Goal: Transaction & Acquisition: Subscribe to service/newsletter

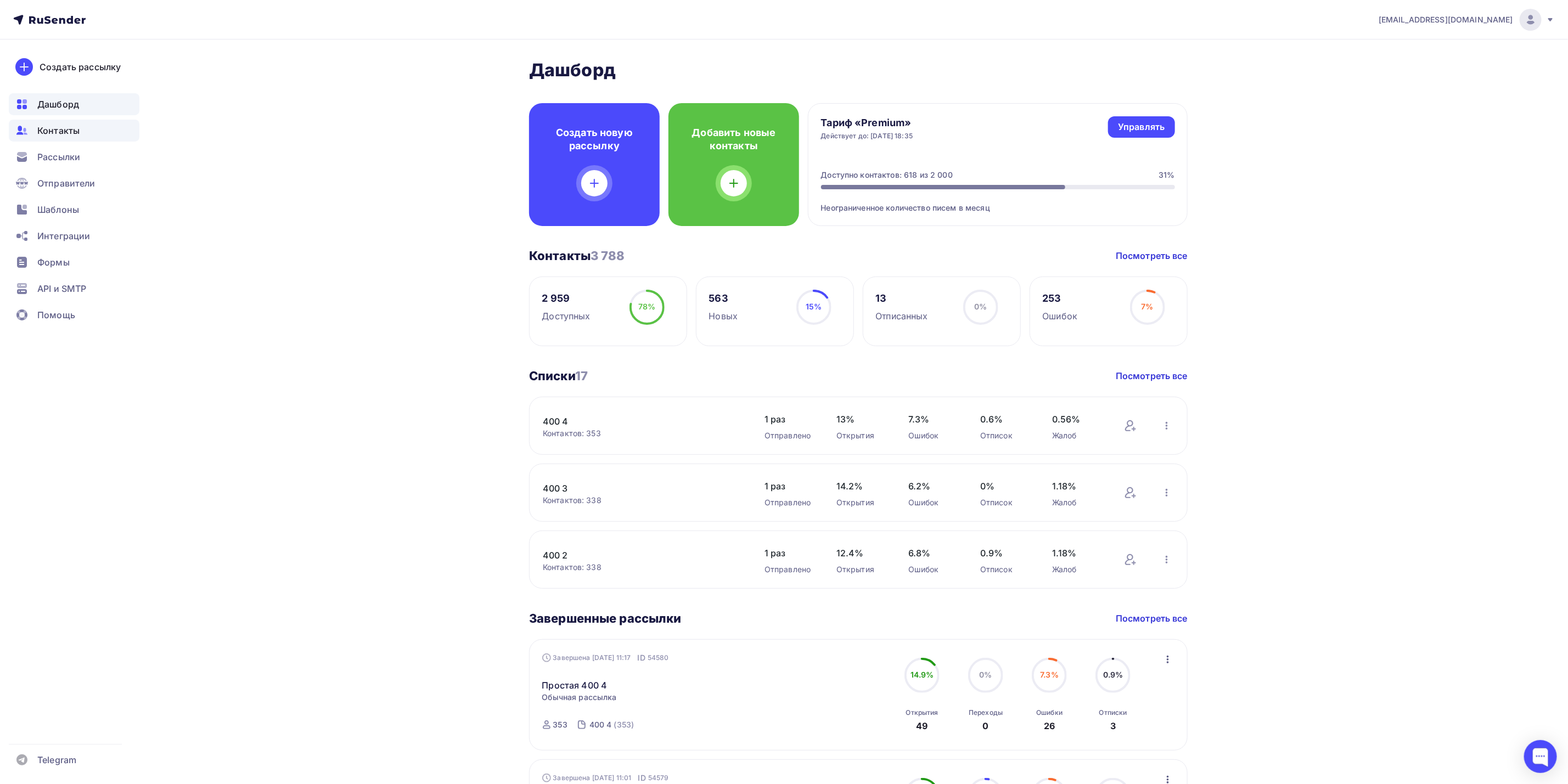
click at [86, 126] on div "Контакты" at bounding box center [74, 131] width 131 height 22
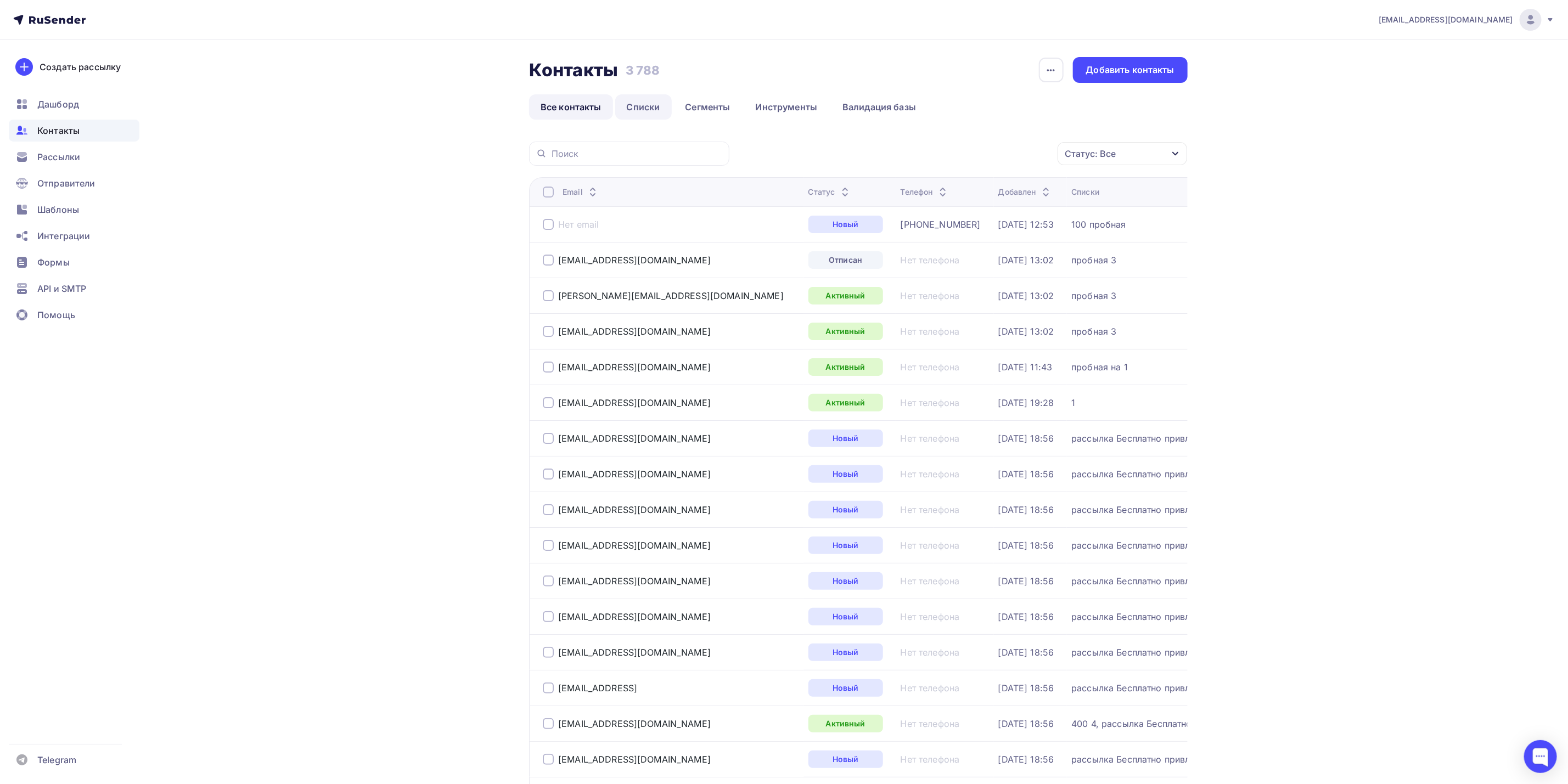
click at [639, 106] on link "Списки" at bounding box center [644, 107] width 56 height 25
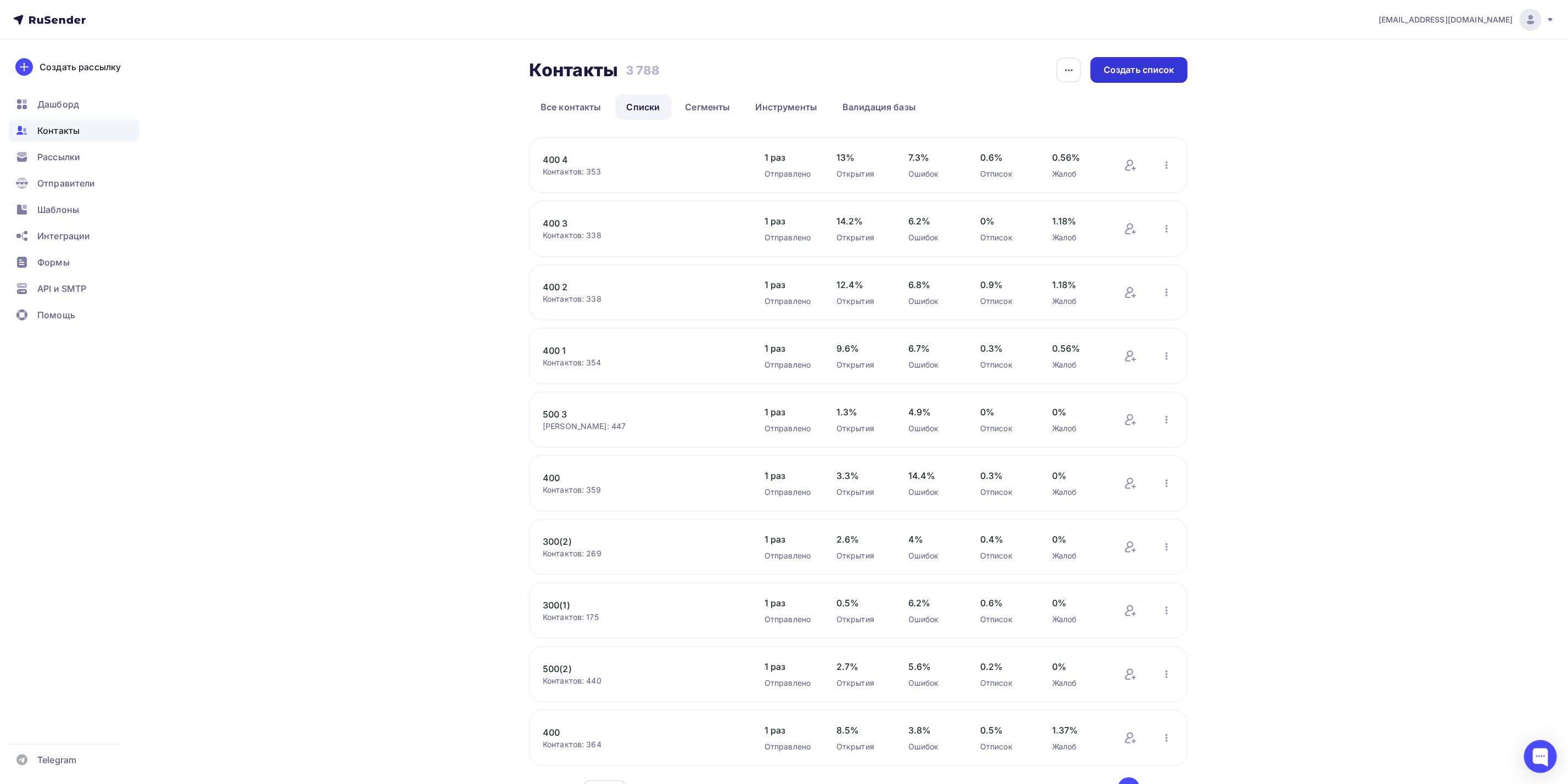
click at [1173, 75] on div "Создать список" at bounding box center [1139, 70] width 71 height 13
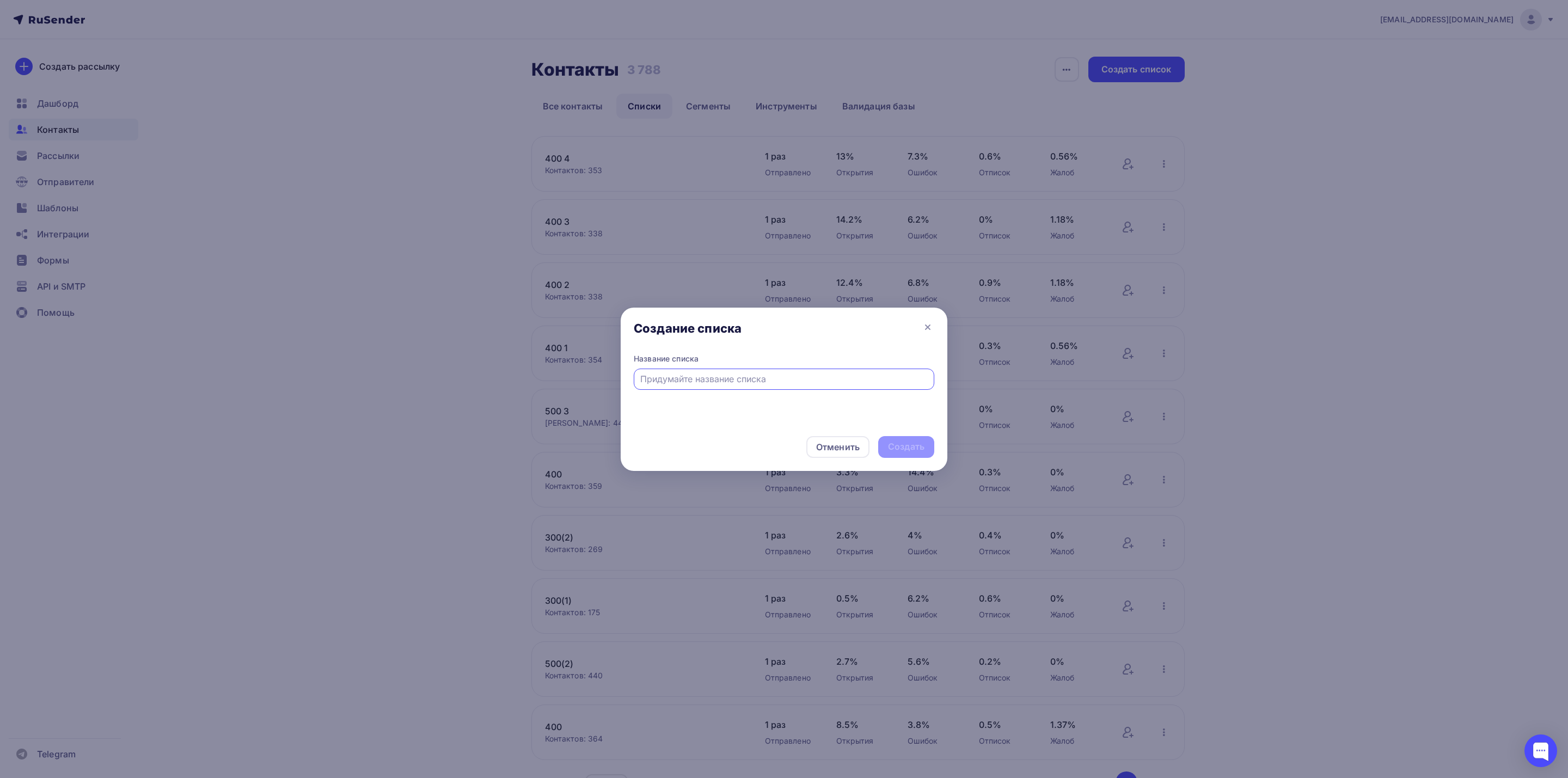
click at [751, 379] on input "text" at bounding box center [784, 379] width 288 height 13
type input "309 1"
click at [921, 450] on div "Создать" at bounding box center [906, 447] width 37 height 13
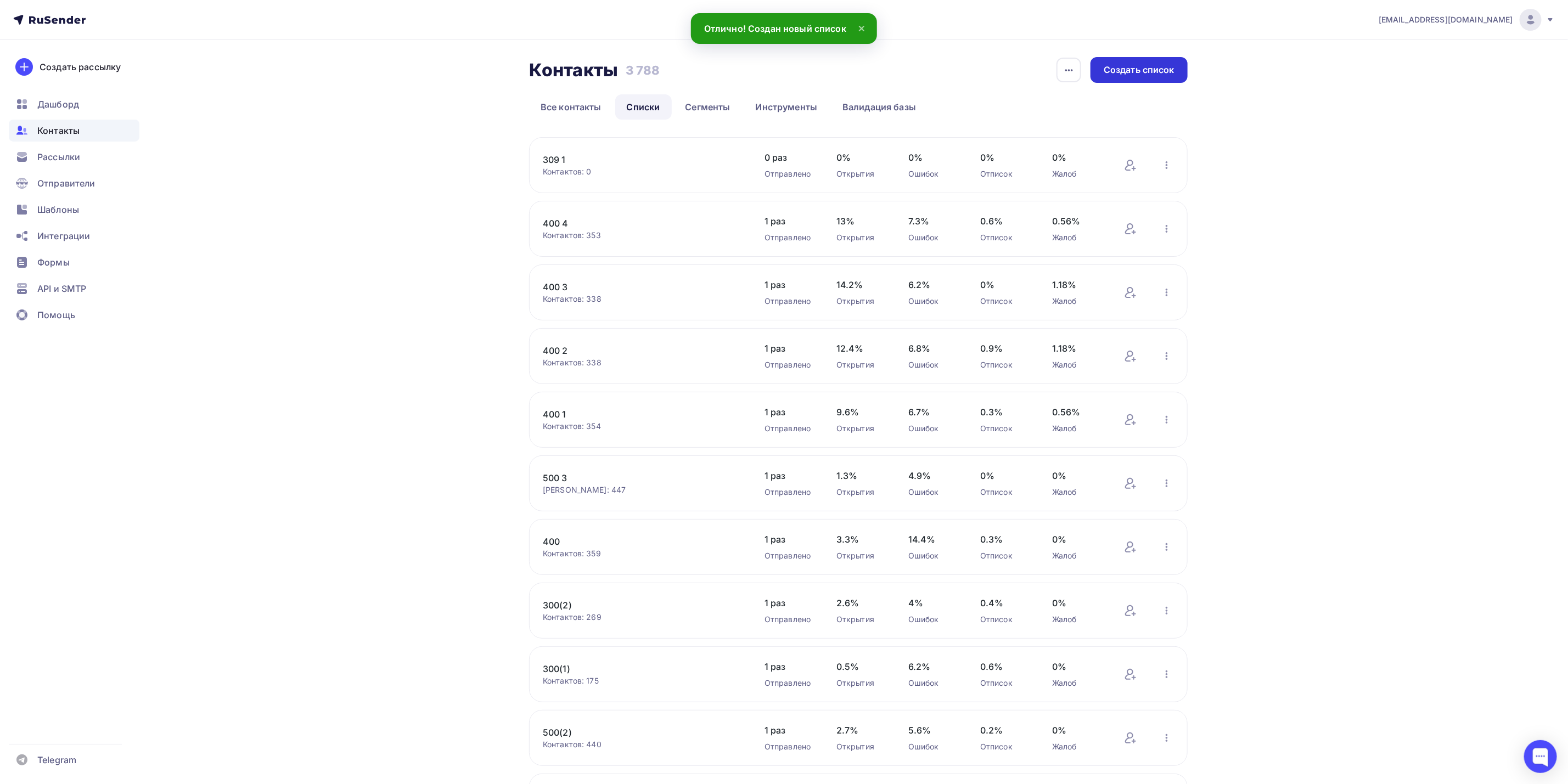
click at [1133, 71] on div "Создать список" at bounding box center [1139, 70] width 71 height 13
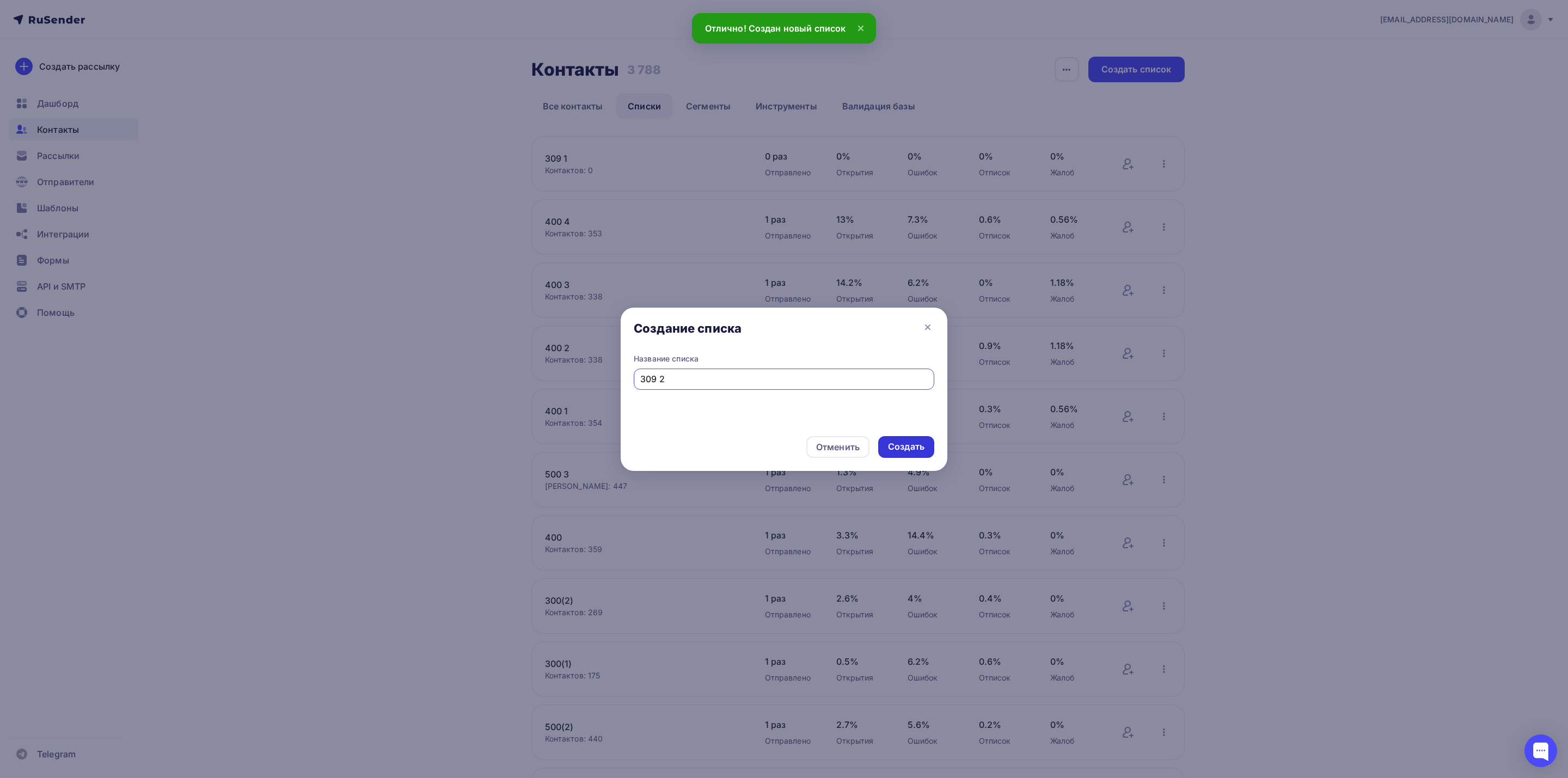
type input "309 2"
click at [926, 444] on div "Создать" at bounding box center [906, 447] width 56 height 22
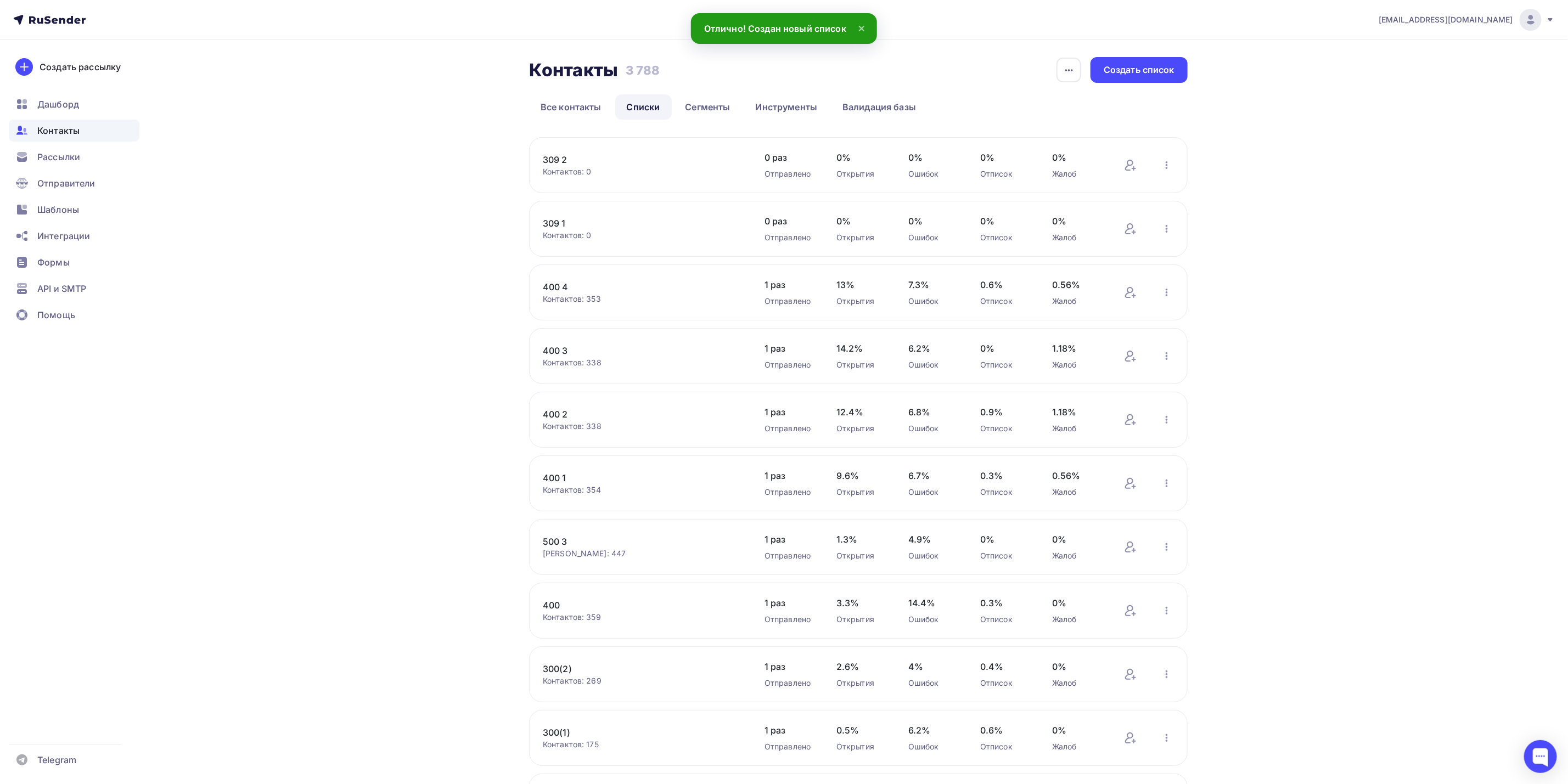
click at [710, 239] on div "Контактов: 0" at bounding box center [643, 236] width 200 height 11
click at [572, 223] on link "309 1" at bounding box center [636, 223] width 187 height 13
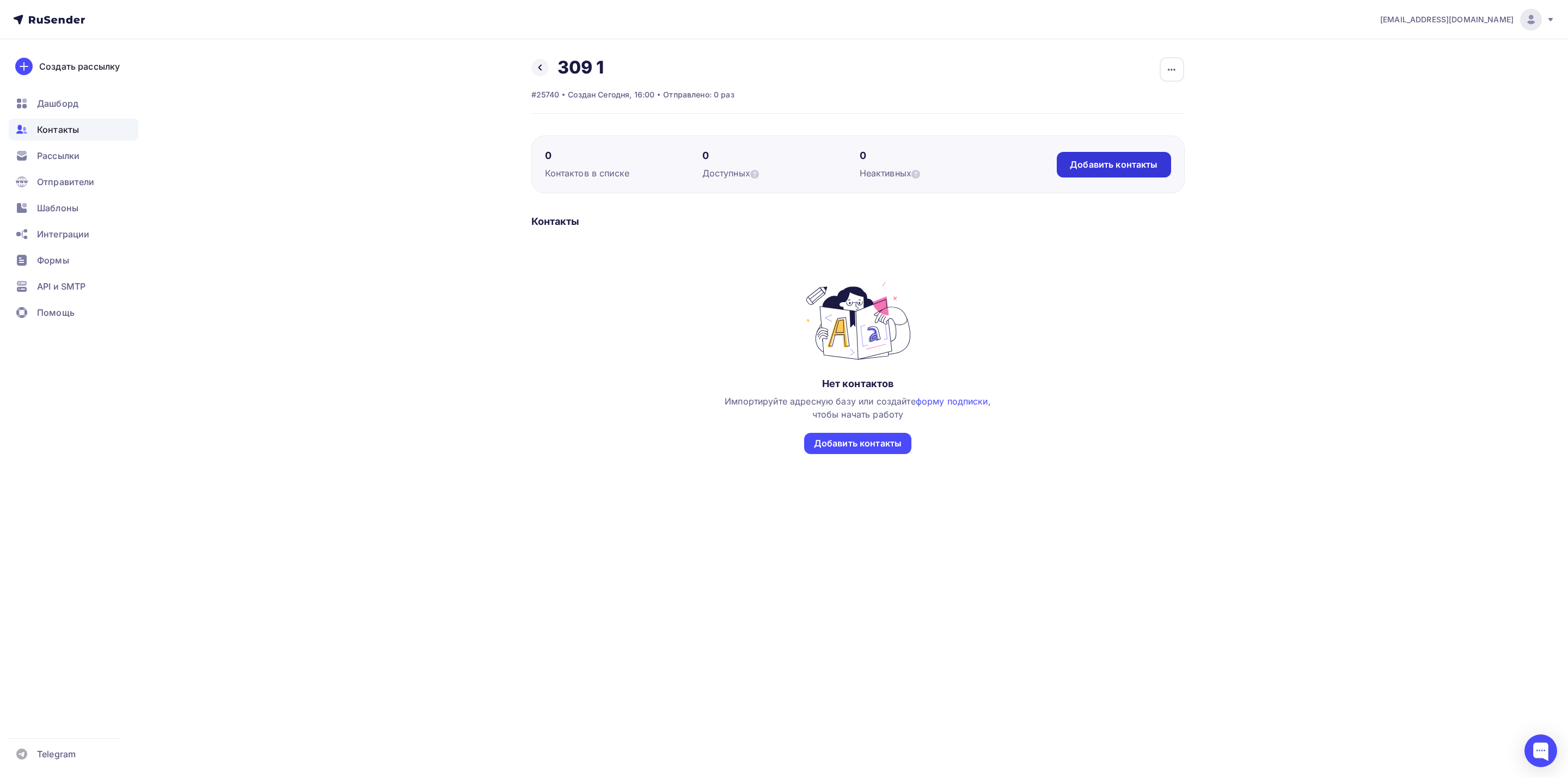
click at [1121, 173] on div "Добавить контакты" at bounding box center [1113, 165] width 114 height 26
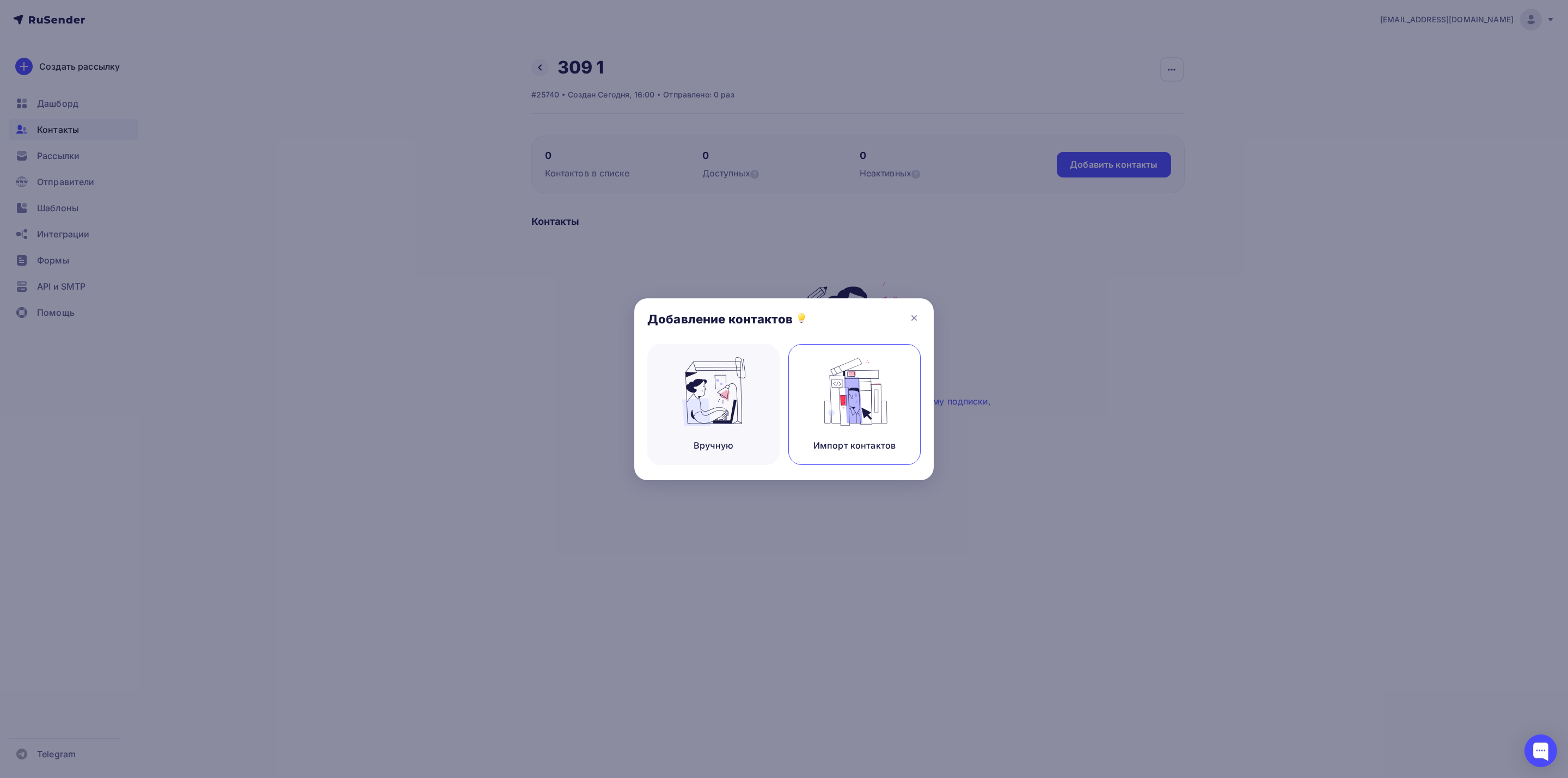
click at [842, 424] on img at bounding box center [855, 391] width 73 height 69
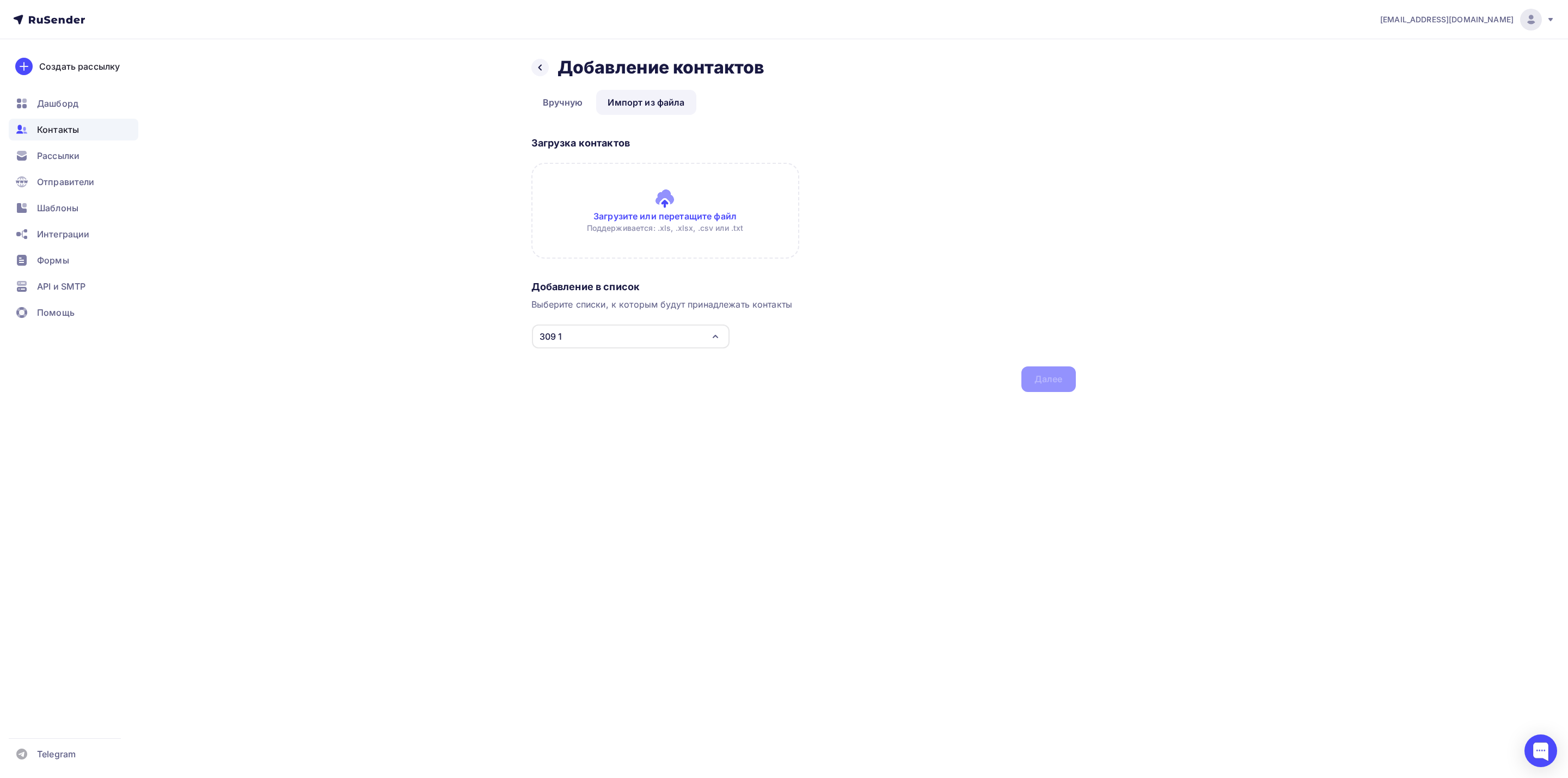
click at [673, 214] on input "file" at bounding box center [665, 210] width 268 height 96
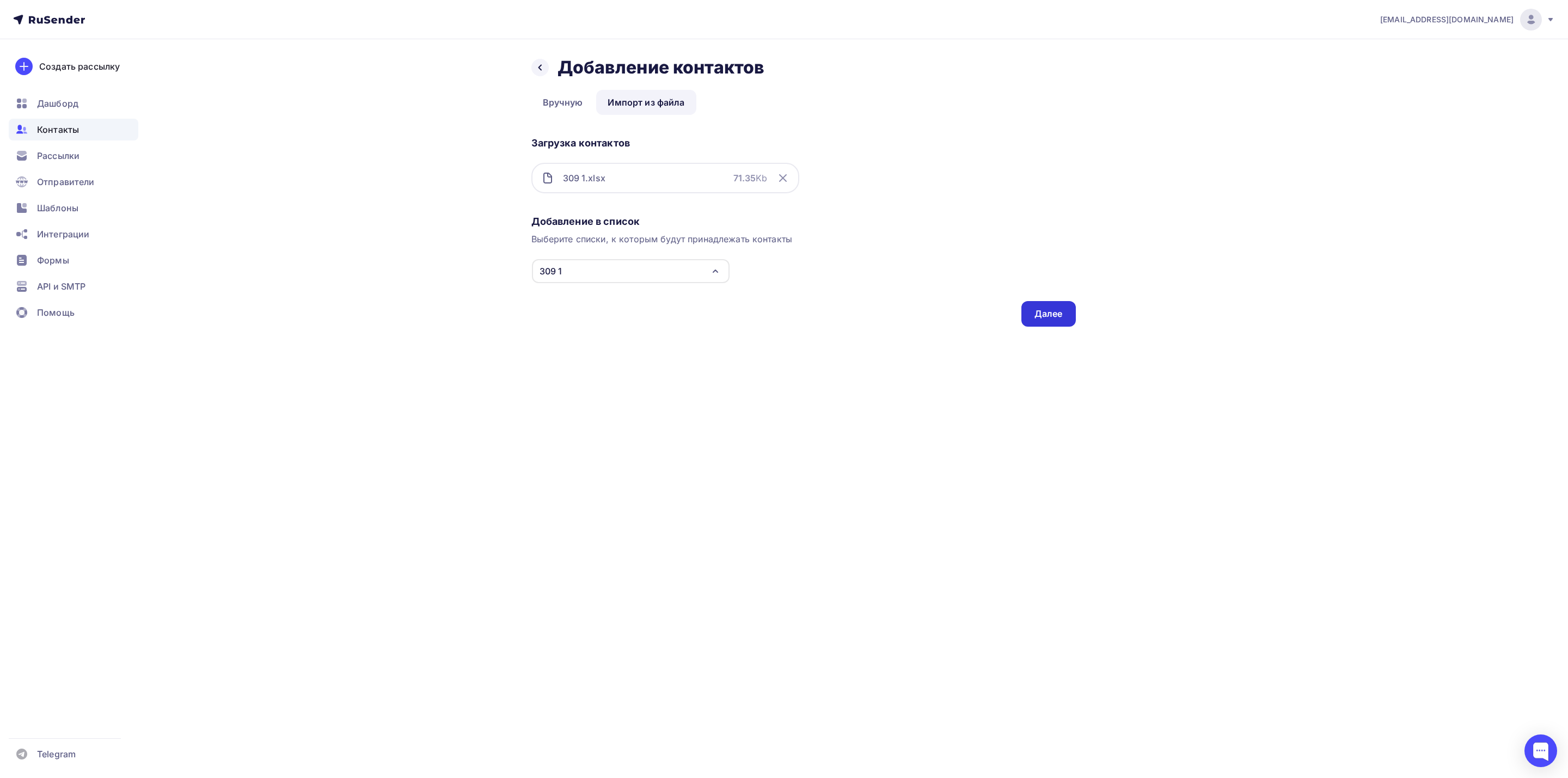
click at [1049, 309] on div "Далее" at bounding box center [1048, 314] width 29 height 13
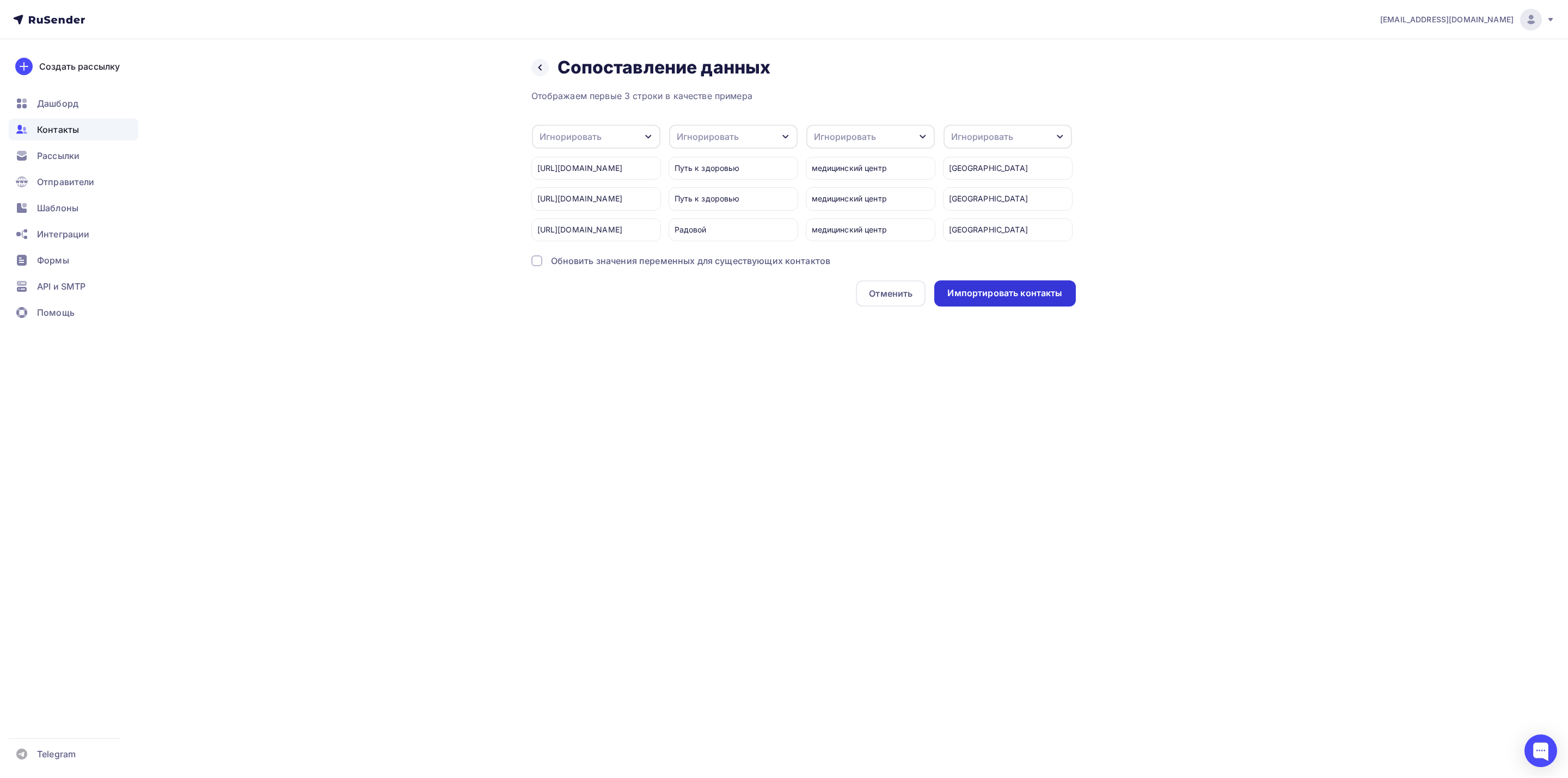
click at [1067, 307] on div "Импортировать контакты" at bounding box center [1005, 293] width 141 height 26
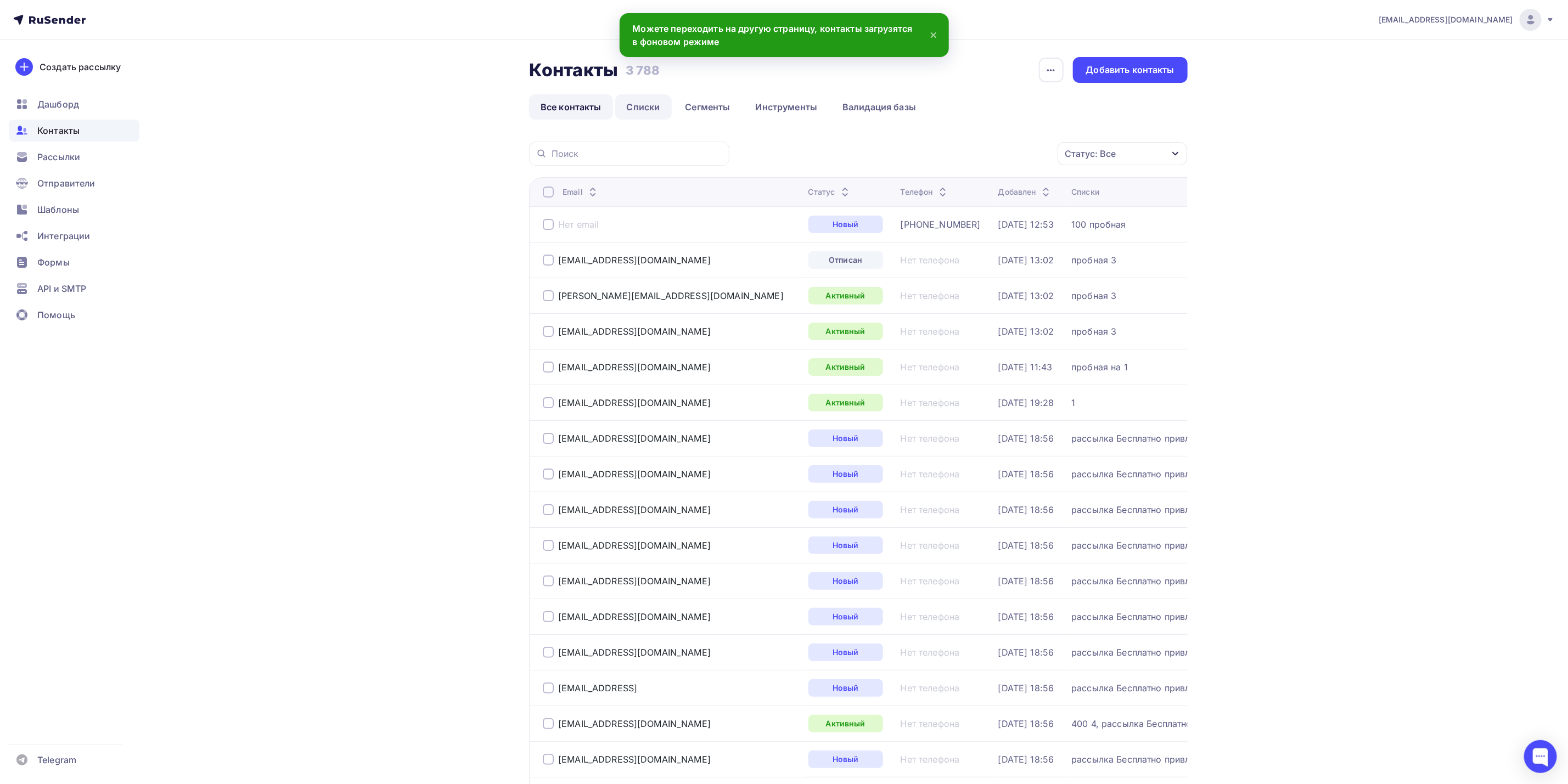
click at [647, 109] on link "Списки" at bounding box center [644, 107] width 56 height 25
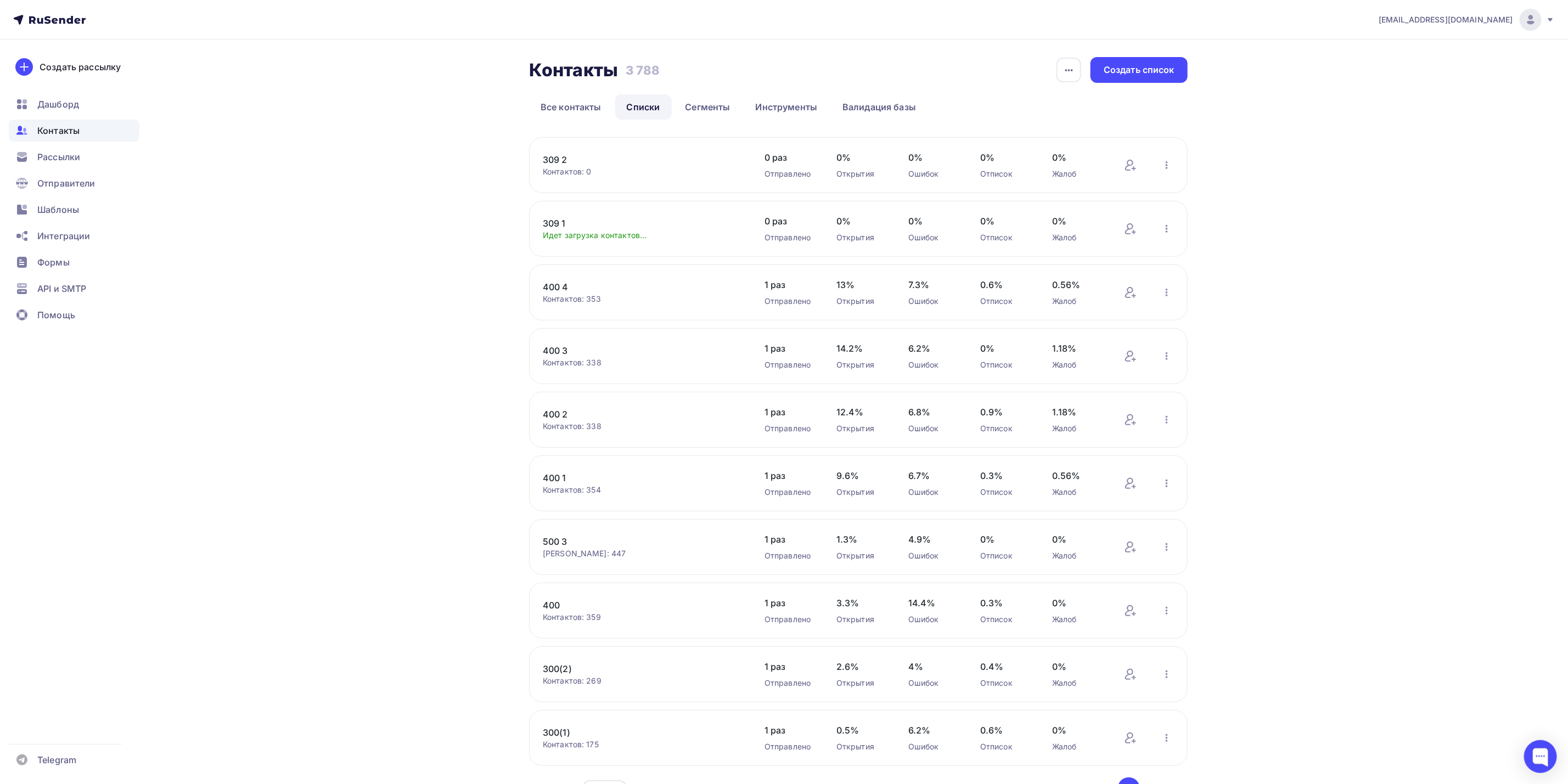
click at [649, 159] on link "309 2" at bounding box center [636, 159] width 187 height 13
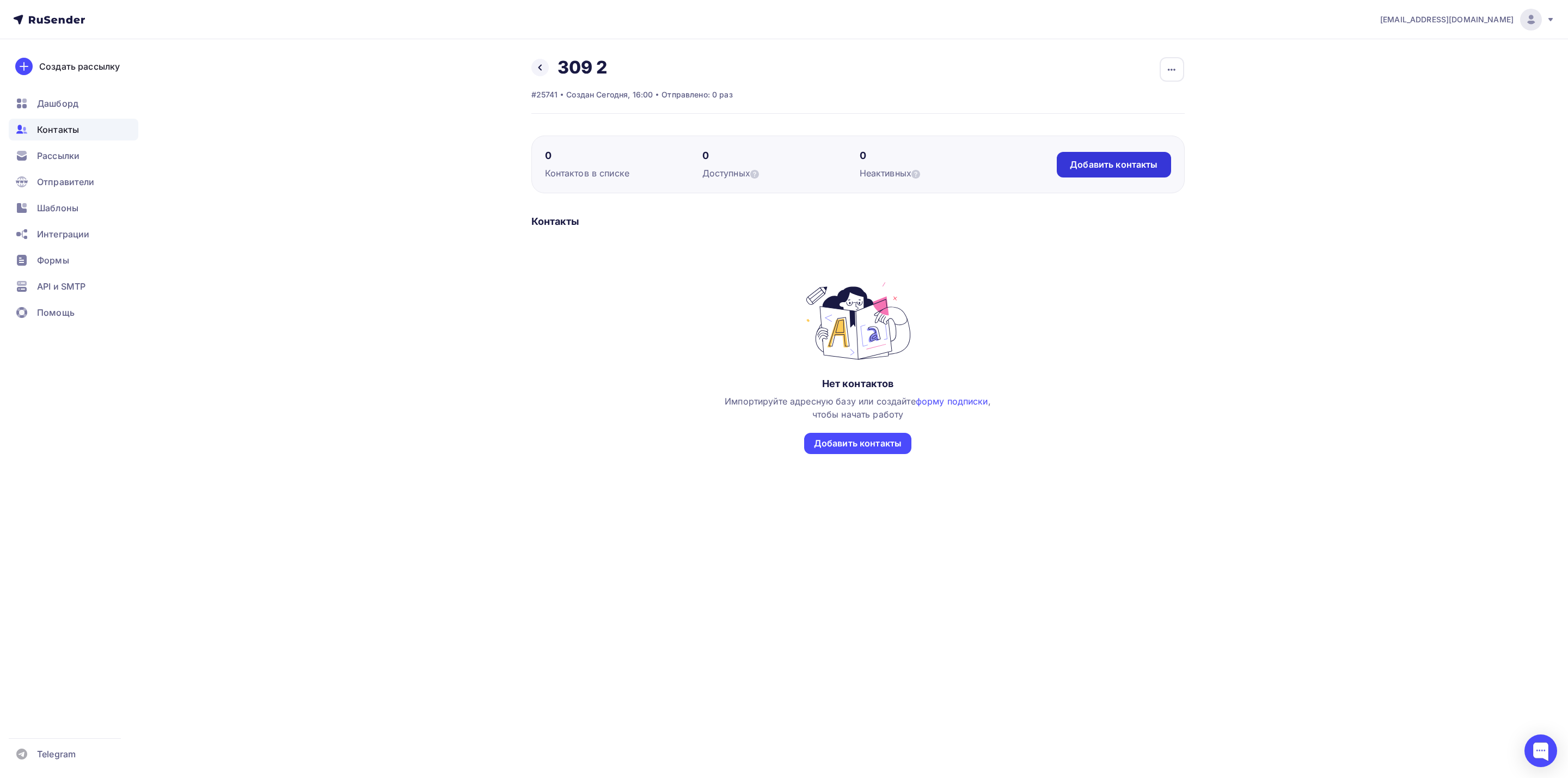
click at [1126, 165] on div "Добавить контакты" at bounding box center [1114, 164] width 88 height 13
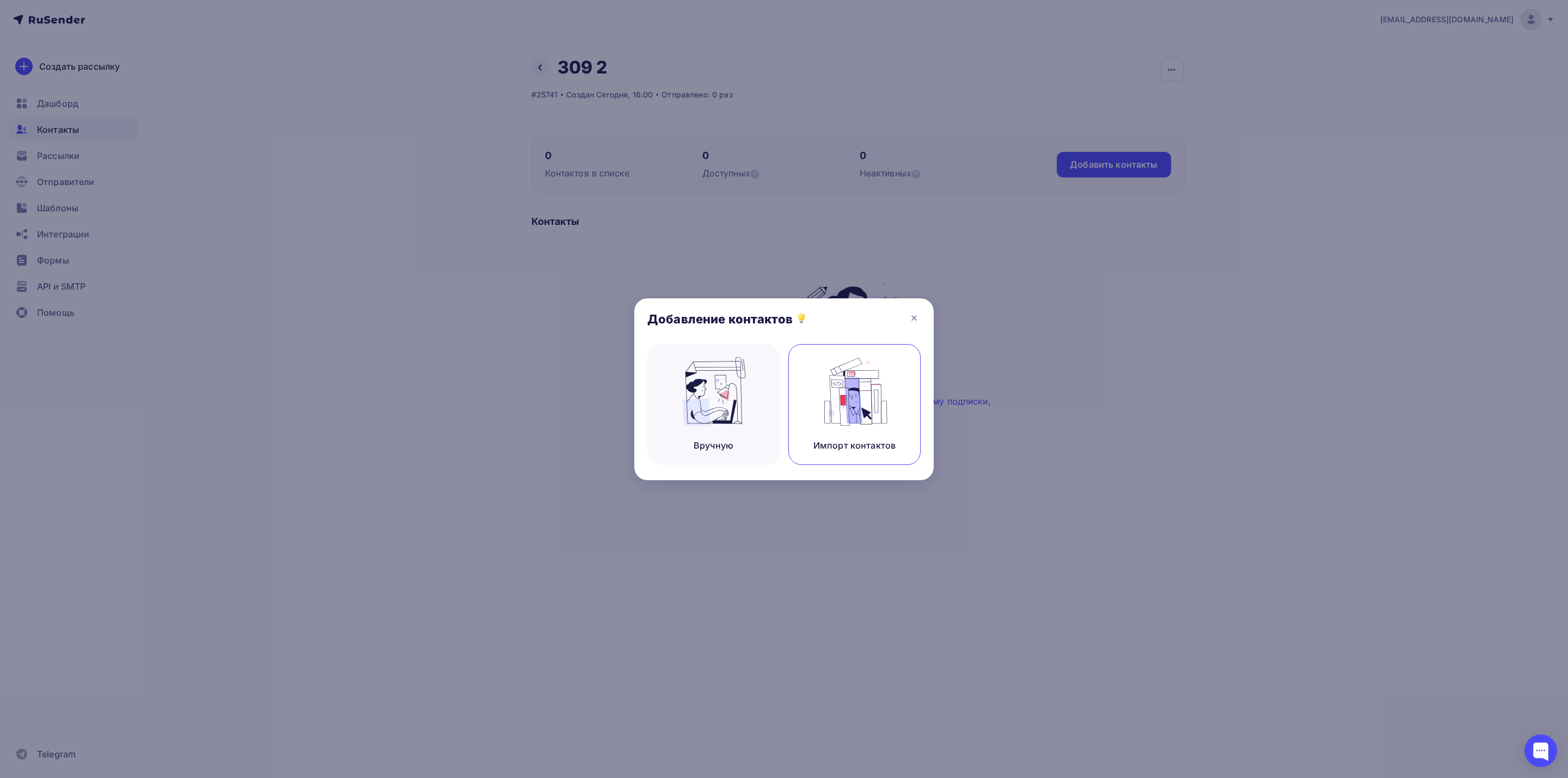
click at [887, 439] on div "Импорт контактов" at bounding box center [854, 445] width 82 height 13
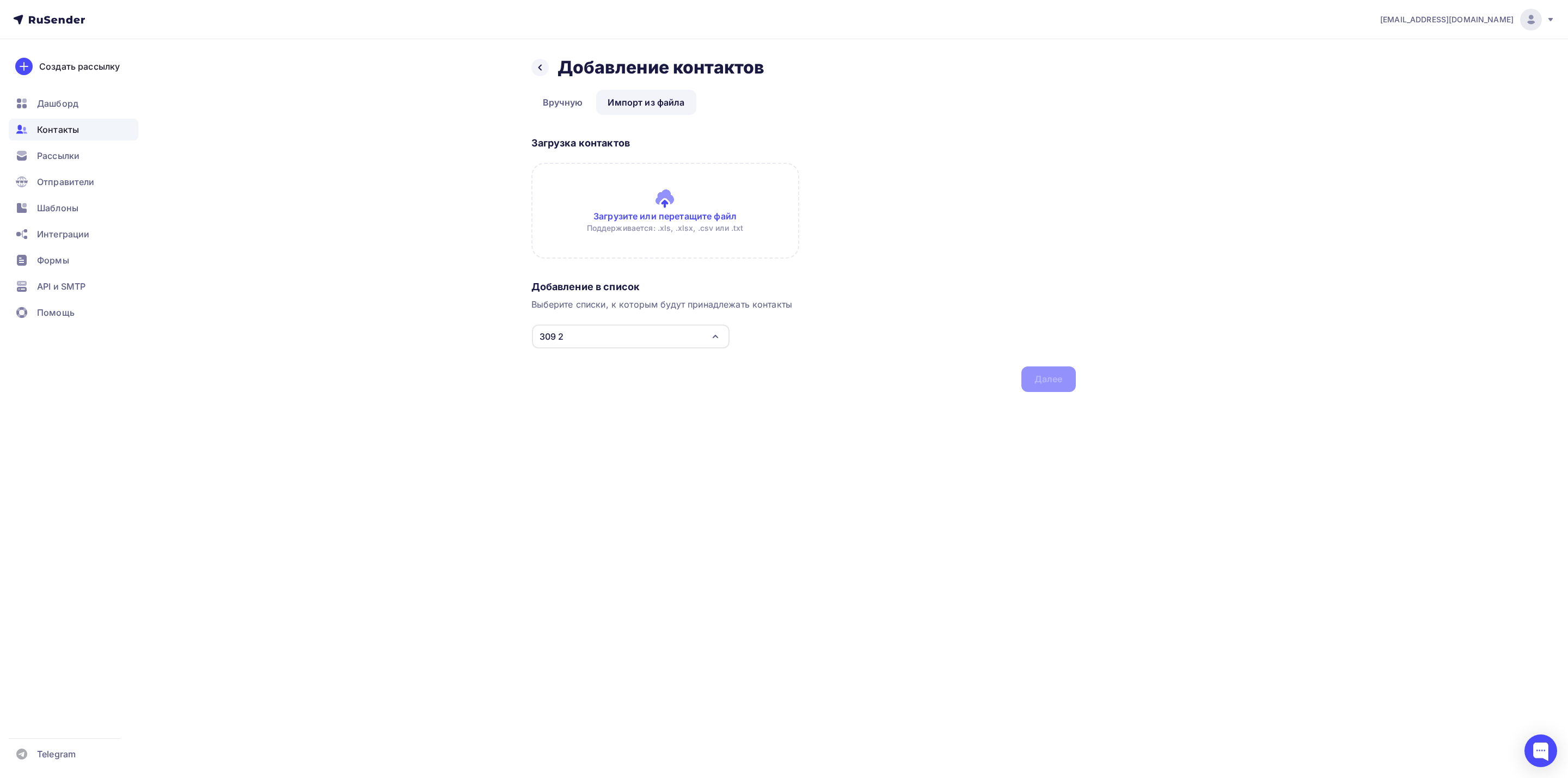
click at [750, 218] on input "file" at bounding box center [665, 210] width 268 height 96
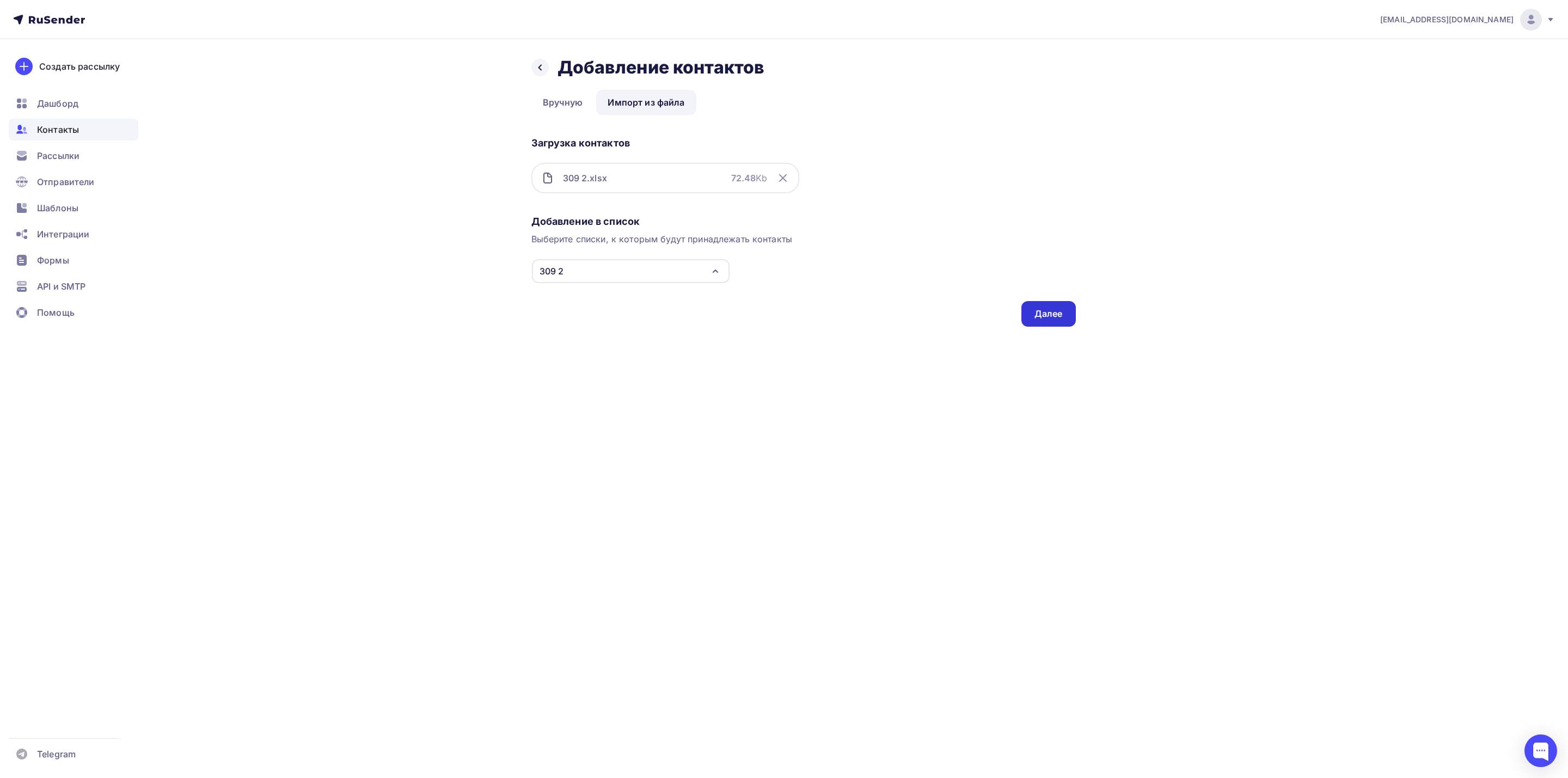
click at [1052, 312] on div "Далее" at bounding box center [1048, 314] width 29 height 13
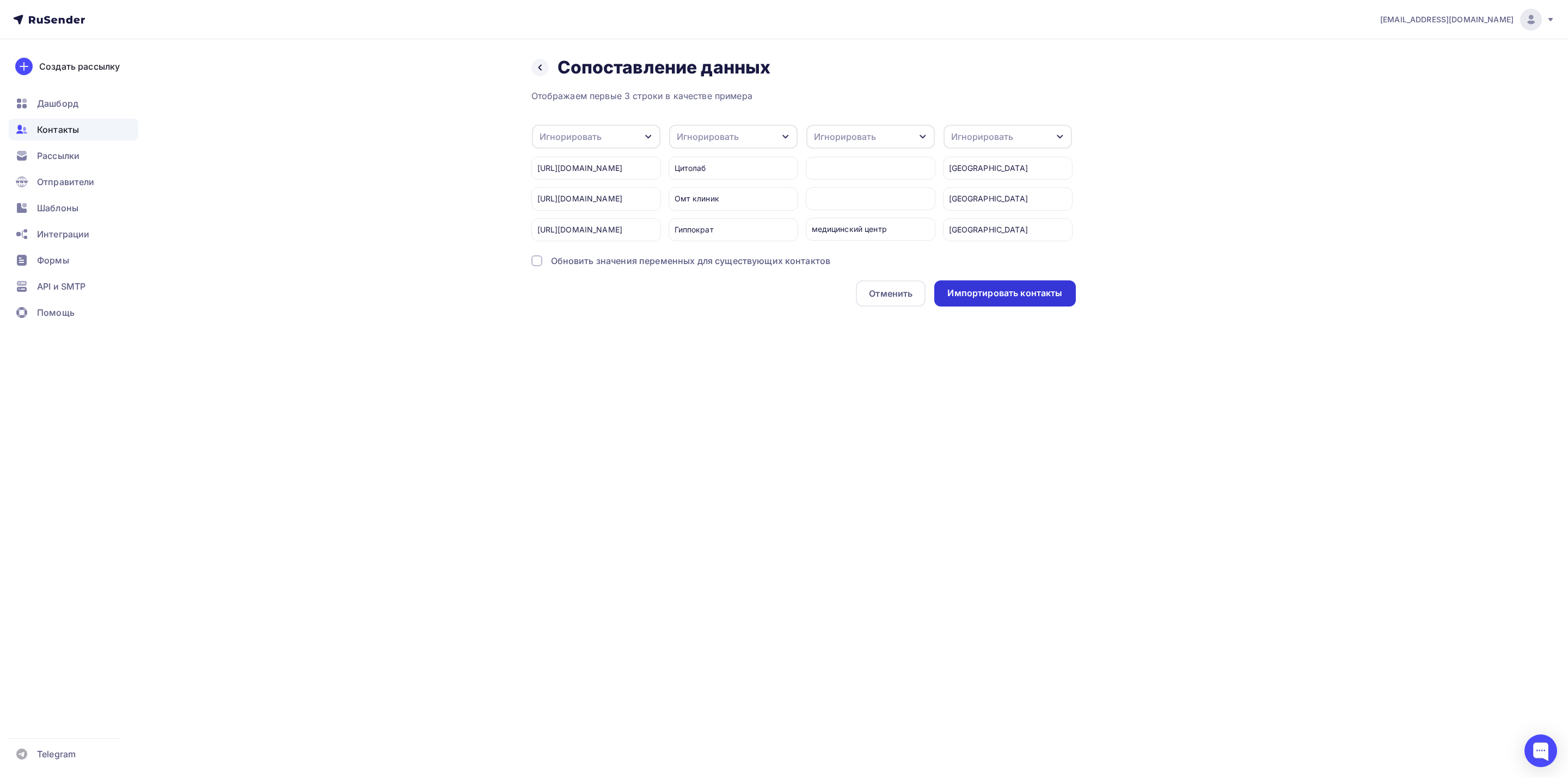
click at [1065, 304] on div "Импортировать контакты" at bounding box center [1005, 293] width 141 height 26
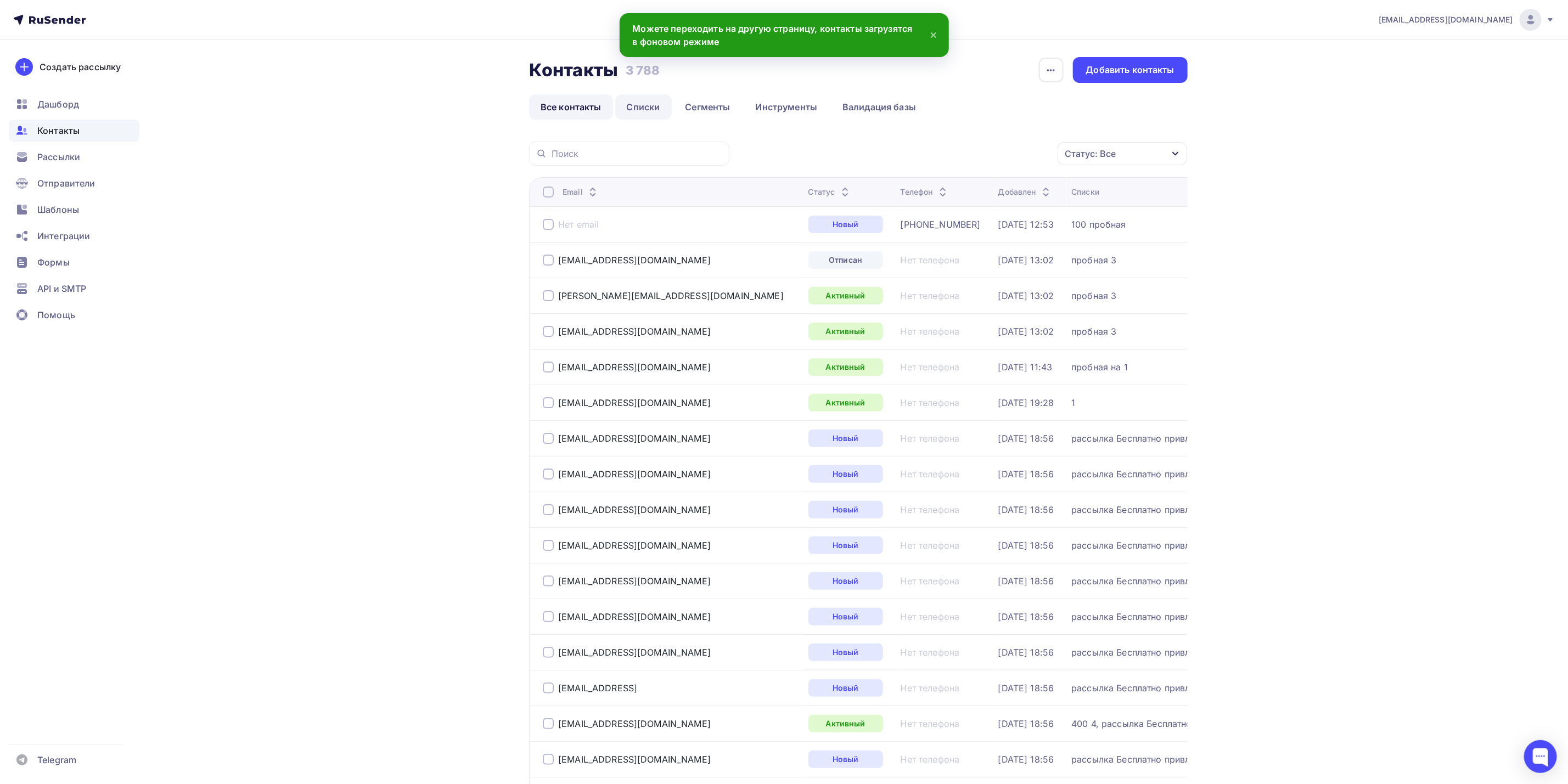
click at [641, 107] on link "Списки" at bounding box center [644, 107] width 56 height 25
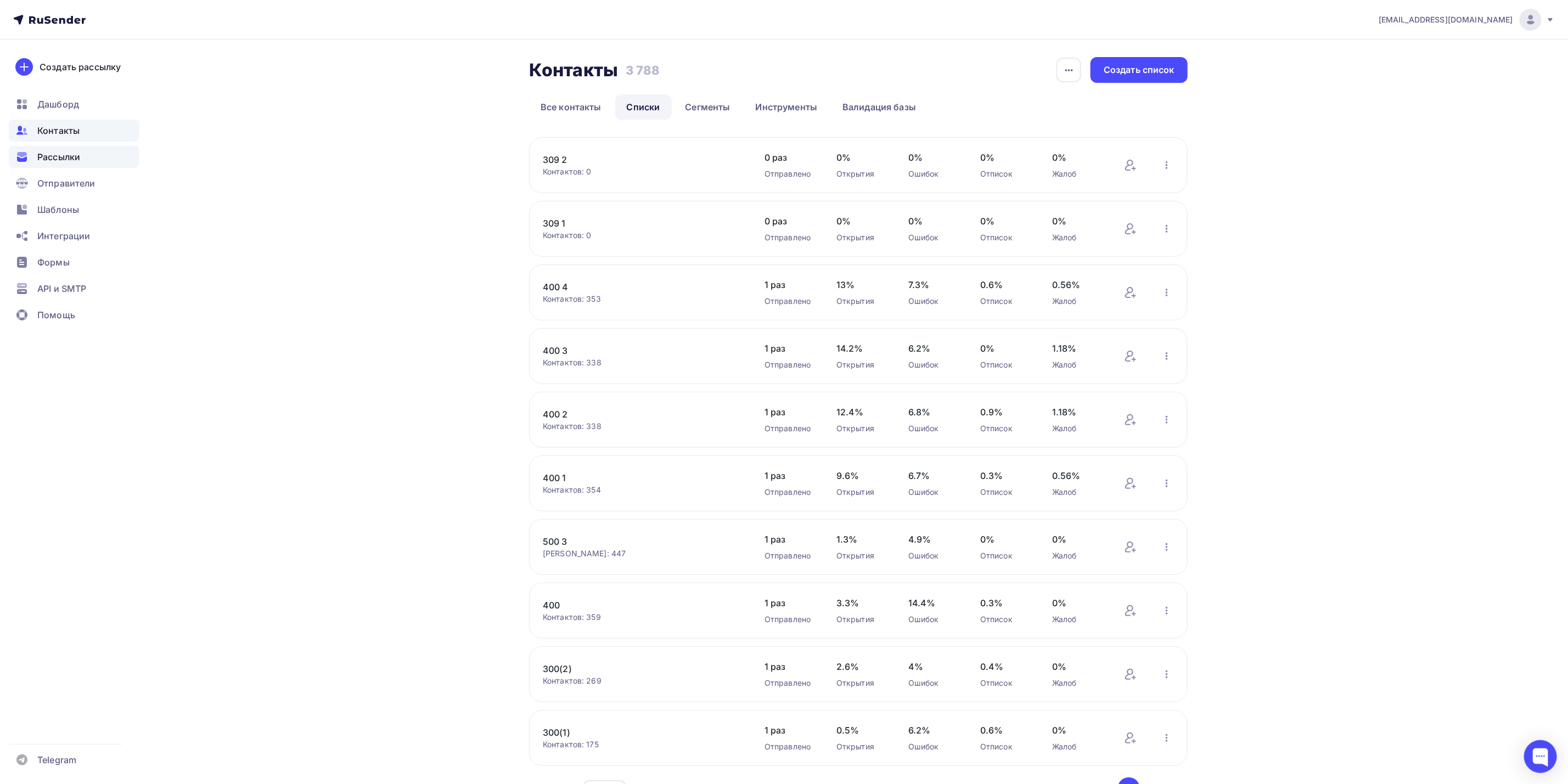
click at [68, 156] on span "Рассылки" at bounding box center [59, 156] width 43 height 13
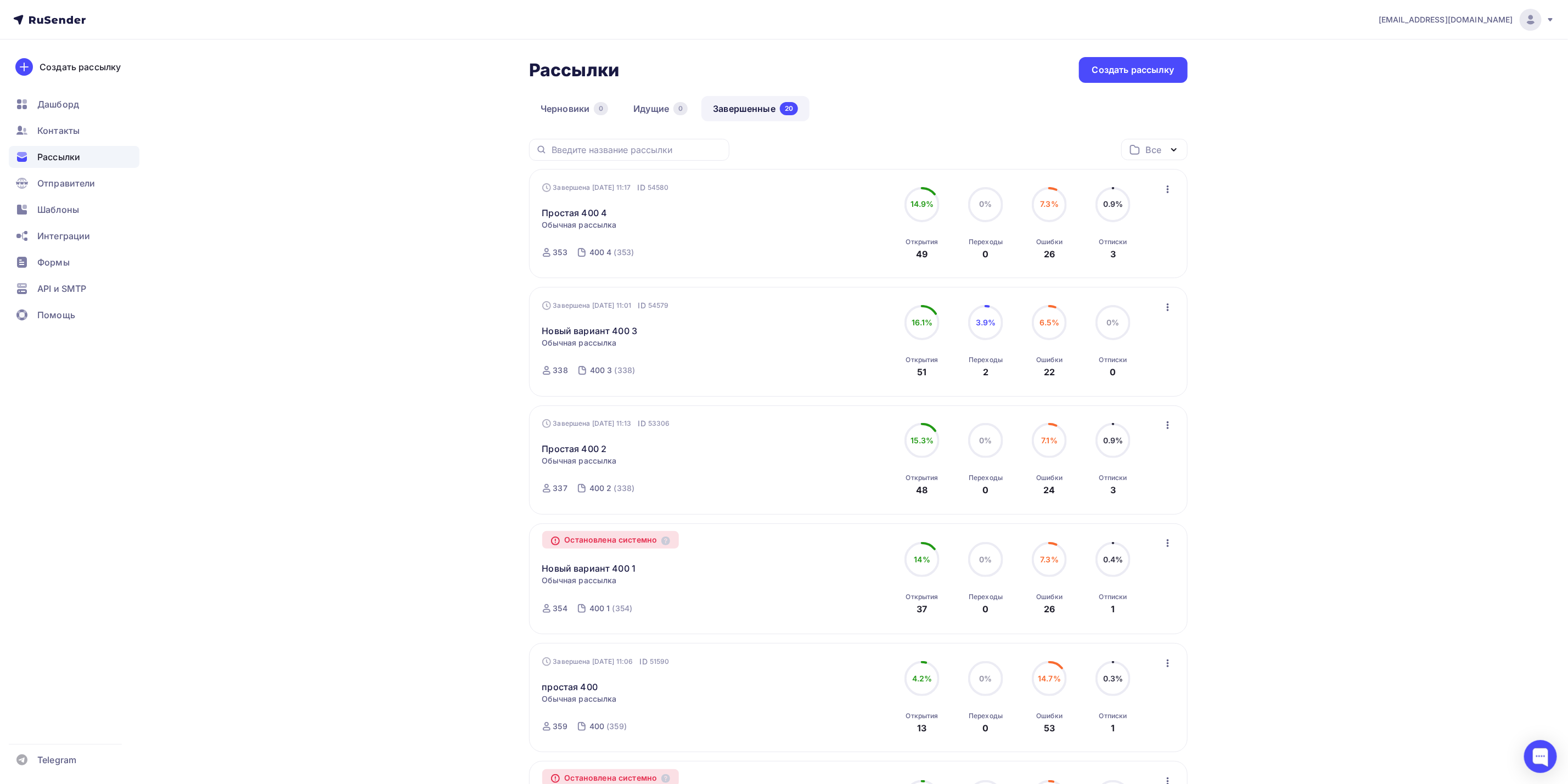
click at [1162, 311] on icon "button" at bounding box center [1168, 307] width 13 height 13
click at [1163, 382] on div "Копировать в новую" at bounding box center [1118, 380] width 112 height 13
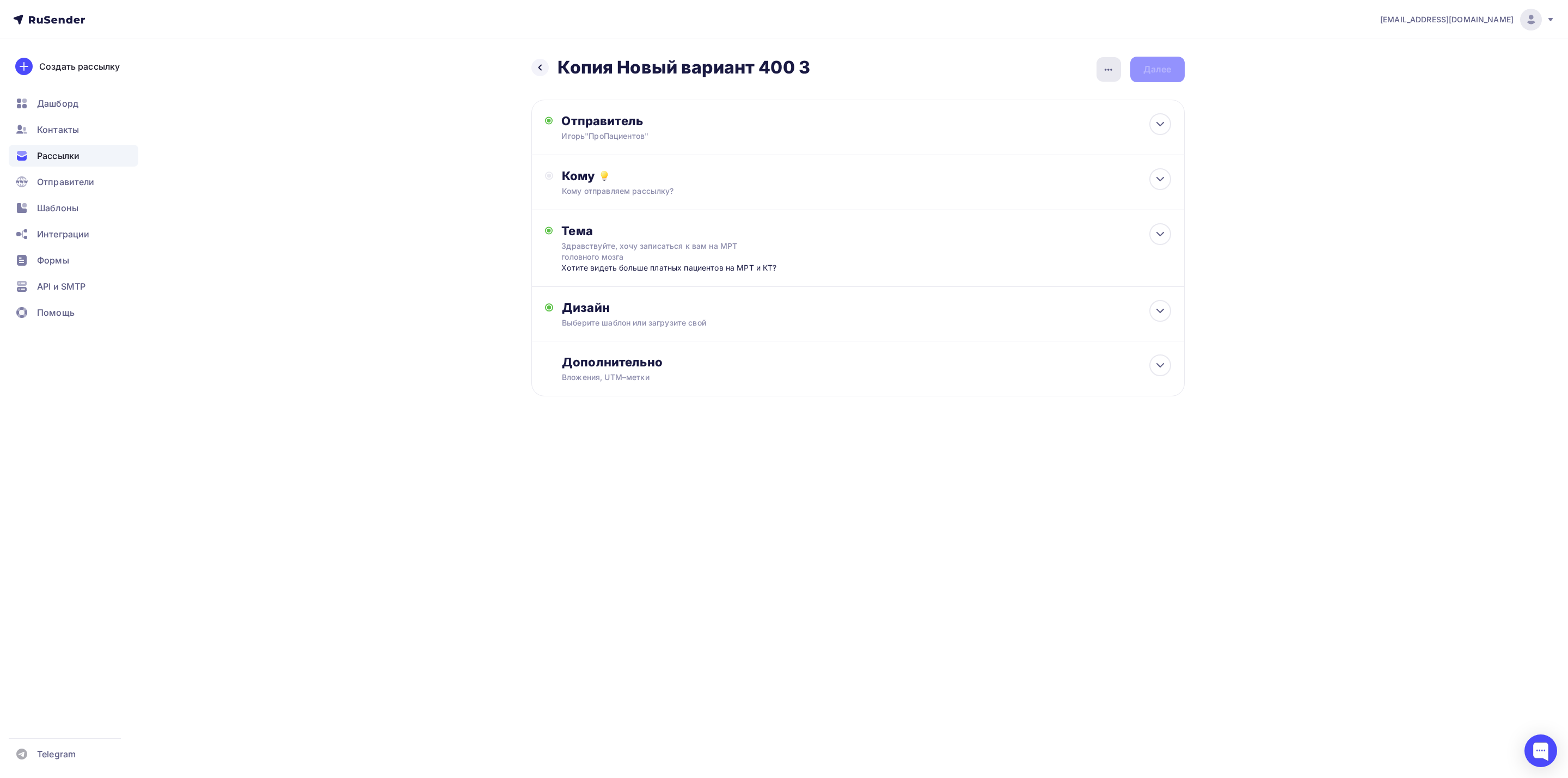
click at [1110, 75] on div "button" at bounding box center [1108, 69] width 24 height 24
click at [1049, 131] on div "Переименовать рассылку" at bounding box center [1052, 125] width 135 height 13
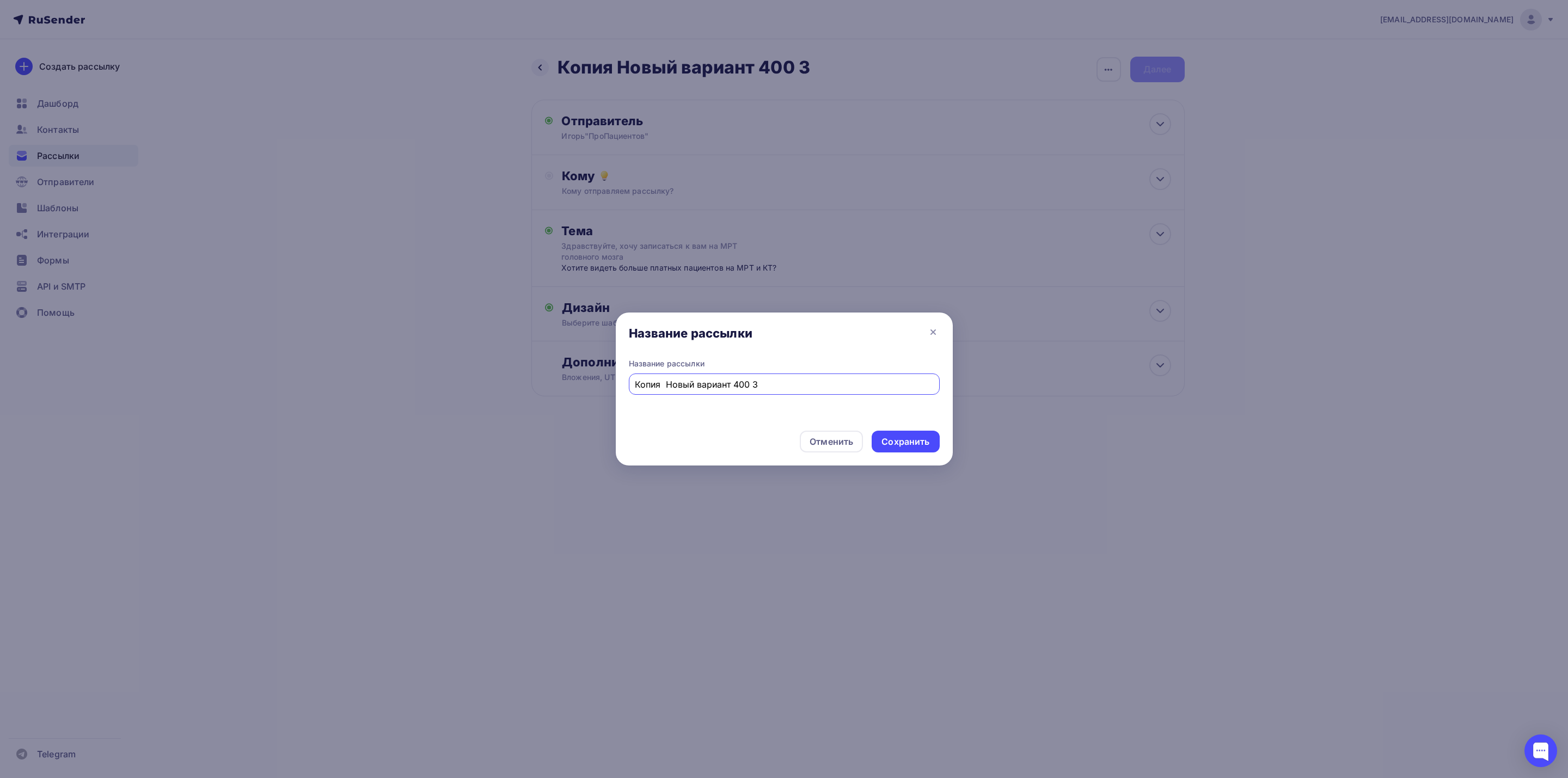
click at [667, 389] on input "Копия Новый вариант 400 3" at bounding box center [784, 384] width 298 height 13
click at [718, 386] on input "Новый вариант 400 3" at bounding box center [784, 384] width 298 height 13
type input "Новый вариант 309 1"
click at [928, 444] on div "Сохранить" at bounding box center [905, 442] width 48 height 13
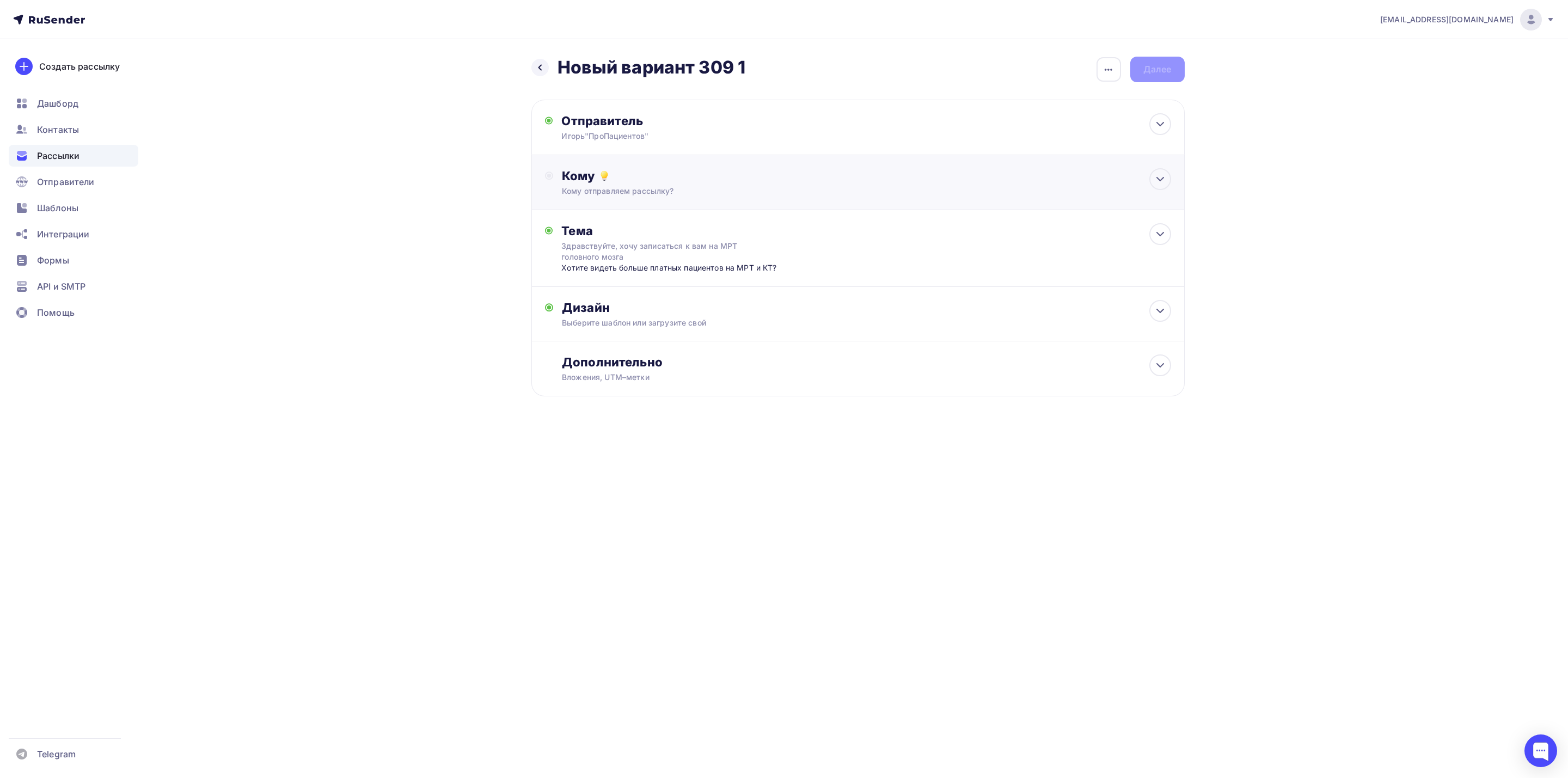
click at [1140, 178] on div "Кому" at bounding box center [866, 175] width 609 height 15
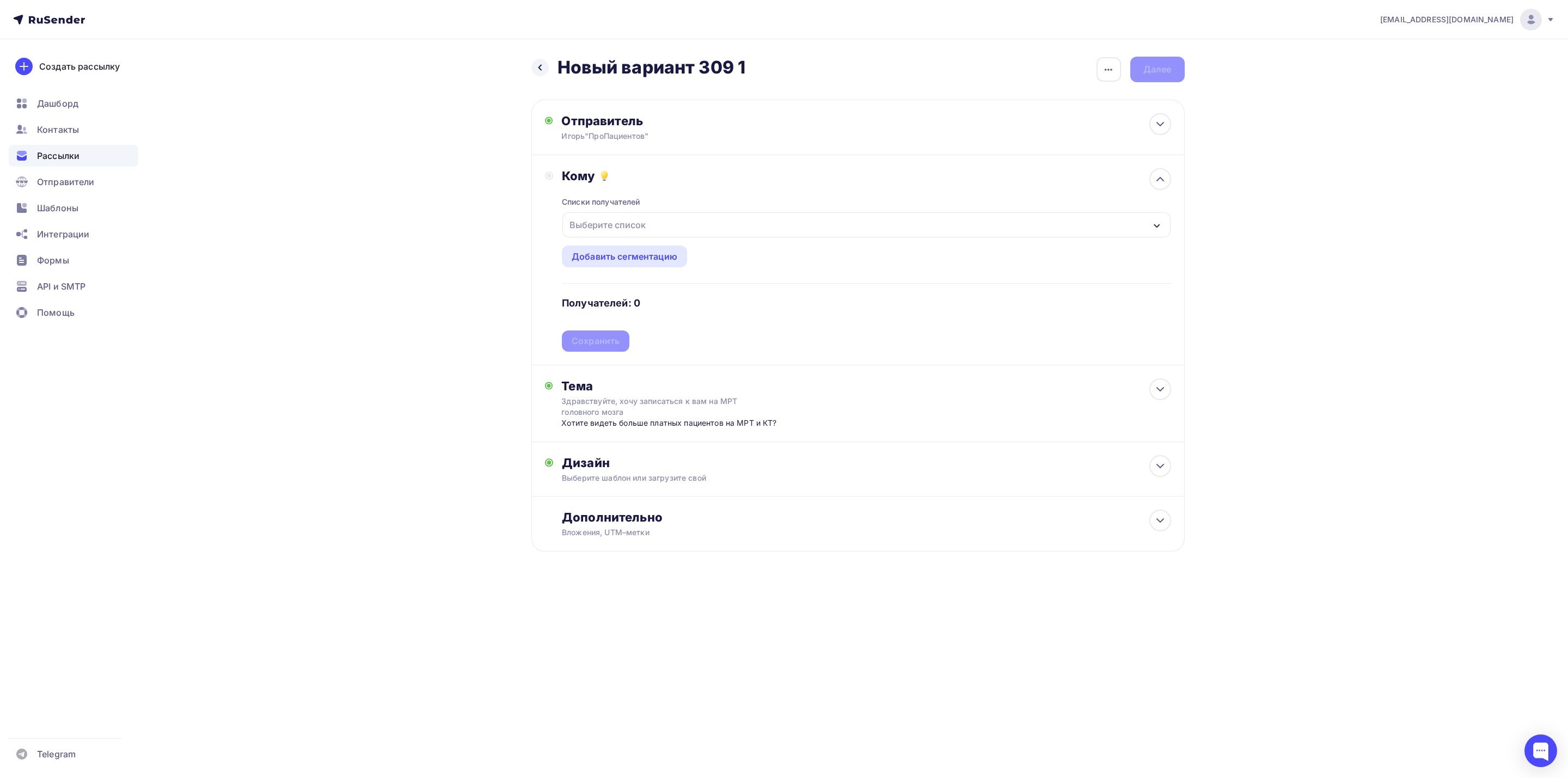
click at [770, 224] on div "Выберите список" at bounding box center [866, 225] width 607 height 25
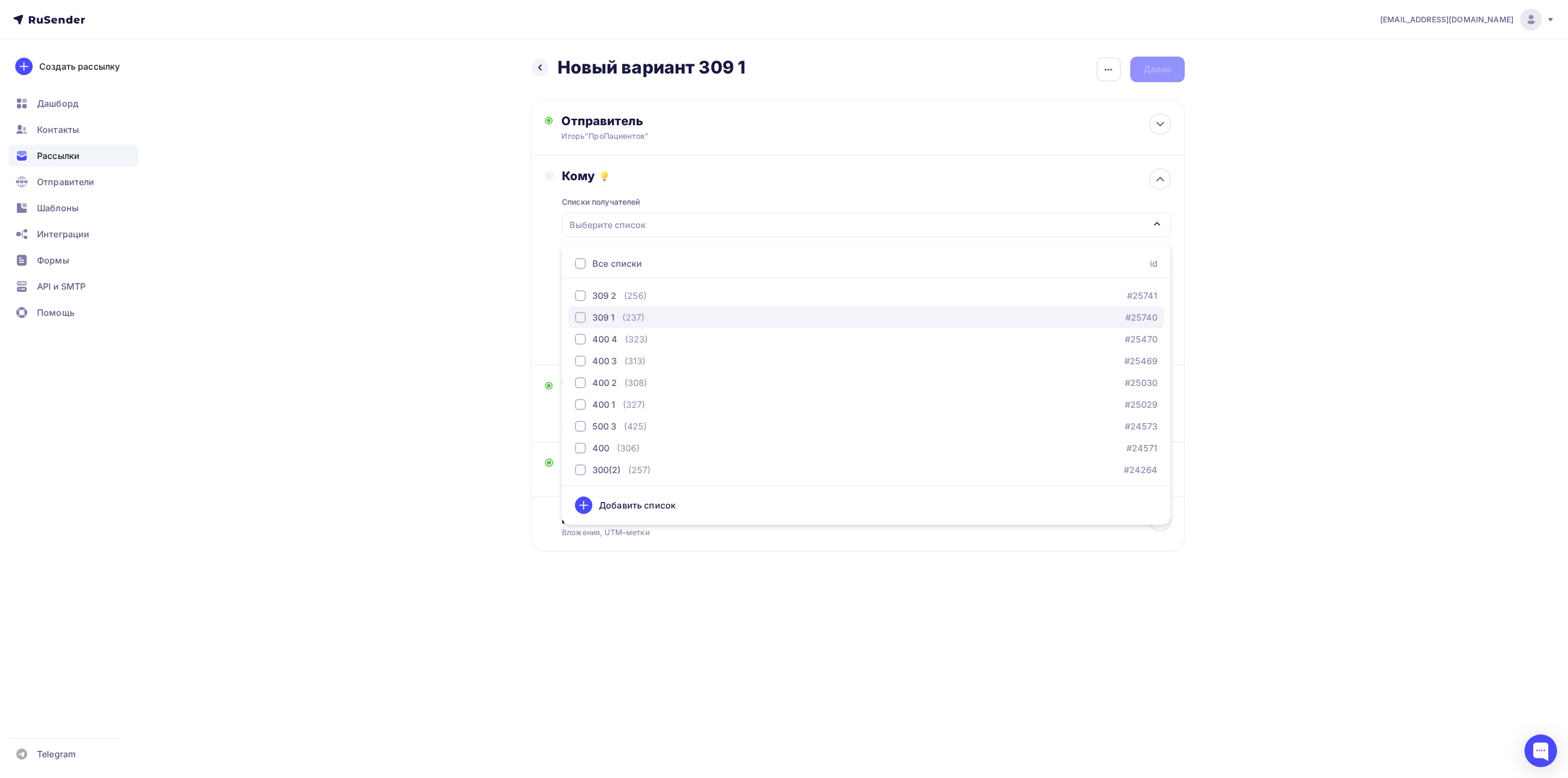
click at [579, 322] on div "button" at bounding box center [581, 318] width 11 height 11
click at [758, 608] on div "Назад Новый вариант 309 1 Новый вариант 309 1 Закончить позже Переименовать рас…" at bounding box center [784, 330] width 892 height 583
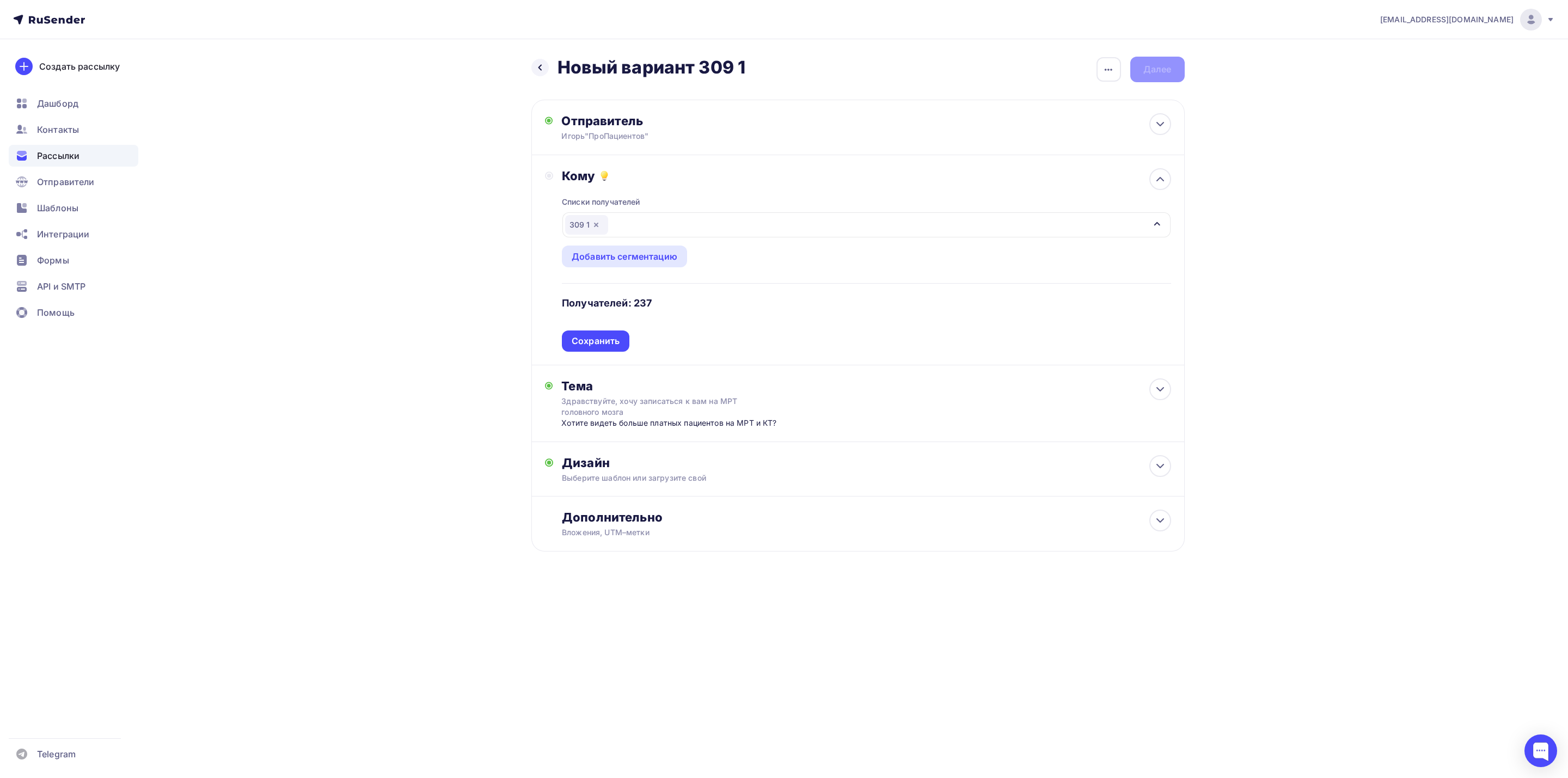
click at [903, 233] on div "309 1" at bounding box center [866, 225] width 607 height 25
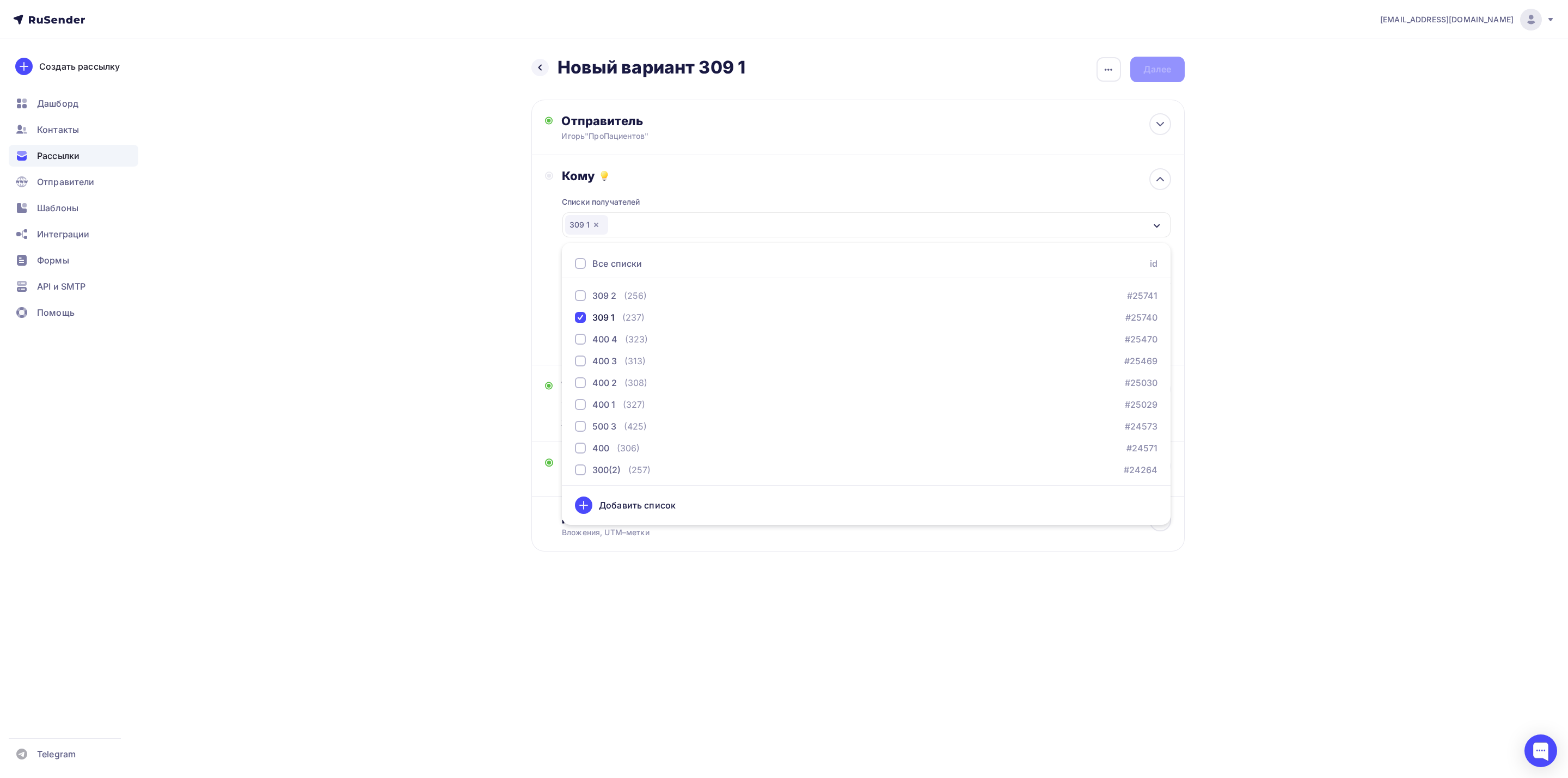
click at [906, 231] on div "309 1" at bounding box center [866, 225] width 607 height 25
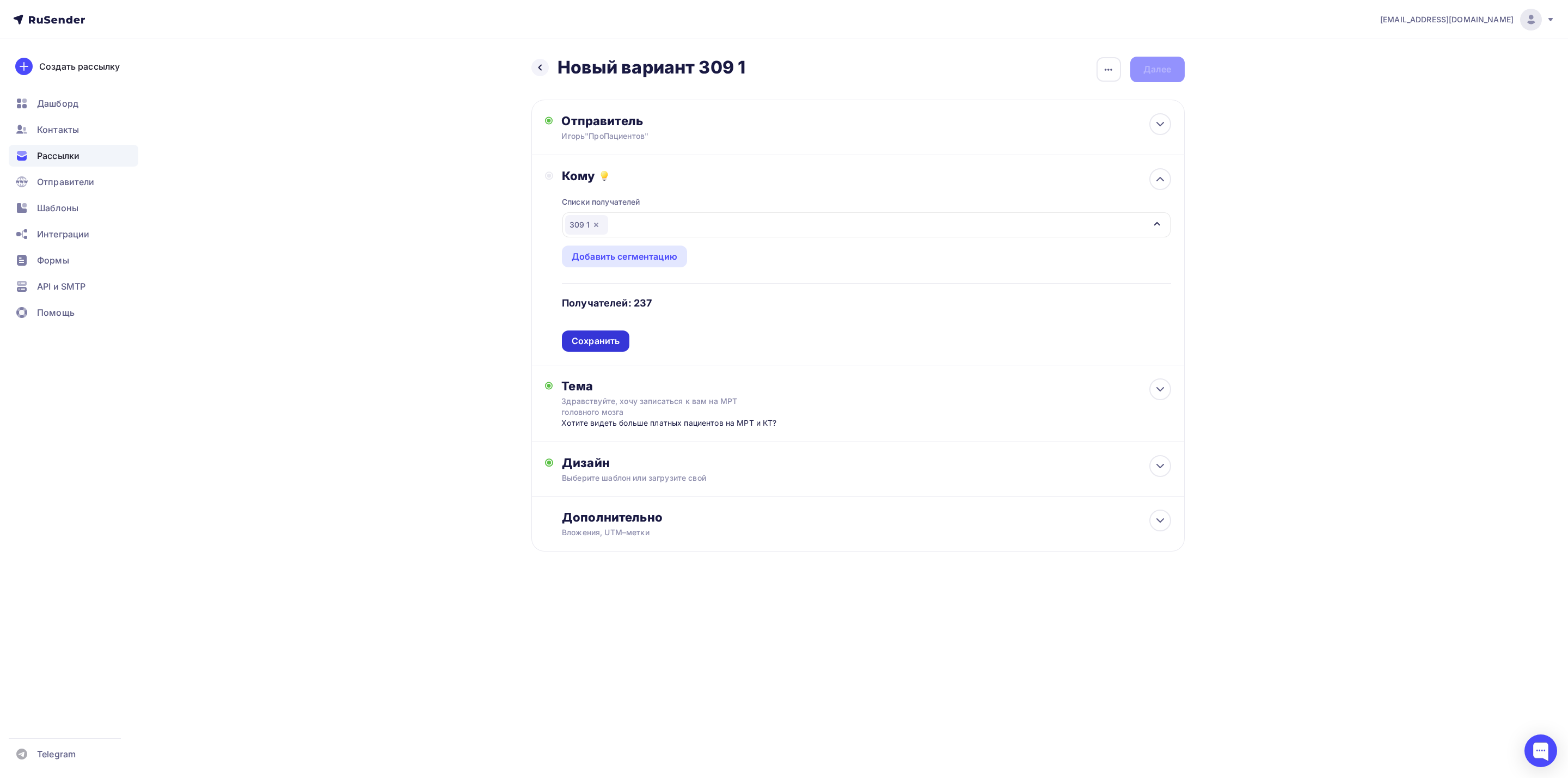
click at [616, 343] on div "Сохранить" at bounding box center [595, 341] width 48 height 13
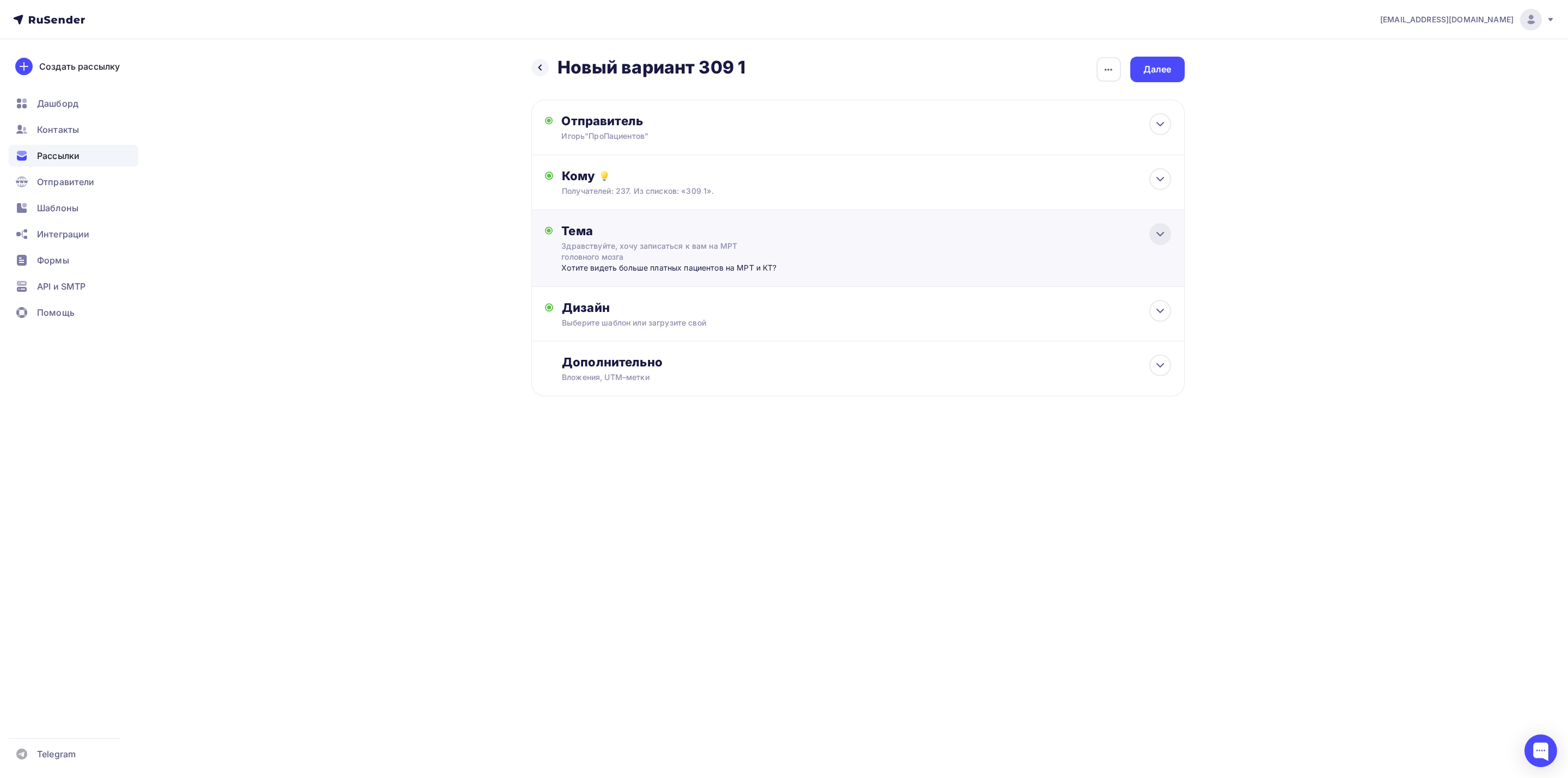
click at [1166, 239] on div at bounding box center [1160, 234] width 22 height 22
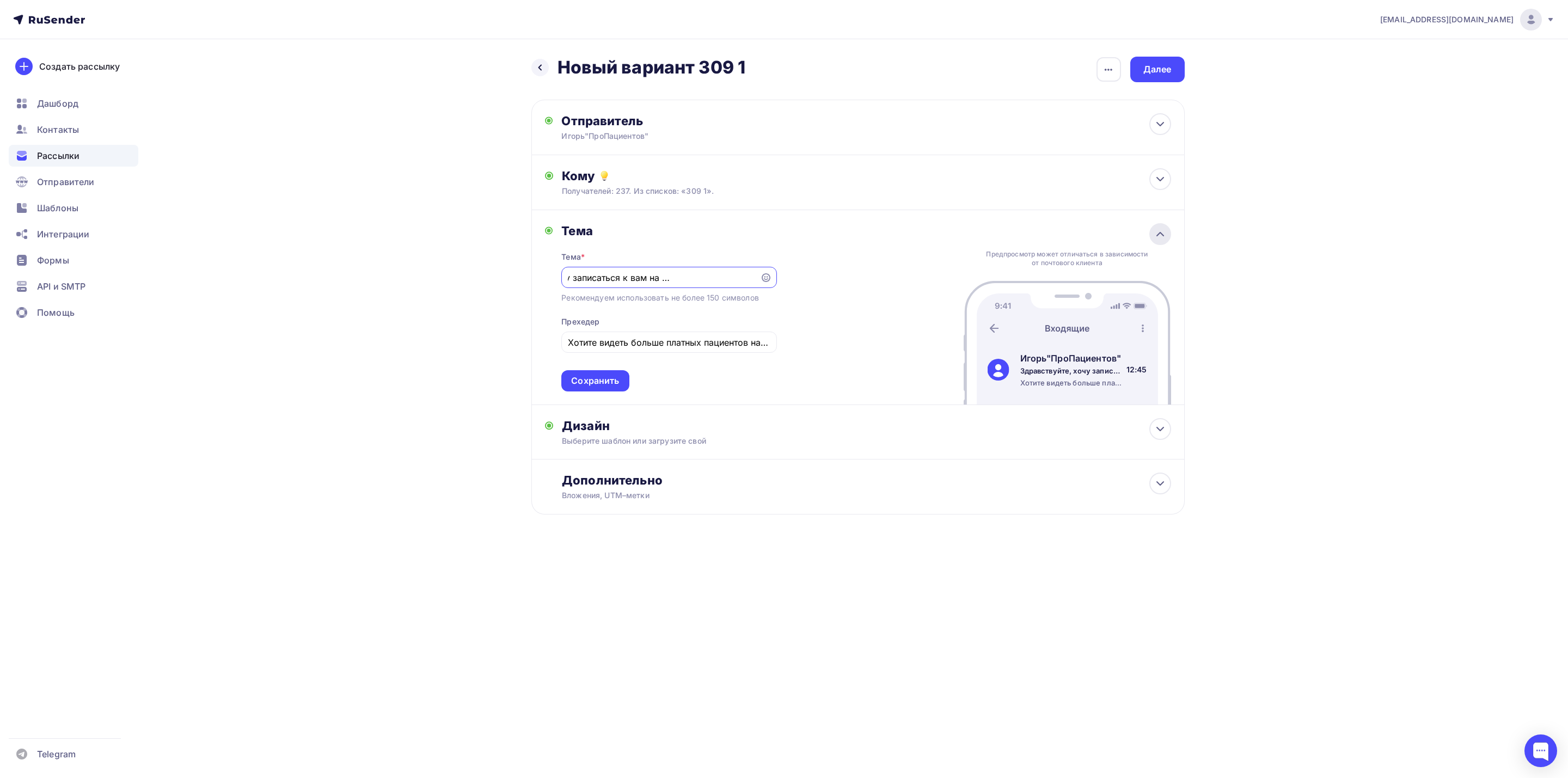
click at [1152, 234] on div at bounding box center [1160, 234] width 22 height 22
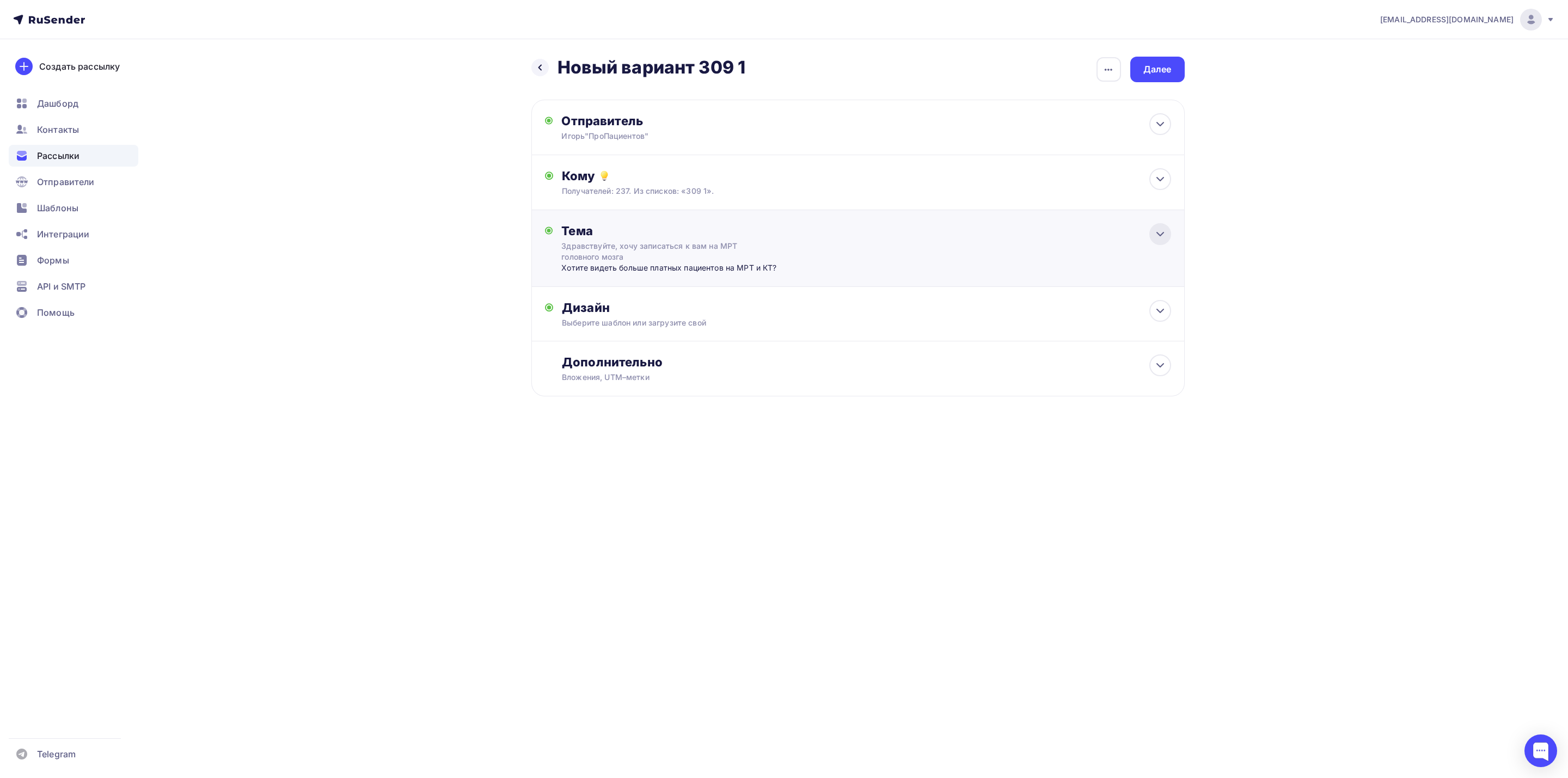
click at [1155, 242] on div at bounding box center [1160, 234] width 22 height 22
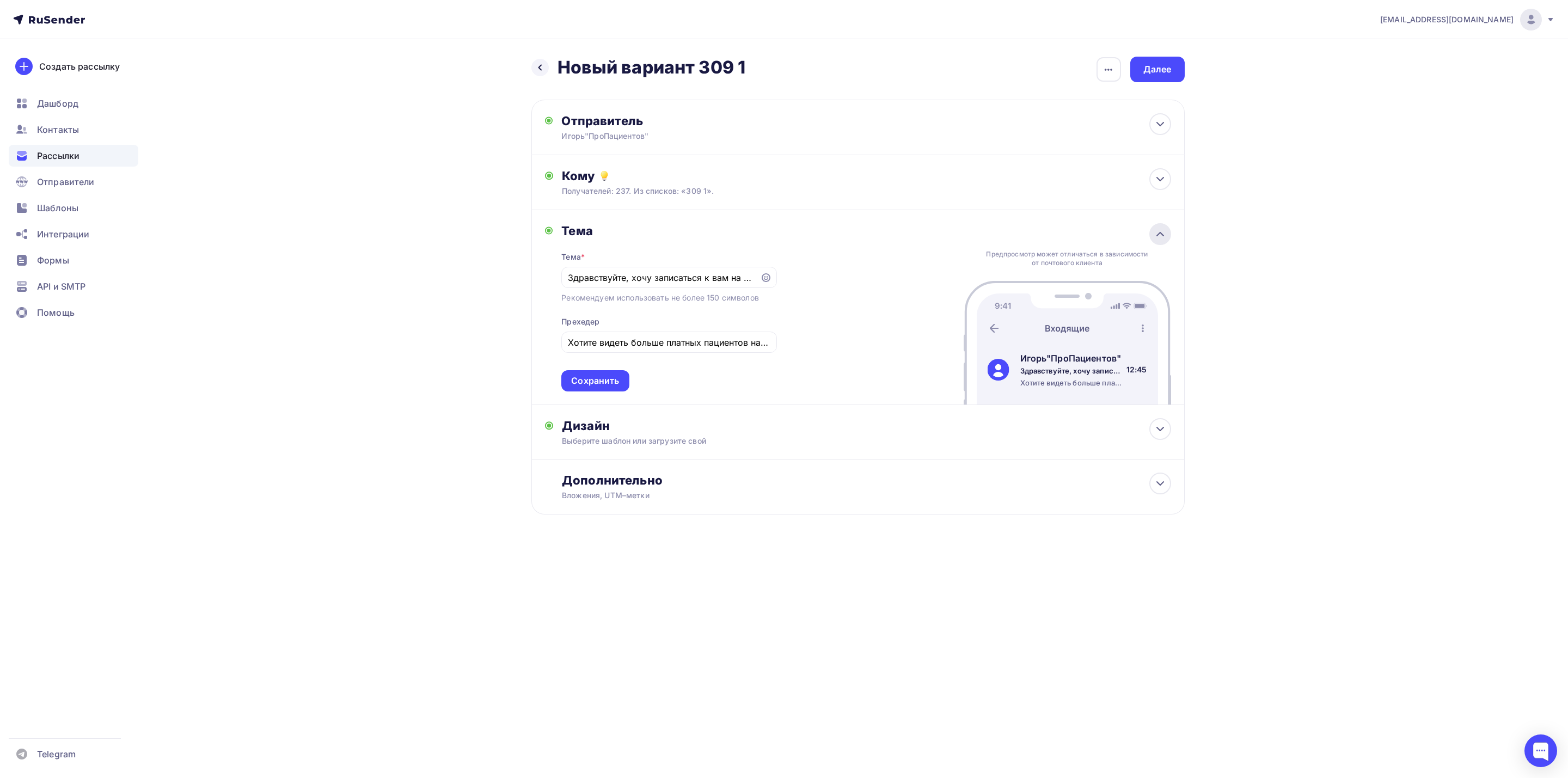
click at [1155, 242] on div at bounding box center [1160, 234] width 22 height 22
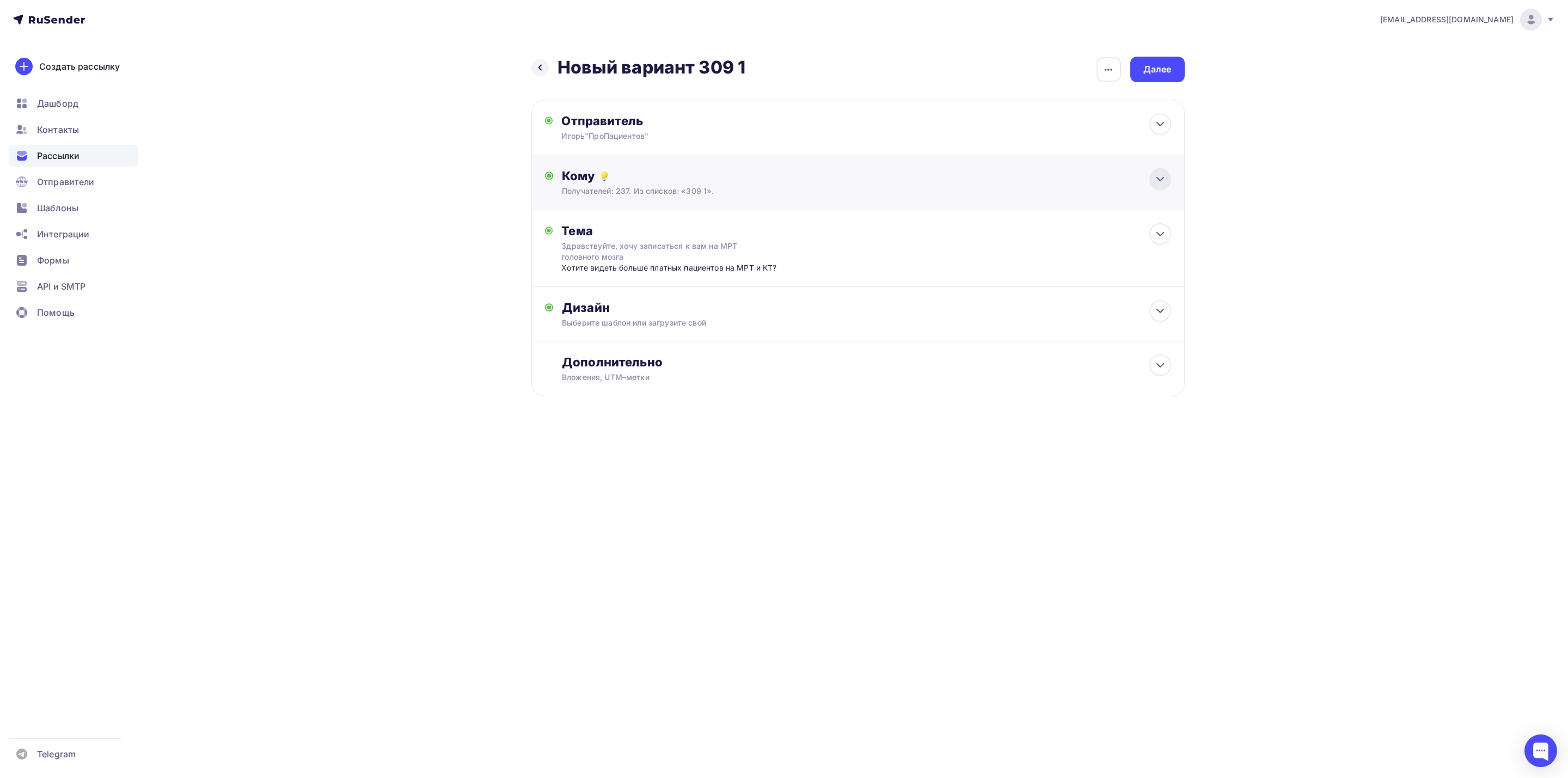
click at [1162, 177] on icon at bounding box center [1160, 179] width 13 height 13
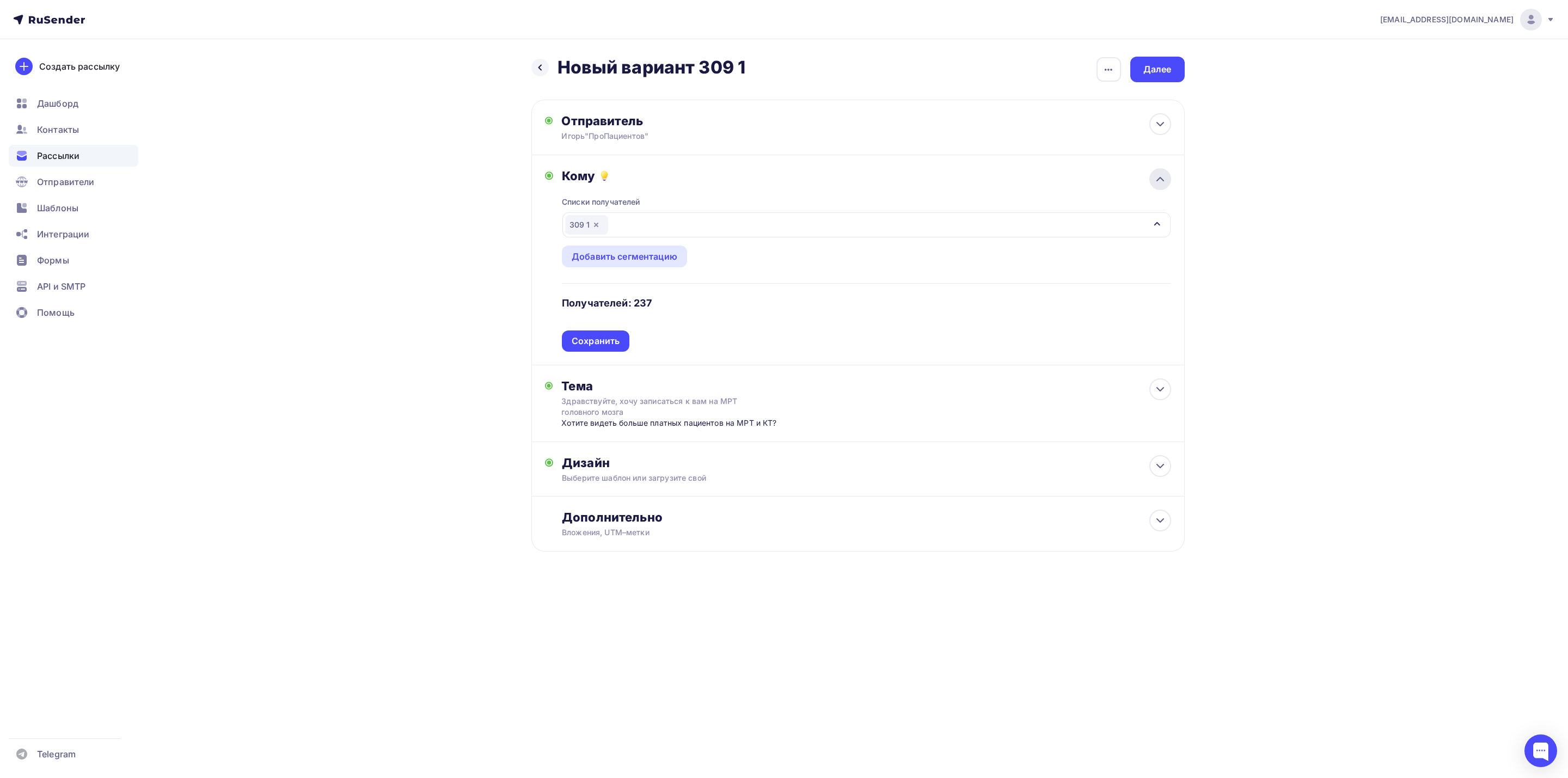
click at [1162, 177] on icon at bounding box center [1160, 179] width 13 height 13
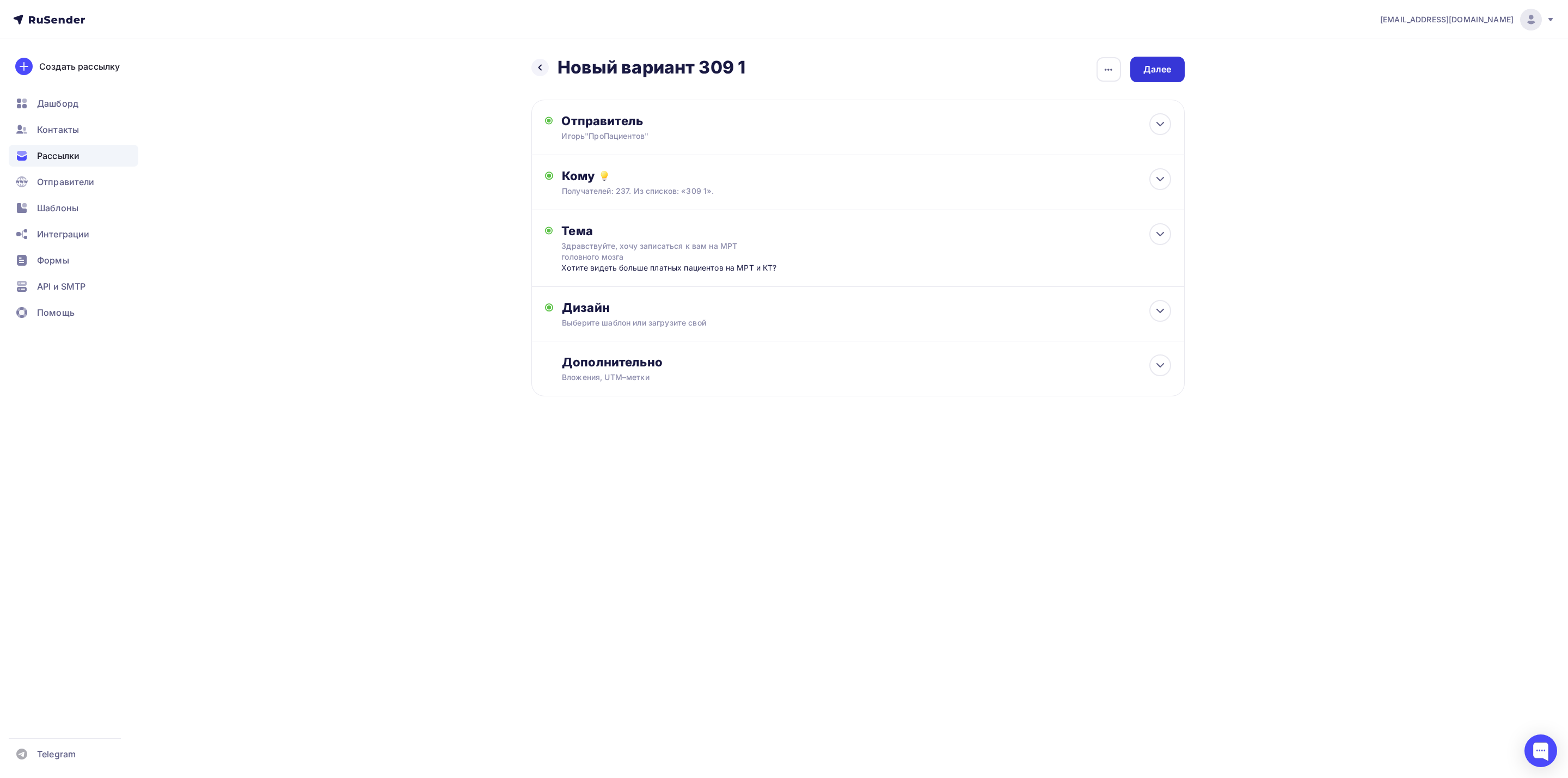
click at [1163, 66] on div "Далее" at bounding box center [1157, 69] width 29 height 13
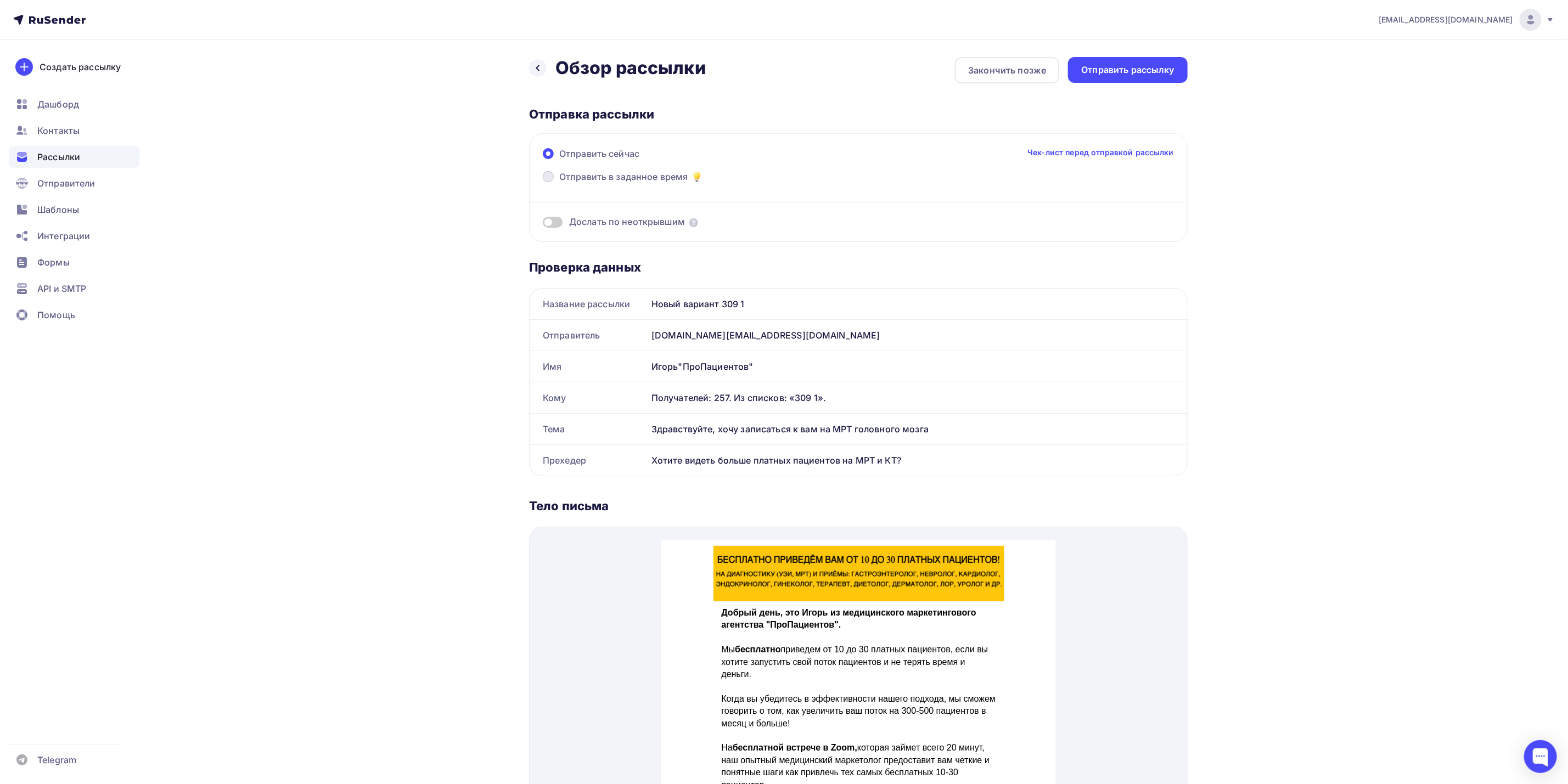
click at [666, 177] on span "Отправить в заданное время" at bounding box center [624, 176] width 129 height 13
click at [559, 183] on input "Отправить в заданное время" at bounding box center [559, 183] width 0 height 0
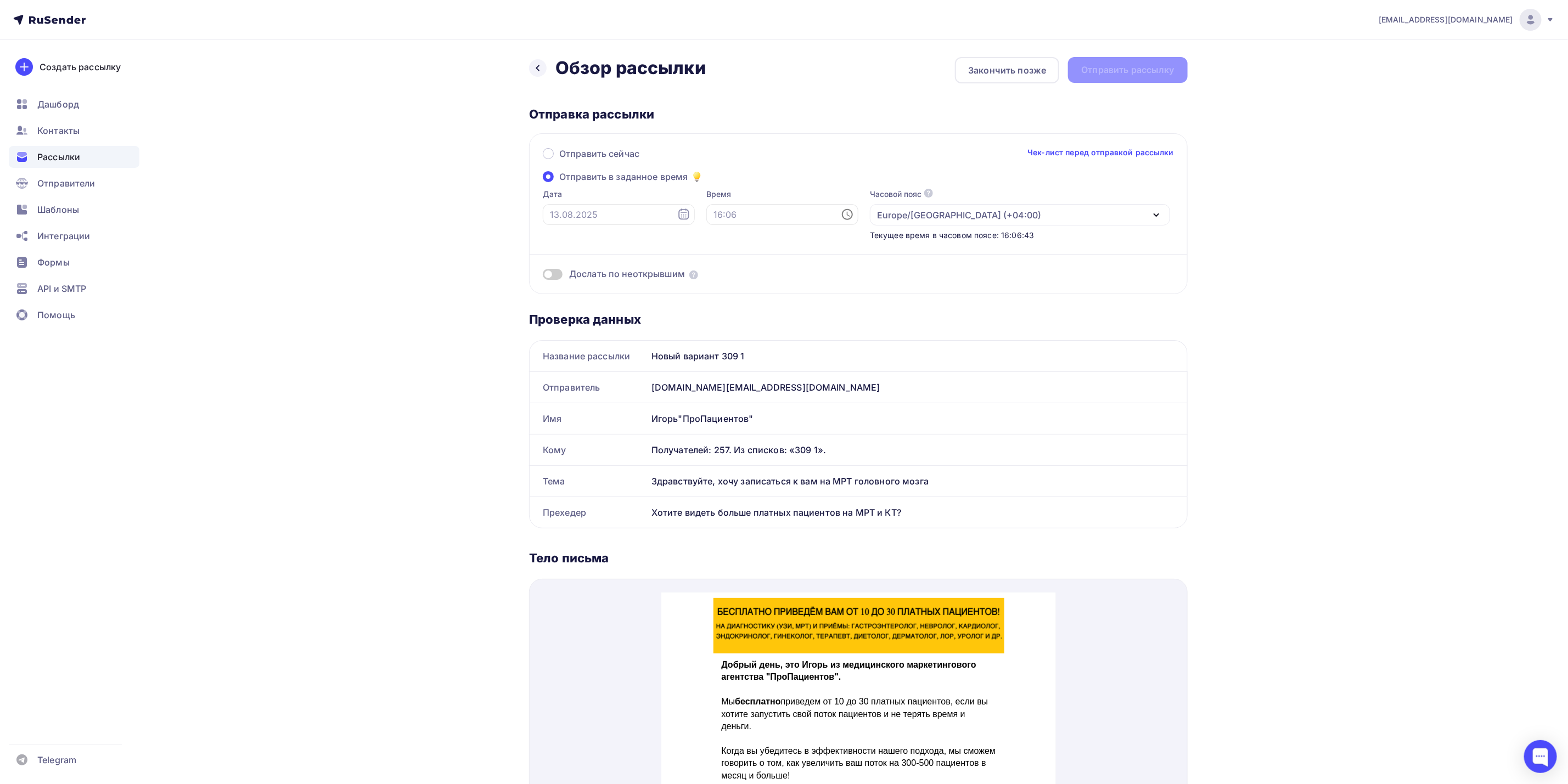
click at [679, 215] on icon at bounding box center [684, 214] width 10 height 11
click at [609, 309] on div "14" at bounding box center [612, 309] width 18 height 10
type input "[DATE]"
click at [776, 213] on input "text" at bounding box center [782, 215] width 152 height 21
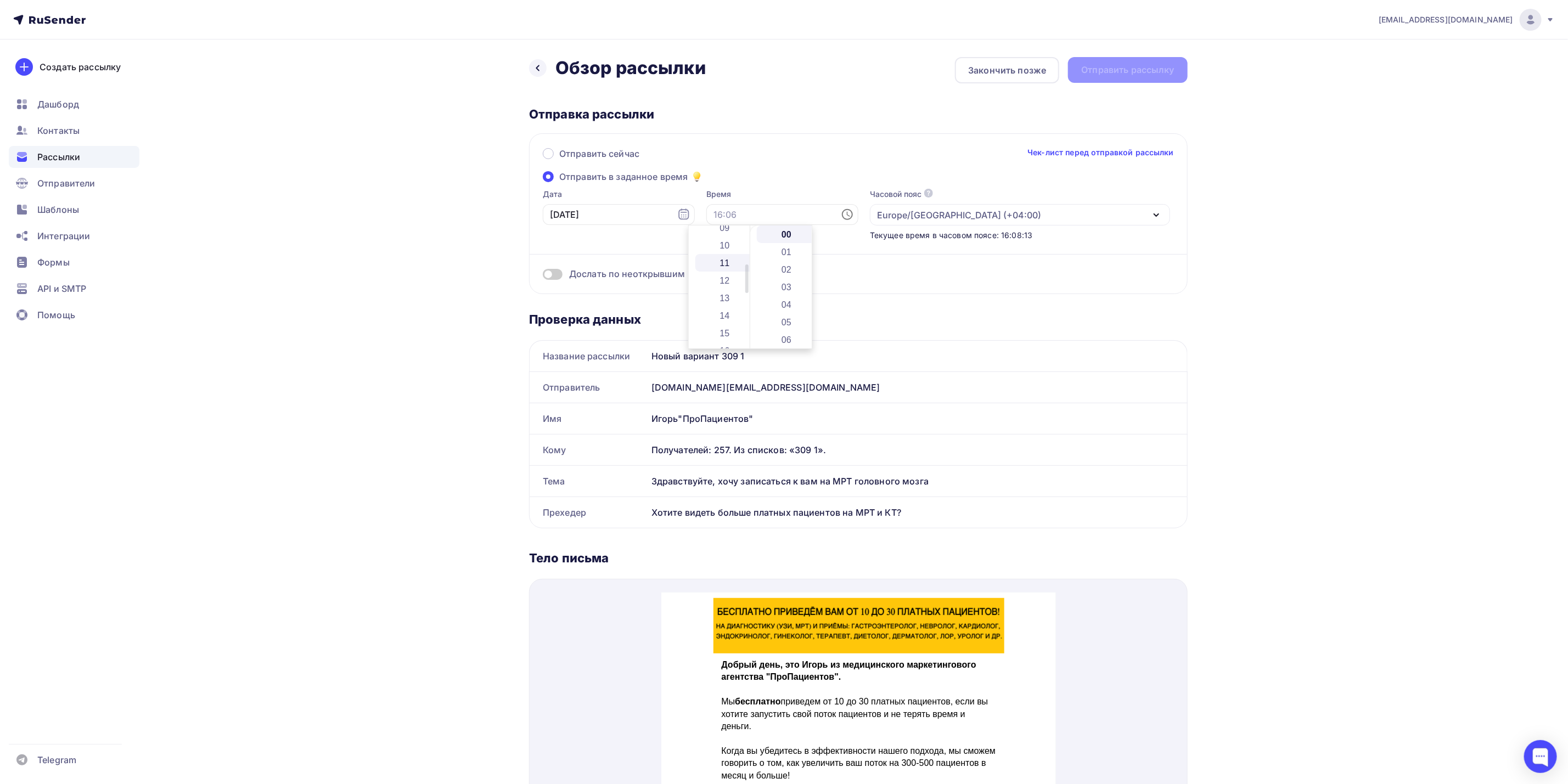
click at [727, 267] on li "11" at bounding box center [725, 263] width 61 height 18
type input "11:00"
click at [1036, 261] on div "Дослать по неоткрывшим" at bounding box center [859, 261] width 631 height 39
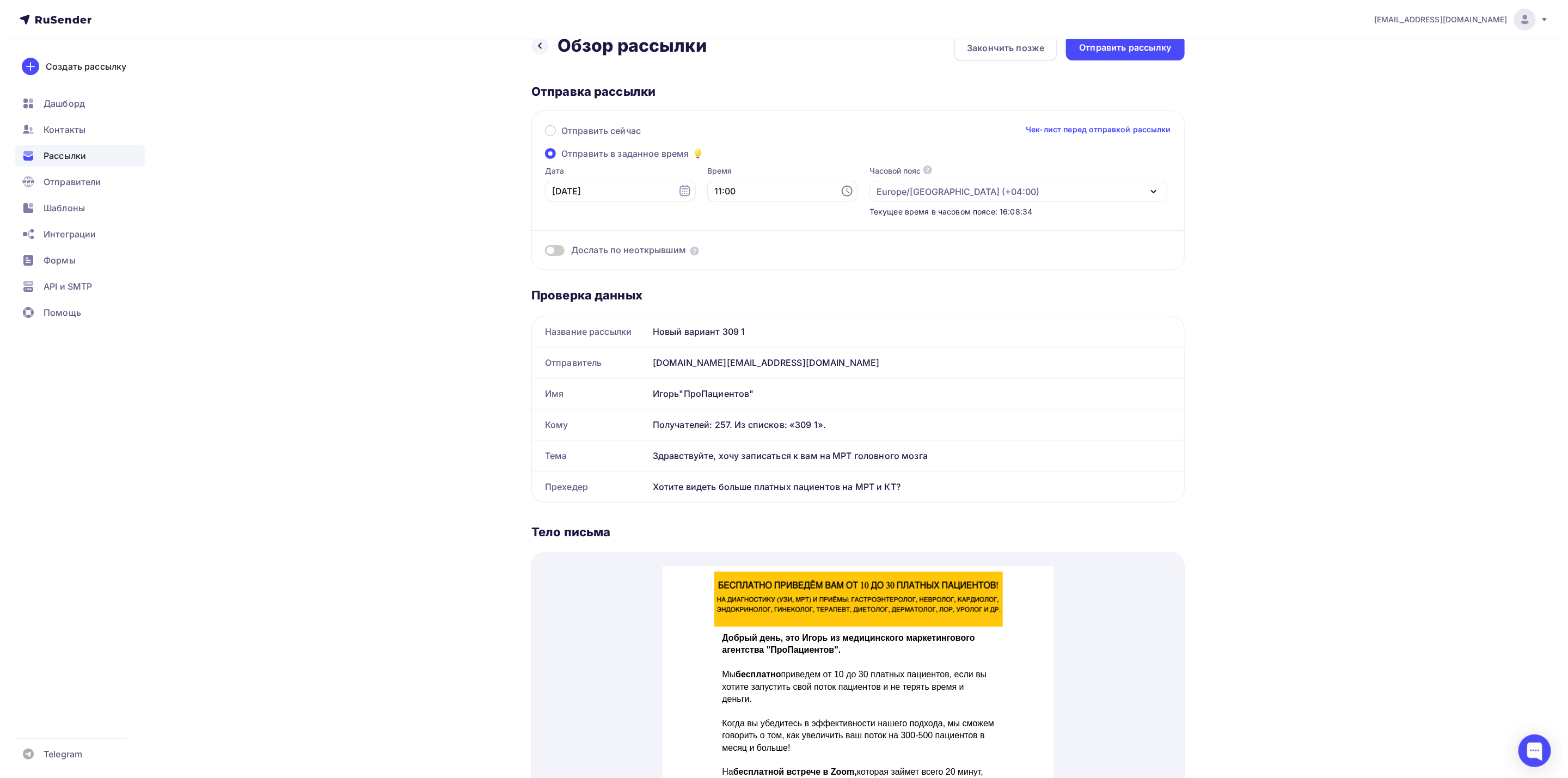
scroll to position [0, 0]
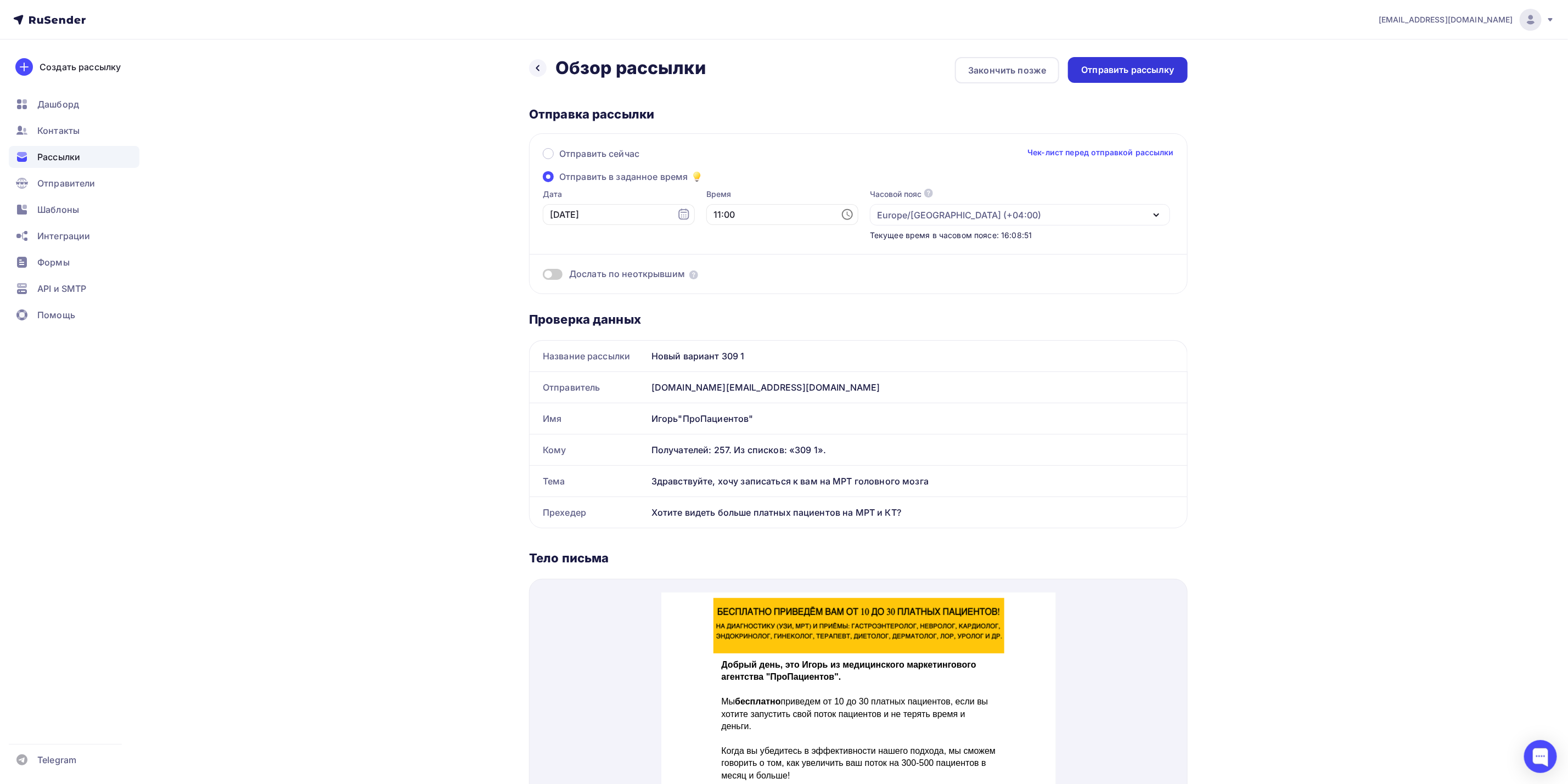
click at [1170, 77] on div "Отправить рассылку" at bounding box center [1128, 70] width 120 height 26
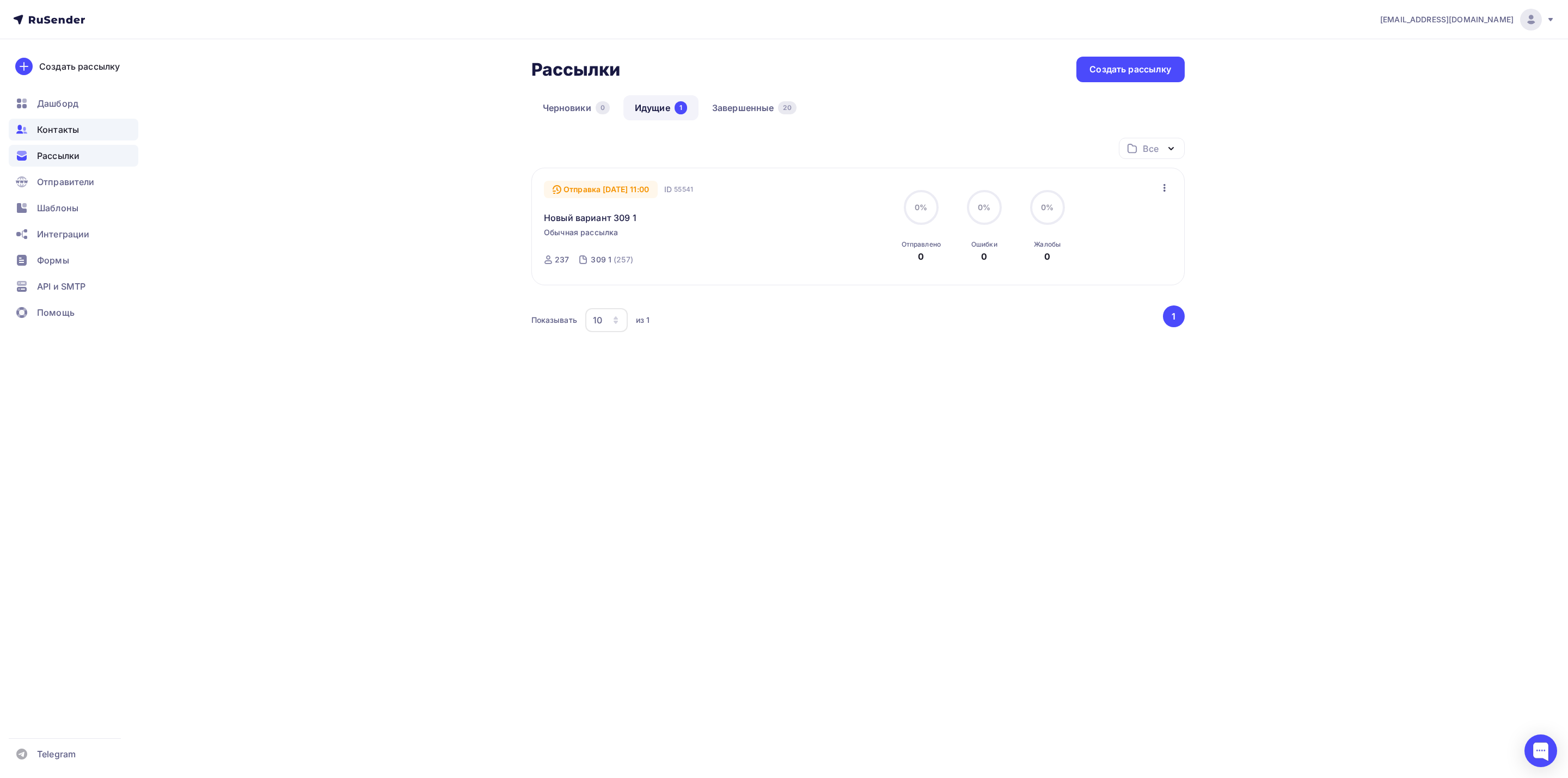
click at [44, 135] on span "Контакты" at bounding box center [58, 129] width 42 height 13
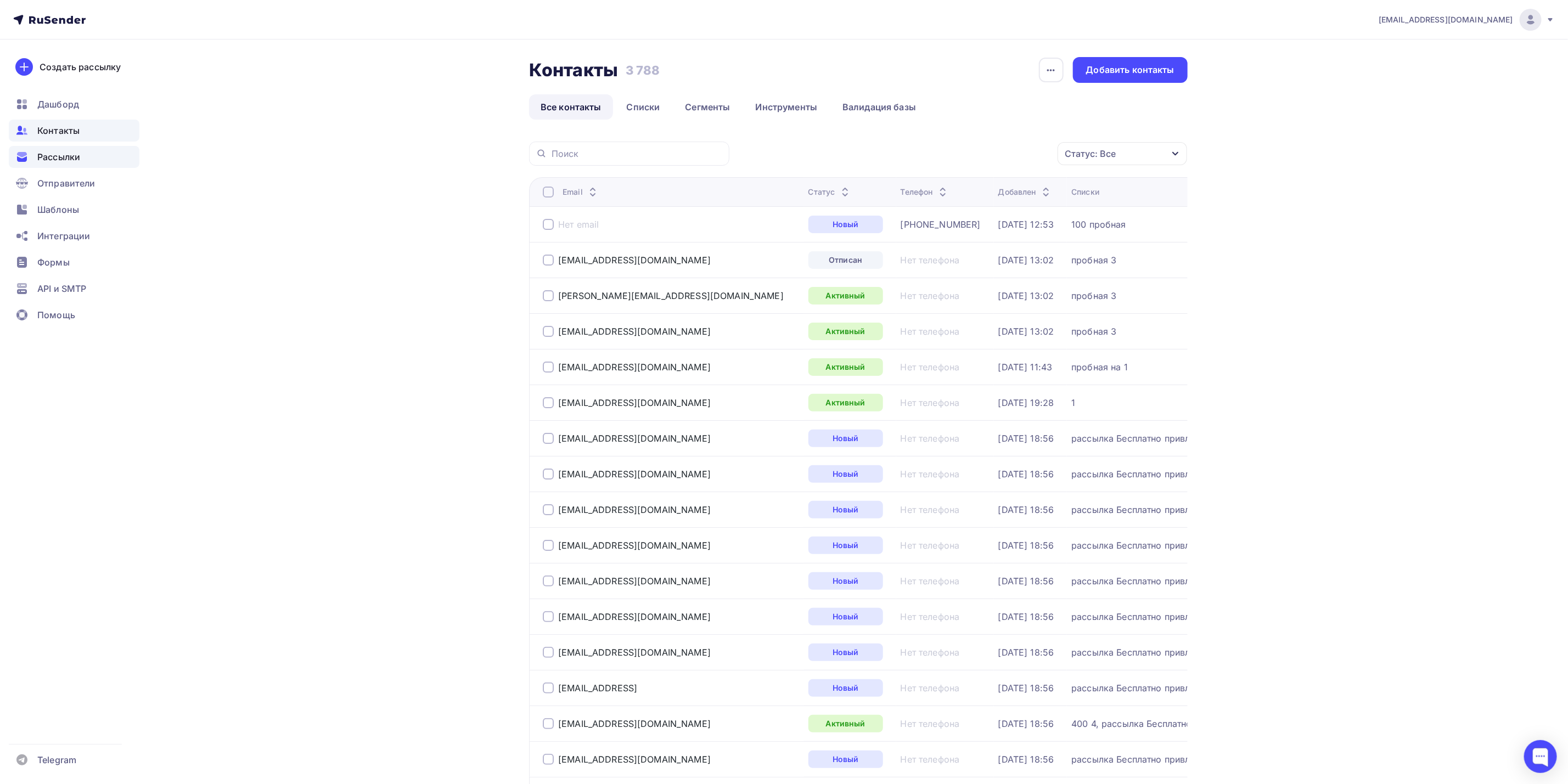
click at [88, 161] on div "Рассылки" at bounding box center [74, 157] width 131 height 22
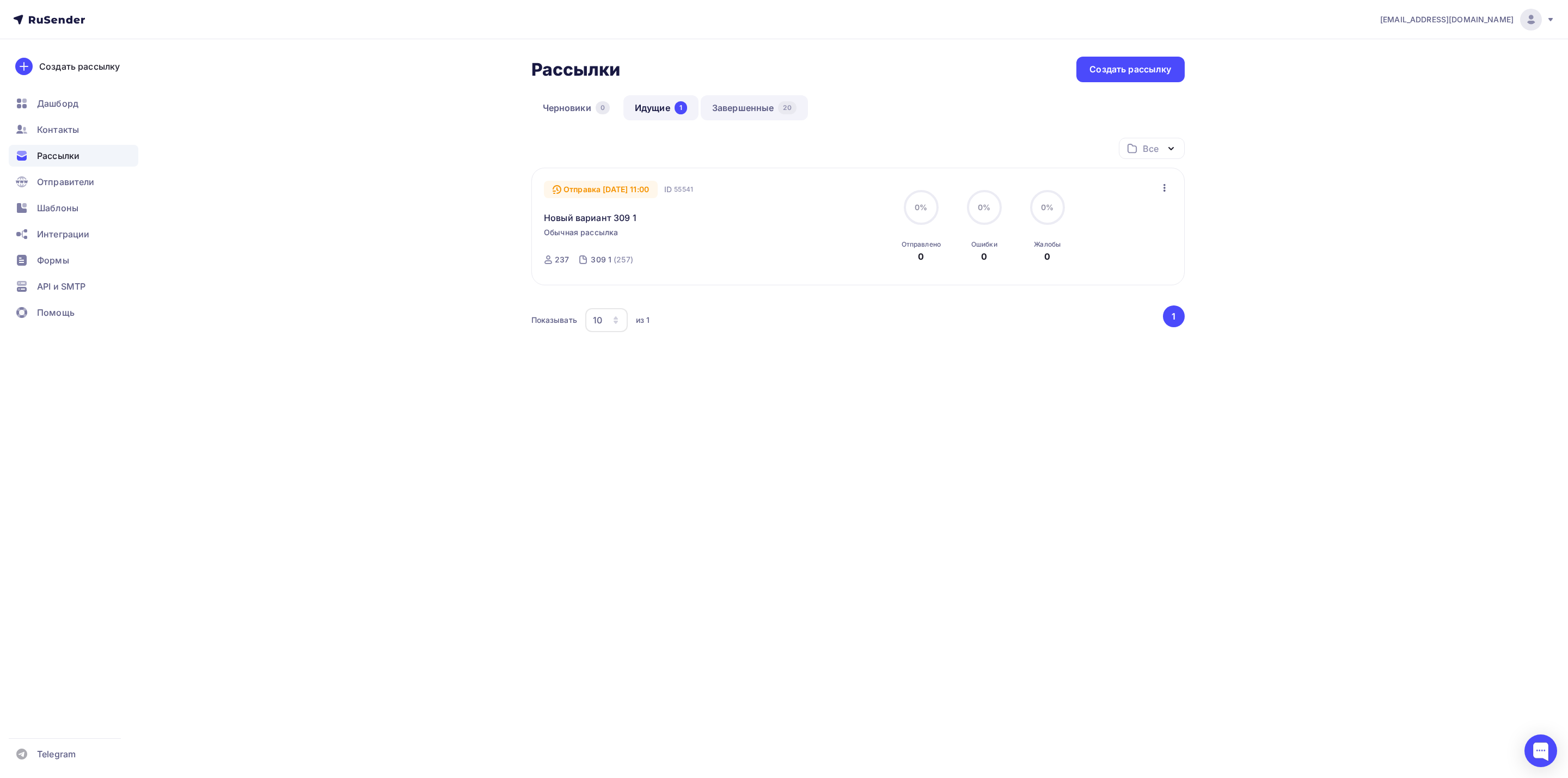
click at [758, 103] on link "Завершенные 20" at bounding box center [754, 108] width 107 height 25
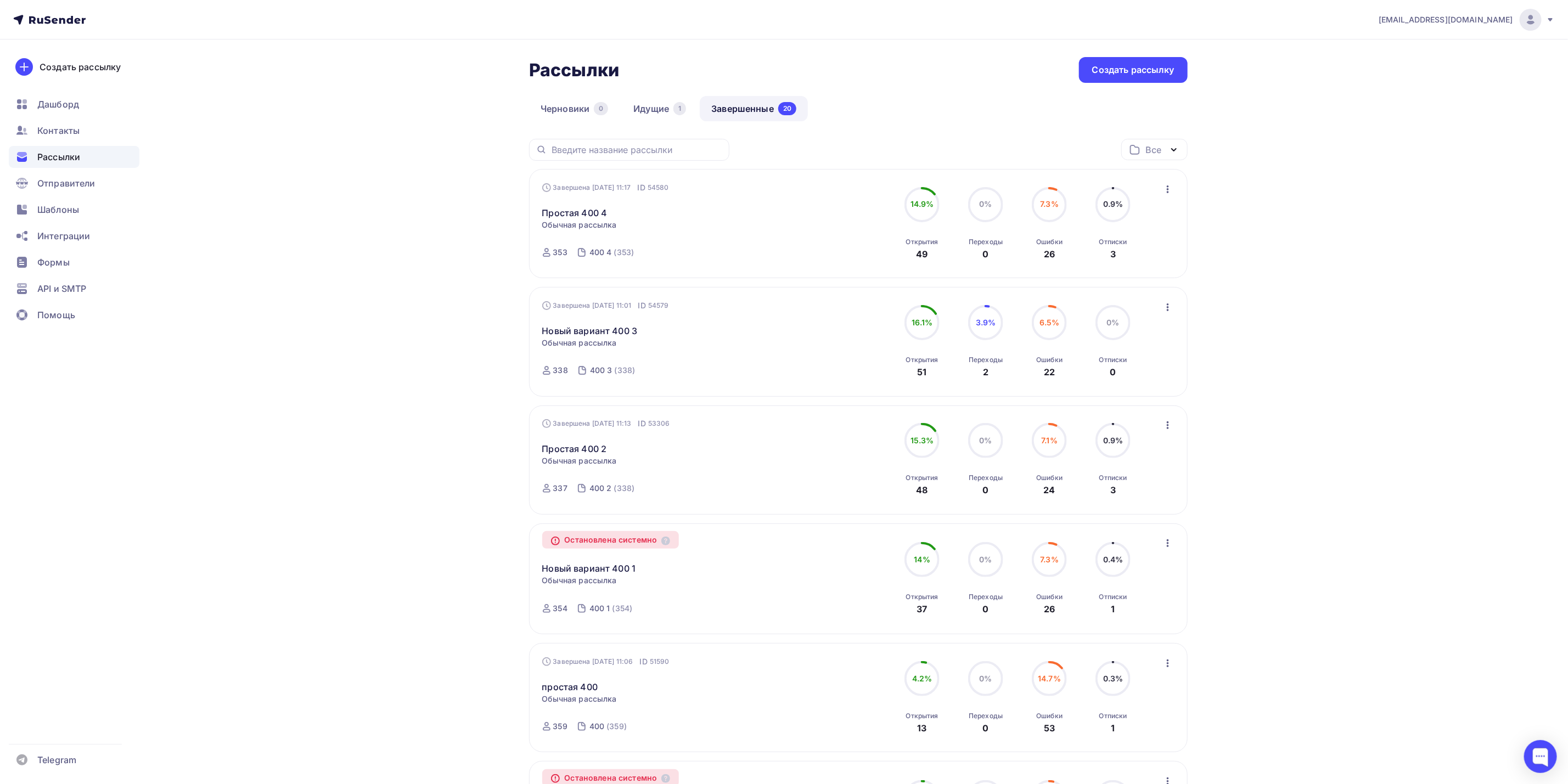
click at [728, 325] on div "Новый вариант 400 3 Статистика Обзор рассылки Копировать в новую Добавить в пап…" at bounding box center [668, 324] width 250 height 26
click at [643, 109] on link "Идущие 1" at bounding box center [659, 109] width 75 height 25
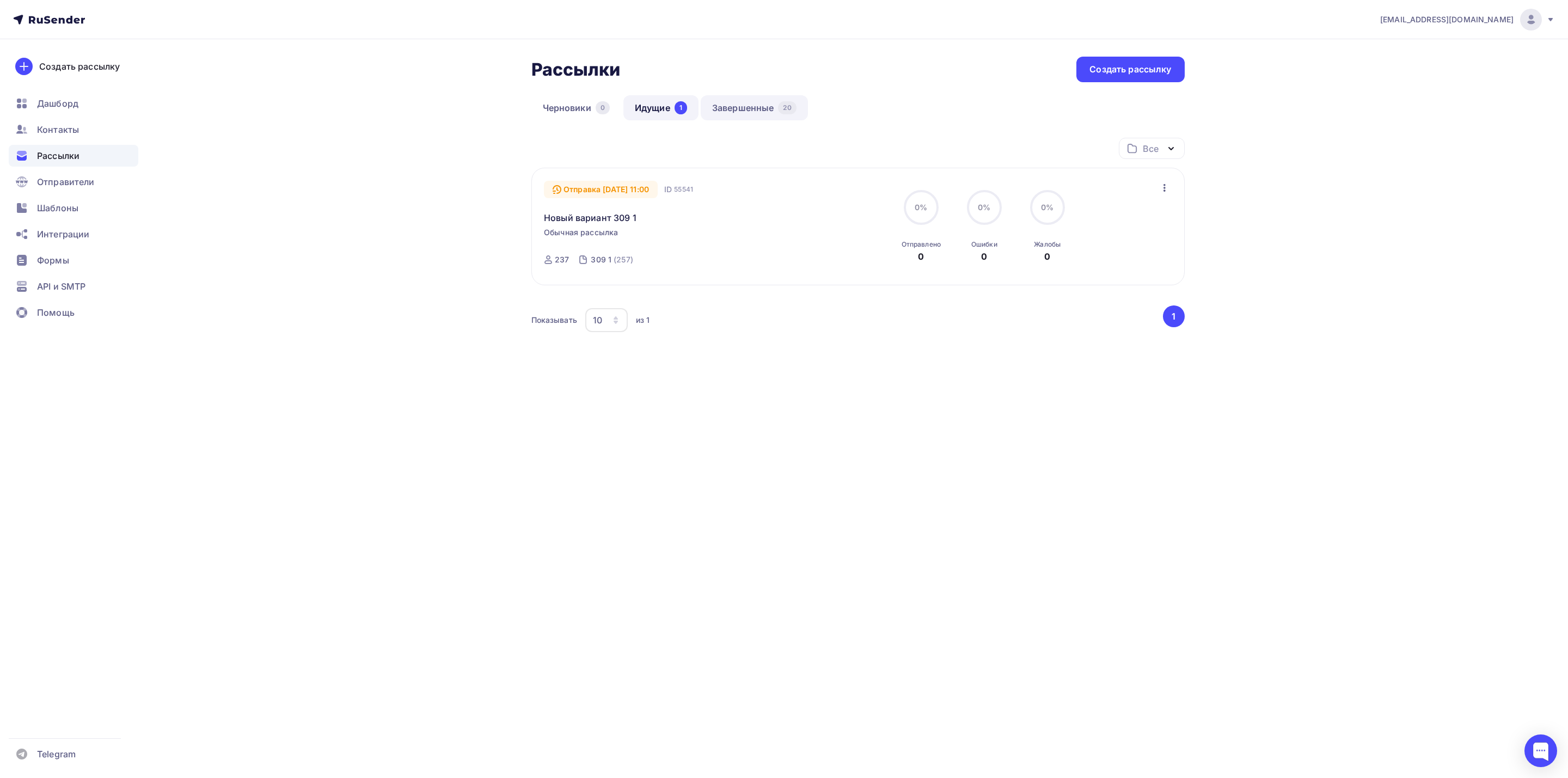
click at [744, 108] on link "Завершенные 20" at bounding box center [754, 108] width 107 height 25
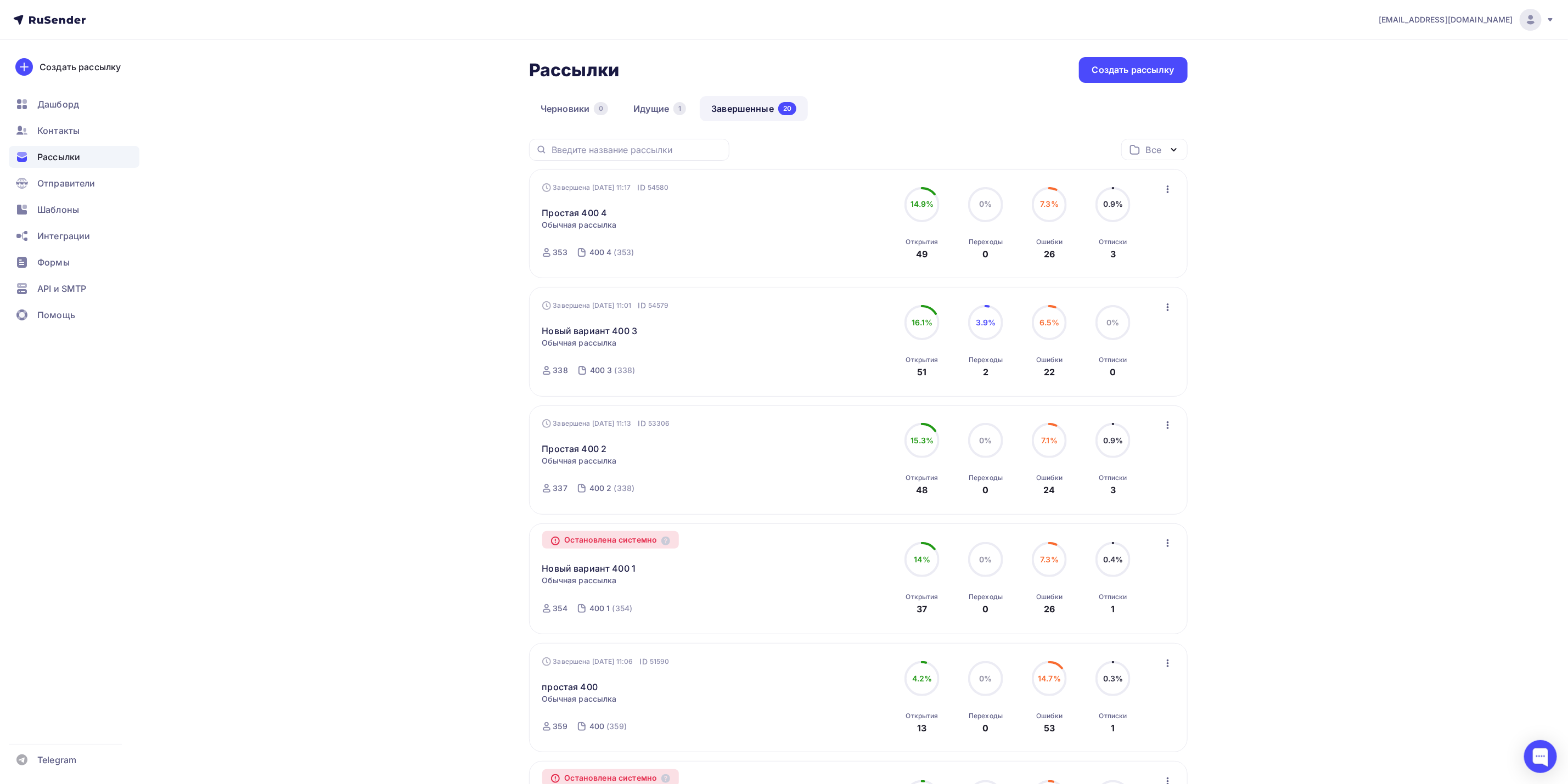
click at [1171, 185] on icon "button" at bounding box center [1168, 189] width 13 height 13
click at [1161, 259] on div "Копировать в новую" at bounding box center [1118, 262] width 112 height 13
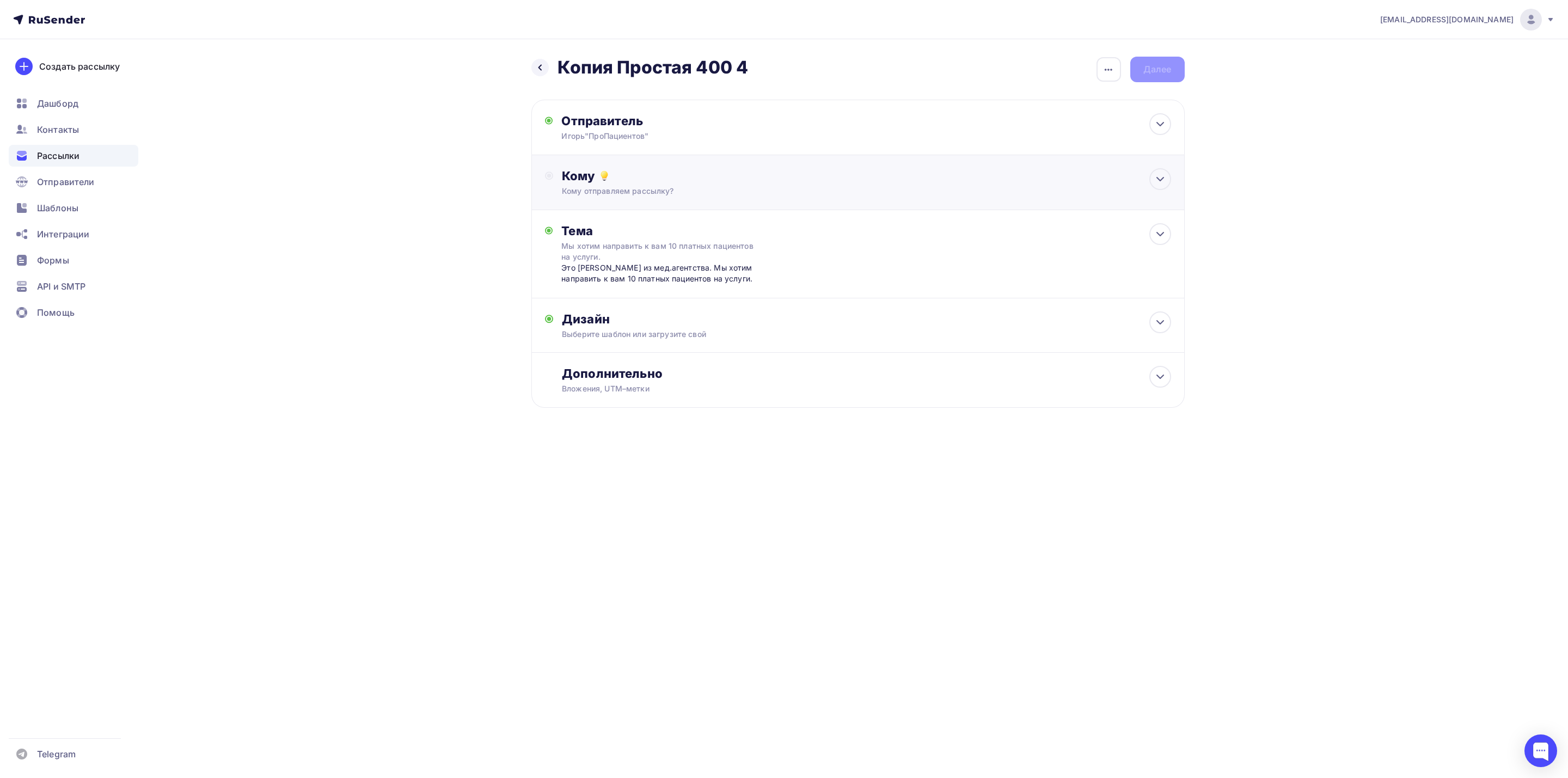
click at [867, 198] on div "Кому Кому отправляем рассылку? Списки получателей Выберите список Все списки id…" at bounding box center [858, 183] width 653 height 55
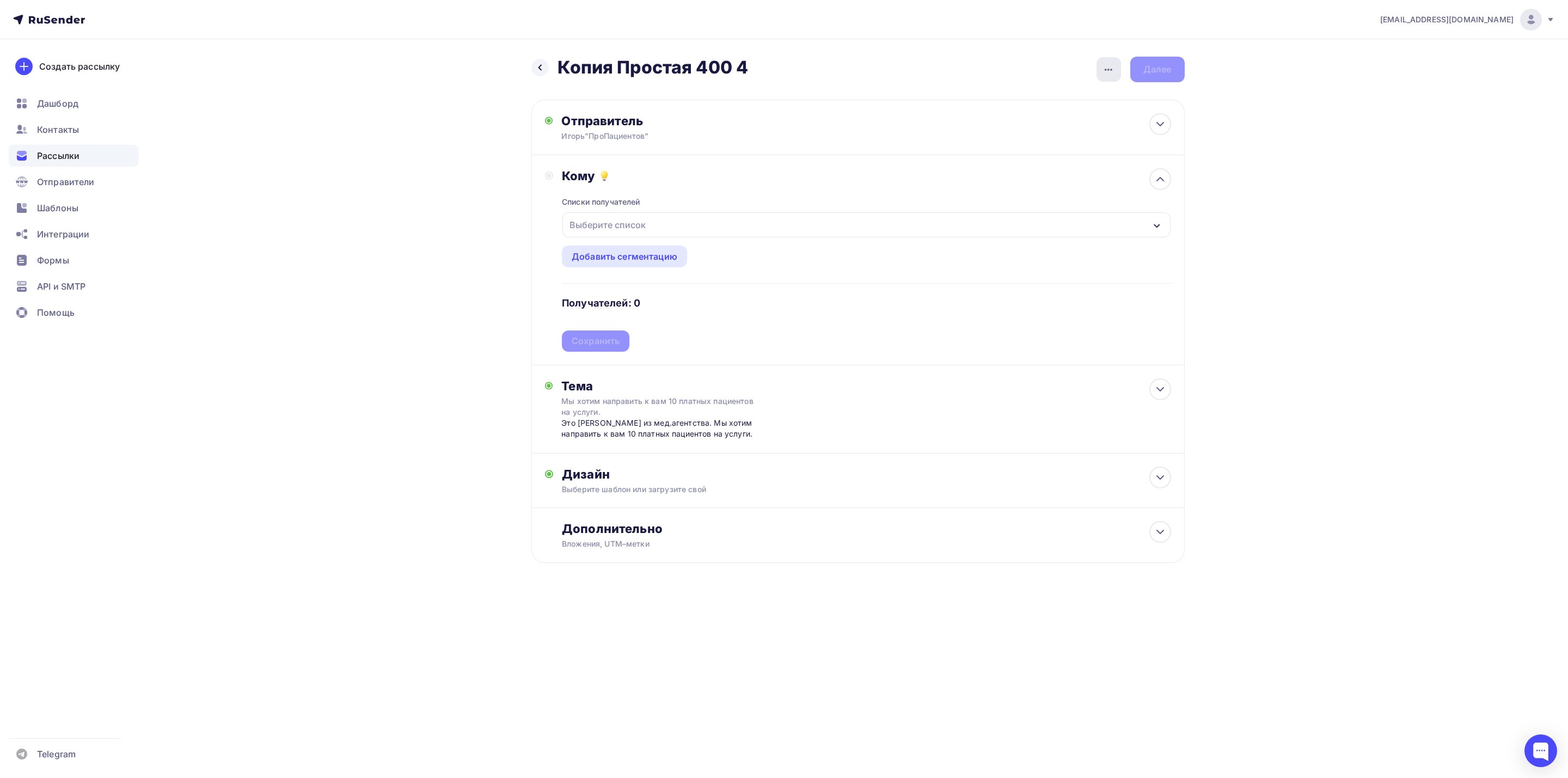
click at [1105, 62] on div "button" at bounding box center [1108, 69] width 24 height 24
click at [1090, 136] on link "Переименовать рассылку" at bounding box center [1051, 126] width 148 height 22
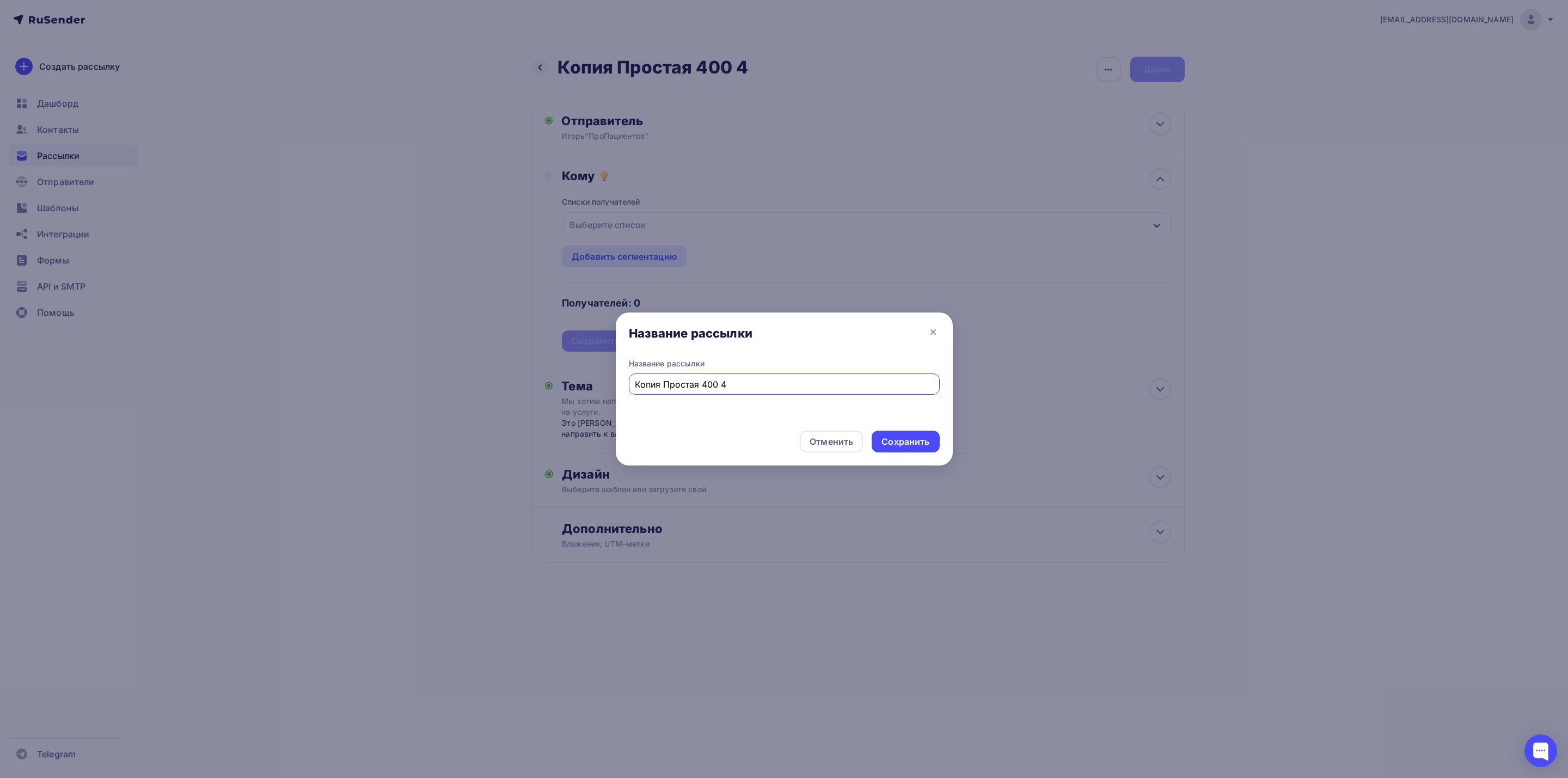
click at [663, 389] on input "Копия Простая 400 4" at bounding box center [784, 384] width 298 height 13
type input "Простая 400 4"
click at [920, 443] on div "Сохранить" at bounding box center [905, 442] width 48 height 13
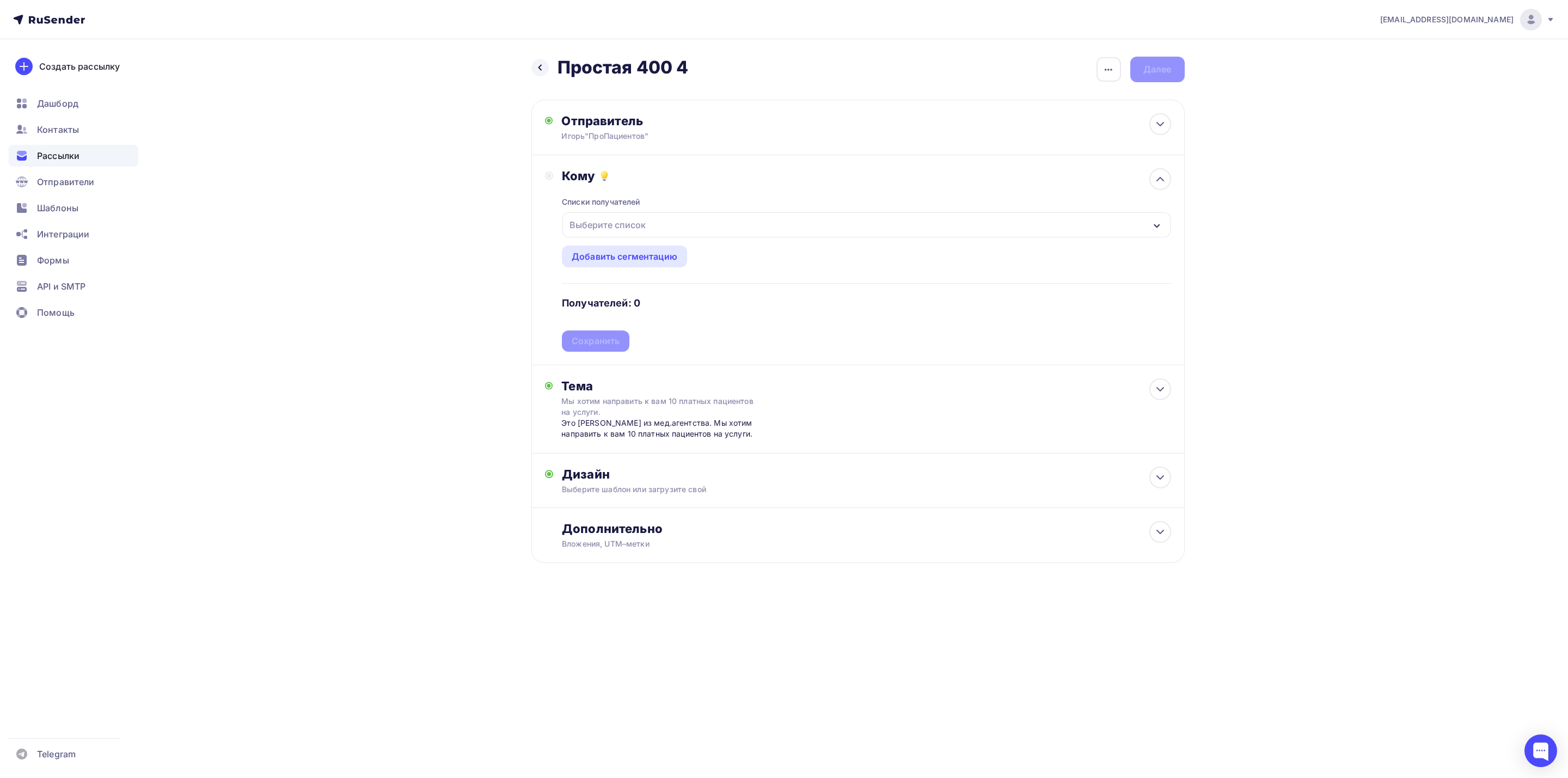
click at [741, 229] on div "Выберите список" at bounding box center [866, 225] width 607 height 25
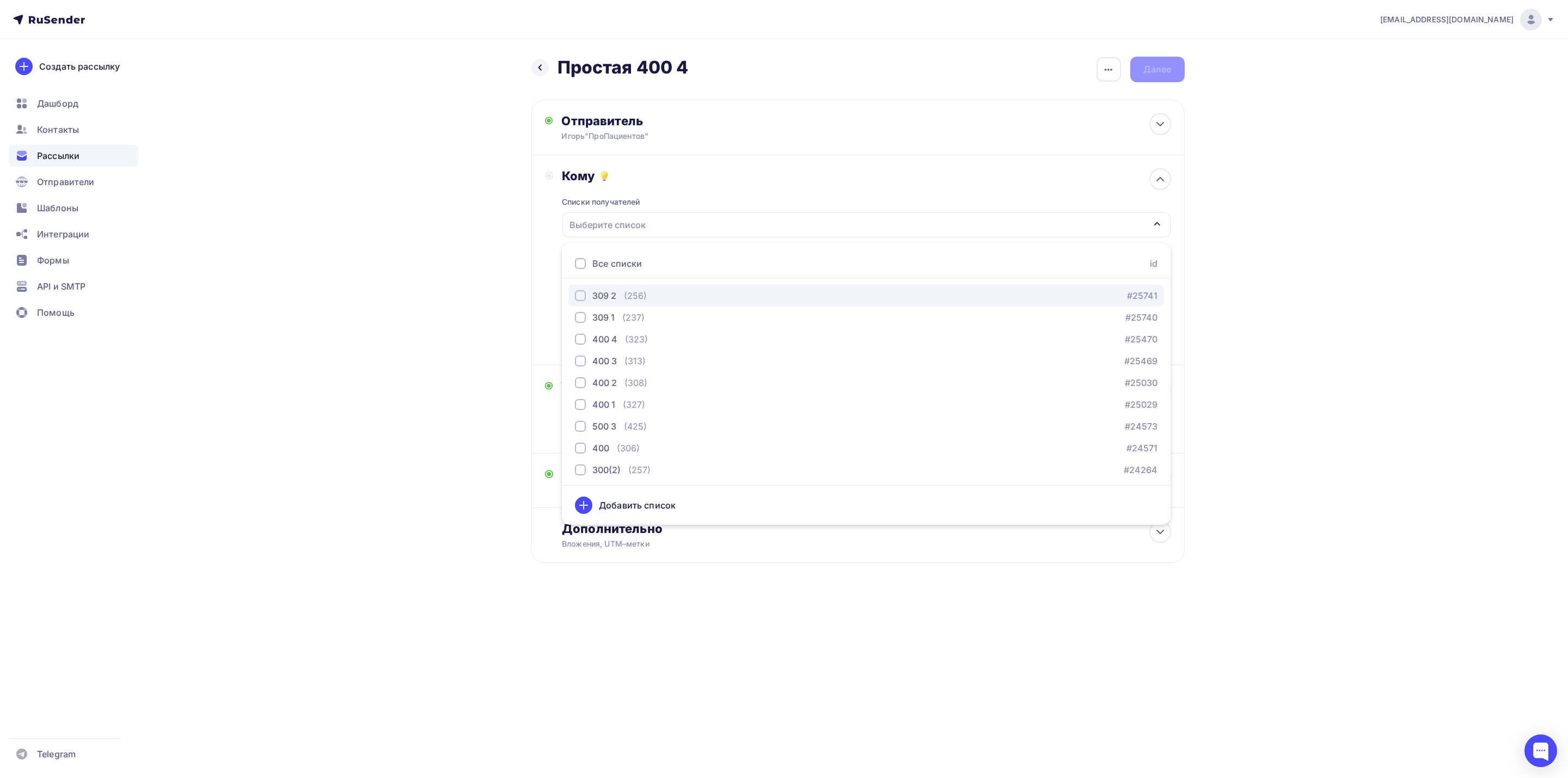
click at [596, 301] on div "309 2" at bounding box center [604, 295] width 24 height 13
click at [1304, 247] on div "[EMAIL_ADDRESS][DOMAIN_NAME] Аккаунт Тарифы Выйти Создать рассылку [GEOGRAPHIC_…" at bounding box center [784, 317] width 1568 height 633
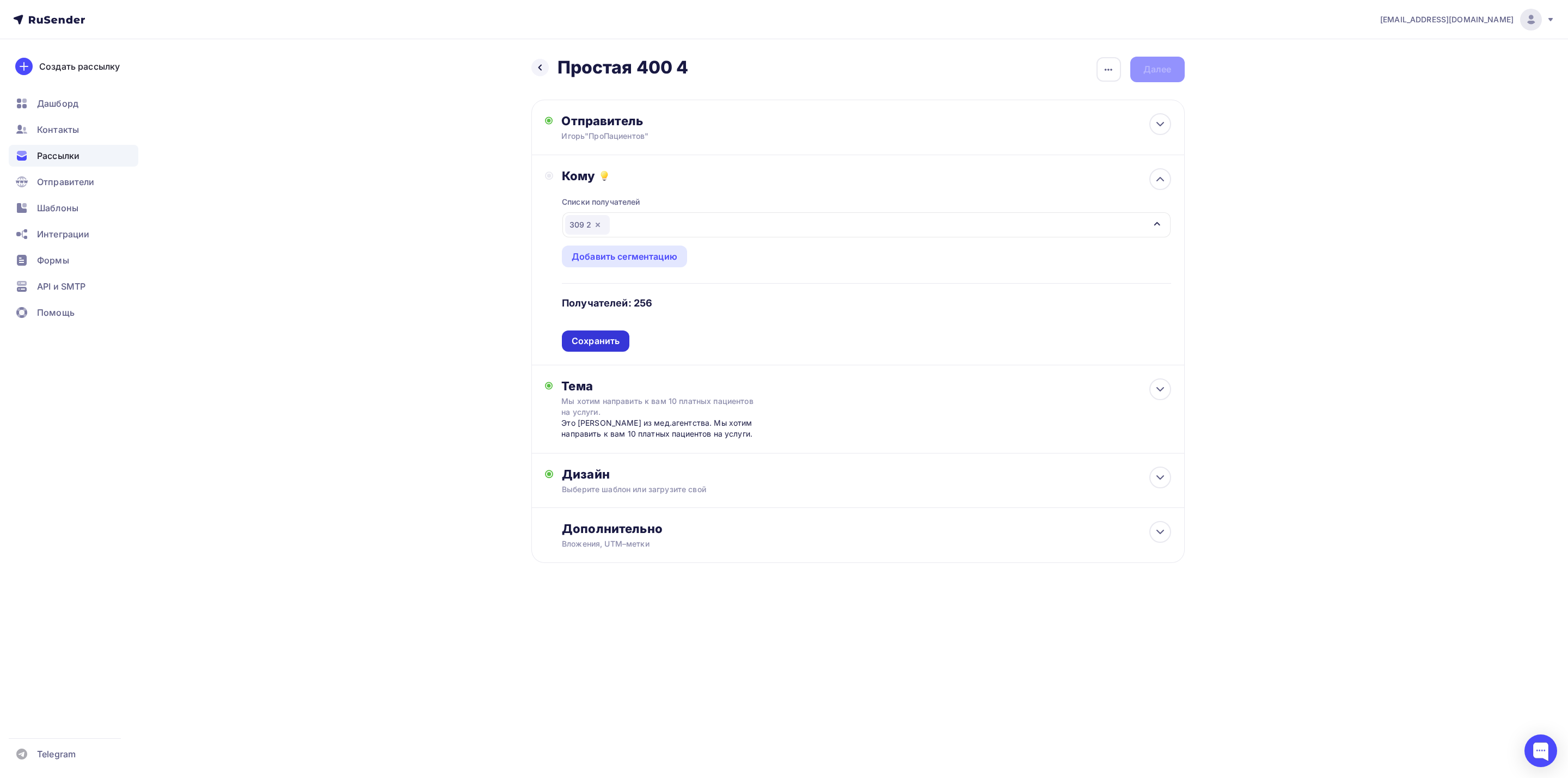
click at [601, 338] on div "Сохранить" at bounding box center [595, 341] width 48 height 13
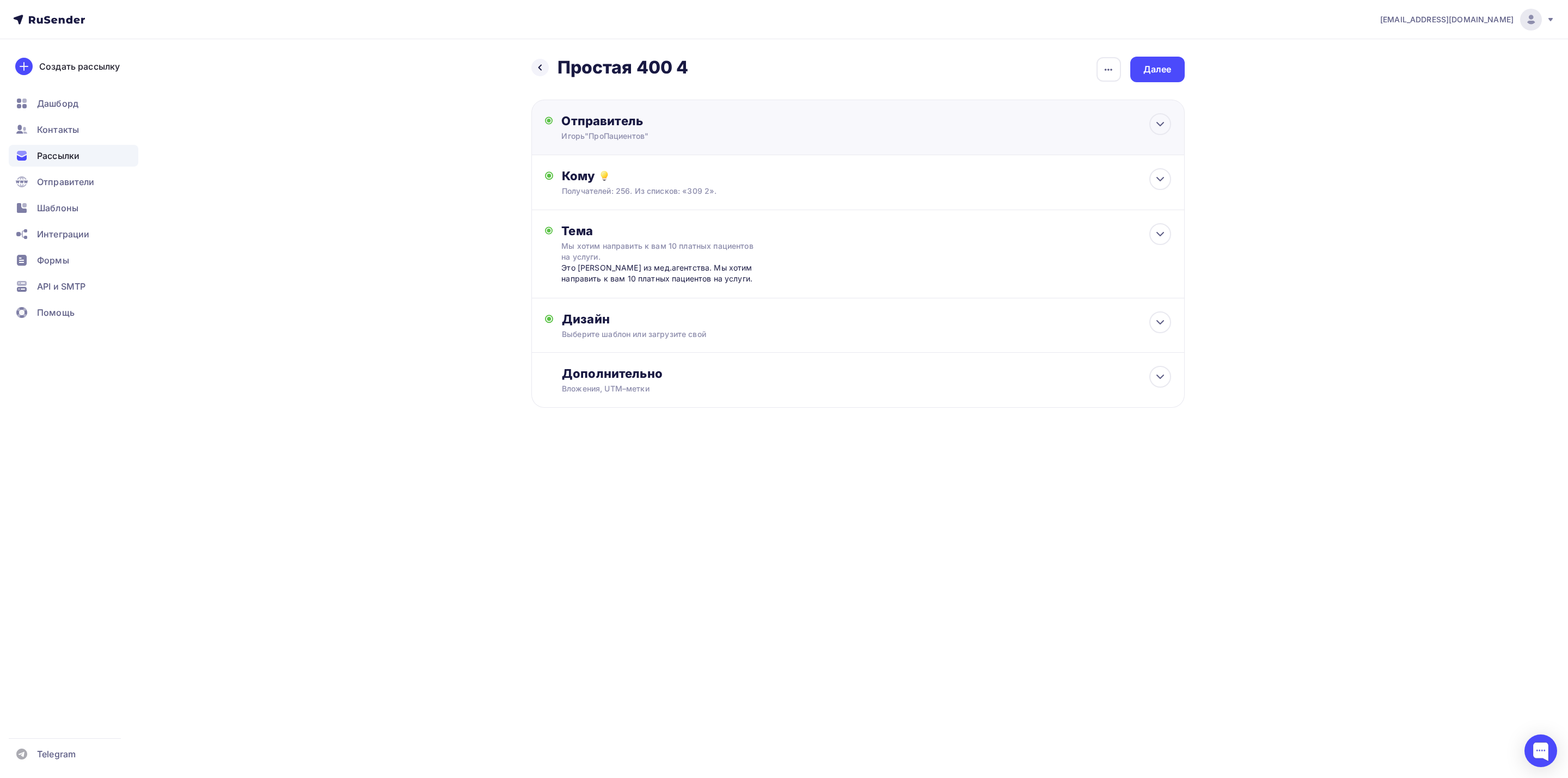
click at [1153, 139] on div "Отправитель [PERSON_NAME]"ПроПациентов" Email * [EMAIL_ADDRESS][DOMAIN_NAME] [D…" at bounding box center [858, 127] width 653 height 55
type input "Игорь"ПроПациентов""
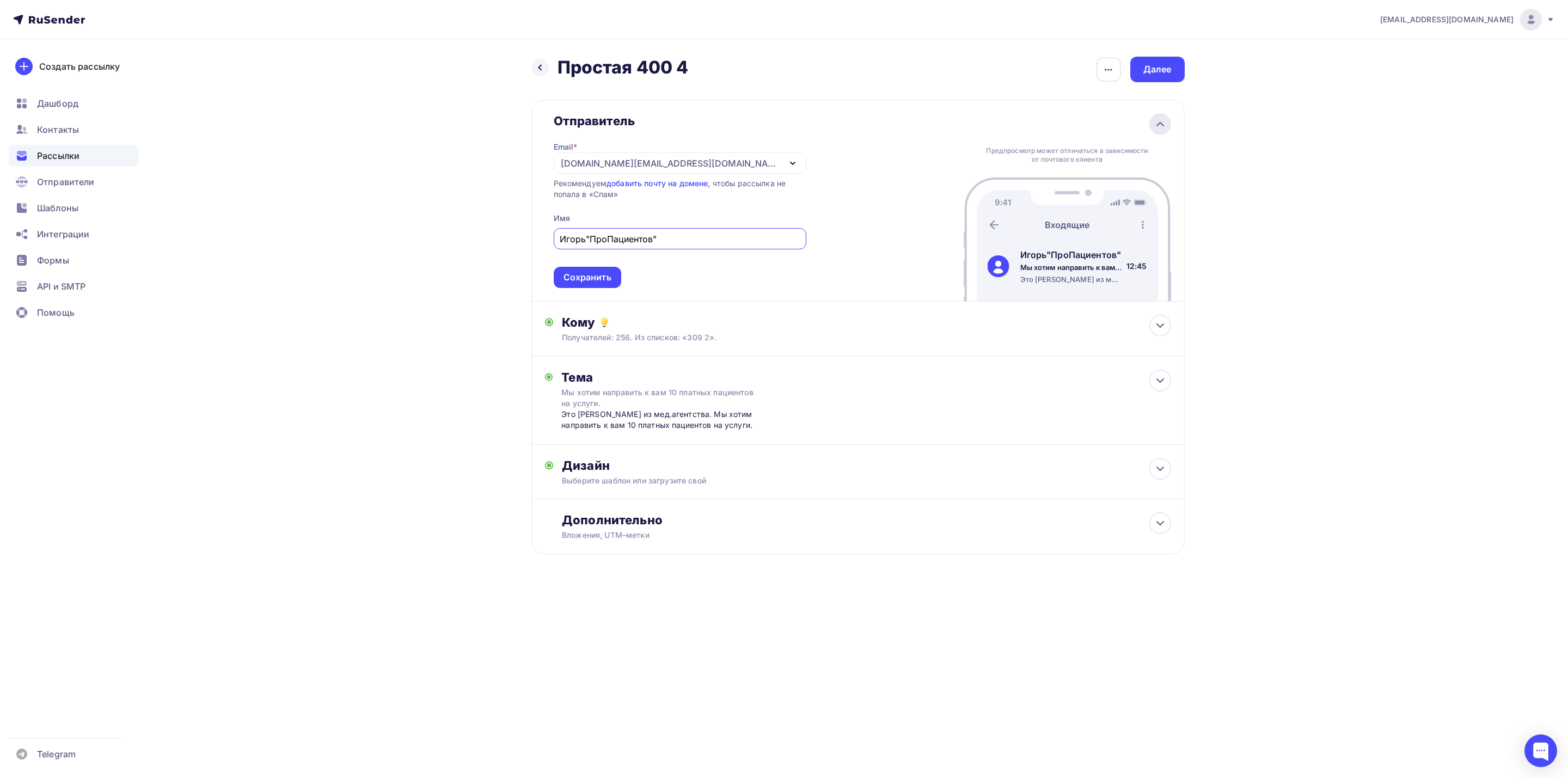
click at [1155, 131] on div at bounding box center [1160, 124] width 22 height 22
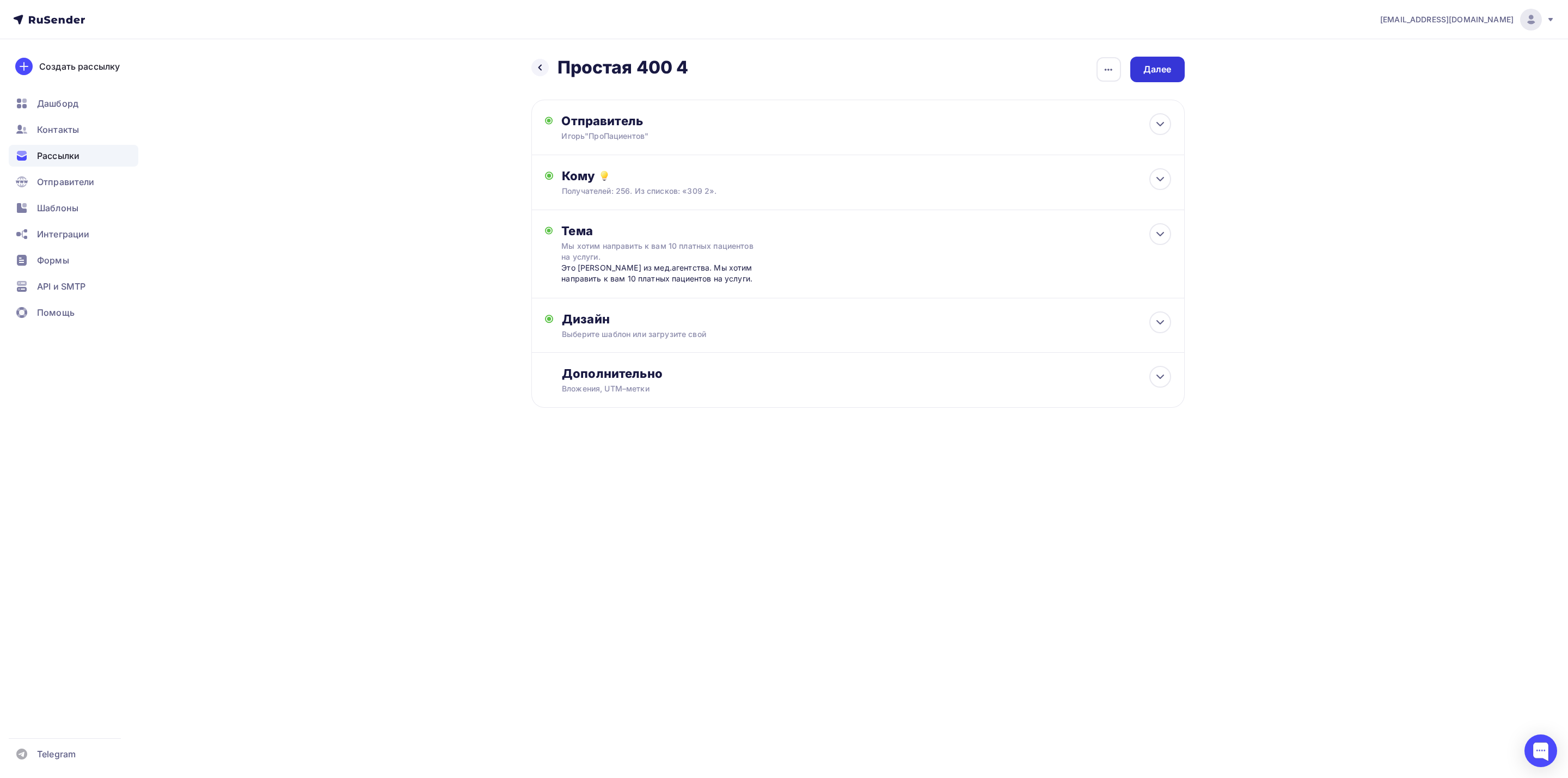
click at [1161, 72] on div "Далее" at bounding box center [1157, 69] width 29 height 13
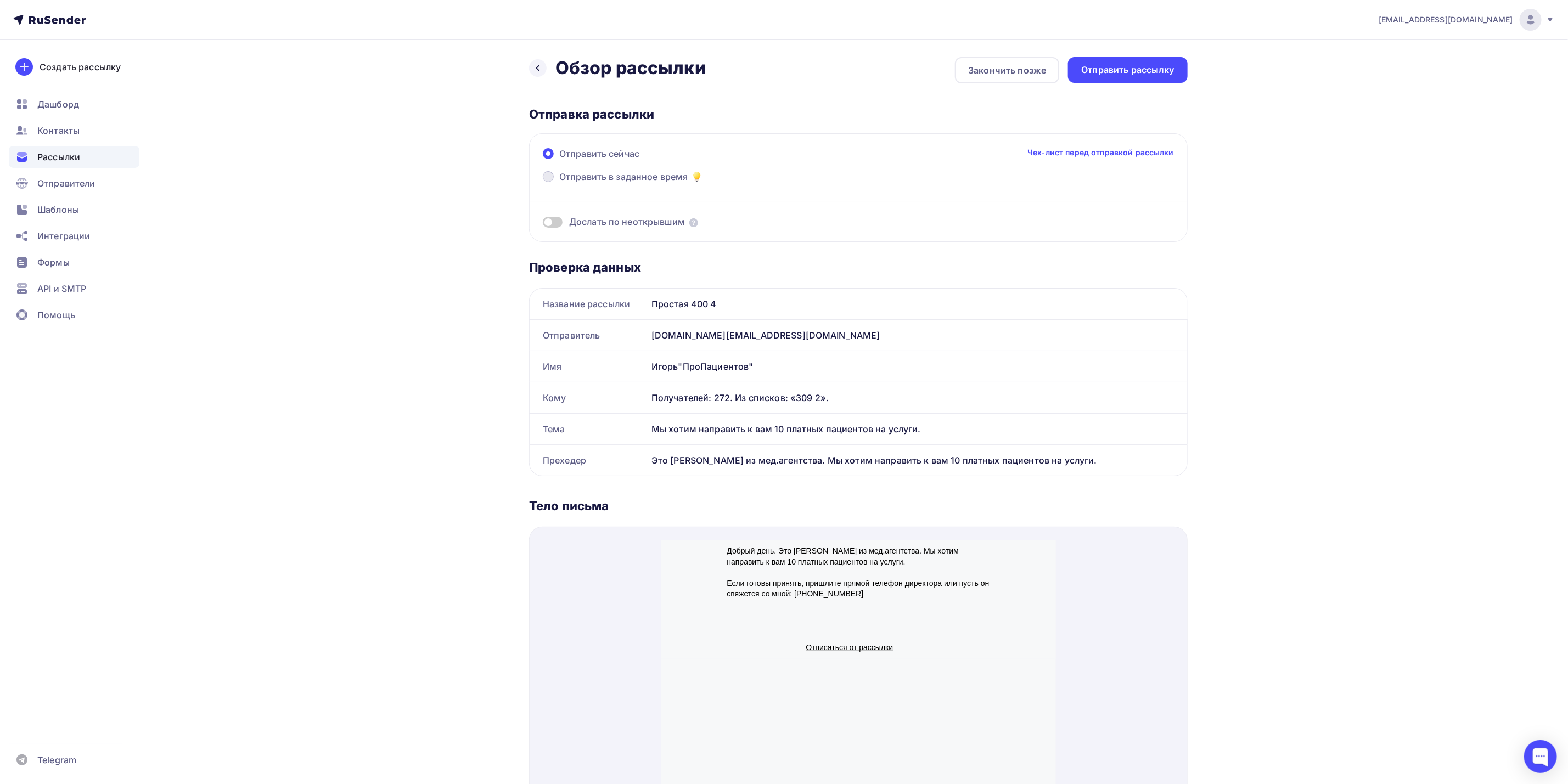
click at [676, 174] on span "Отправить в заданное время" at bounding box center [624, 176] width 129 height 13
click at [559, 183] on input "Отправить в заданное время" at bounding box center [559, 183] width 0 height 0
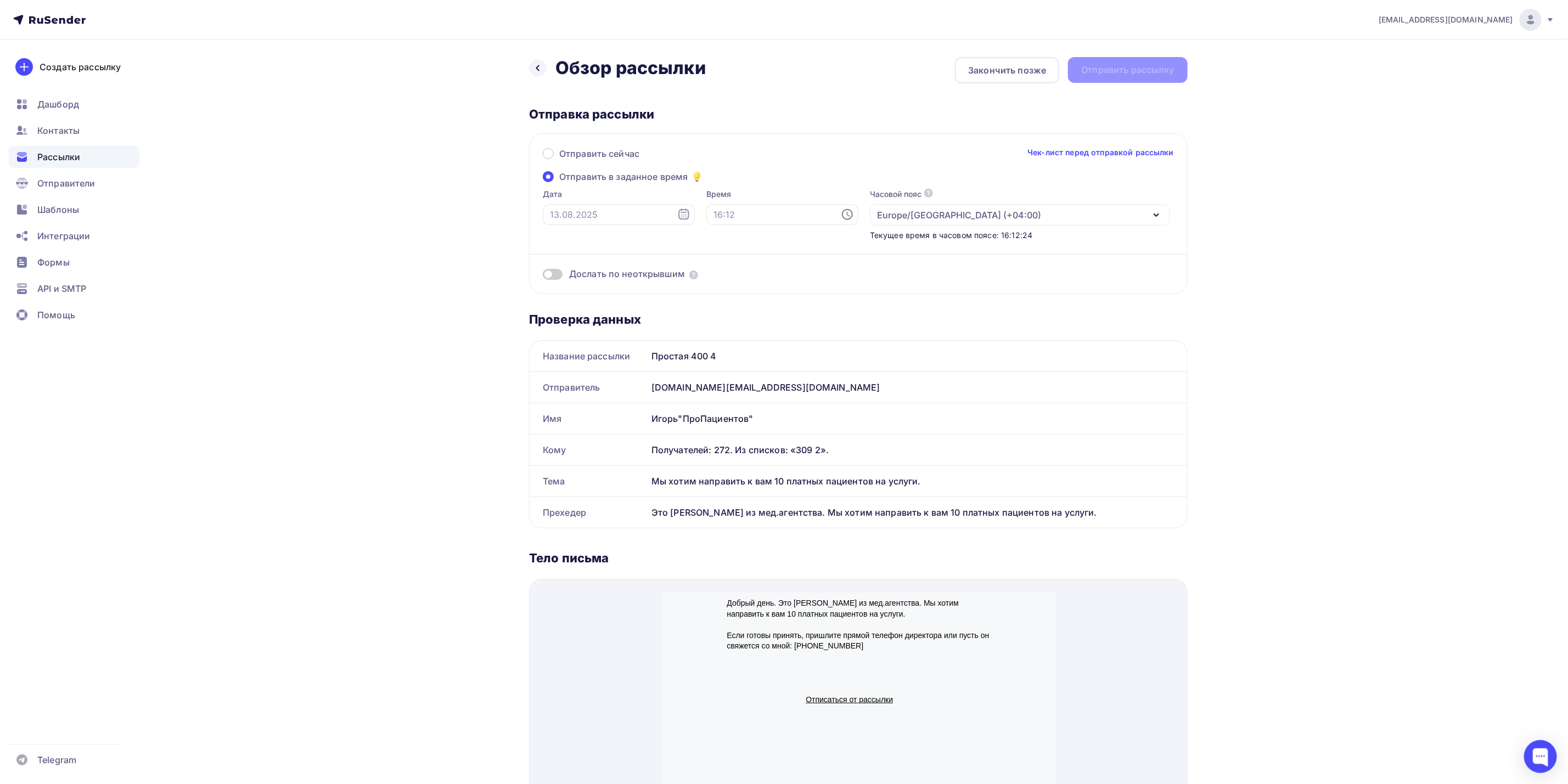
click at [678, 213] on icon at bounding box center [684, 214] width 13 height 13
click at [611, 309] on div "14" at bounding box center [612, 309] width 18 height 10
type input "[DATE]"
click at [724, 217] on input "text" at bounding box center [782, 215] width 152 height 21
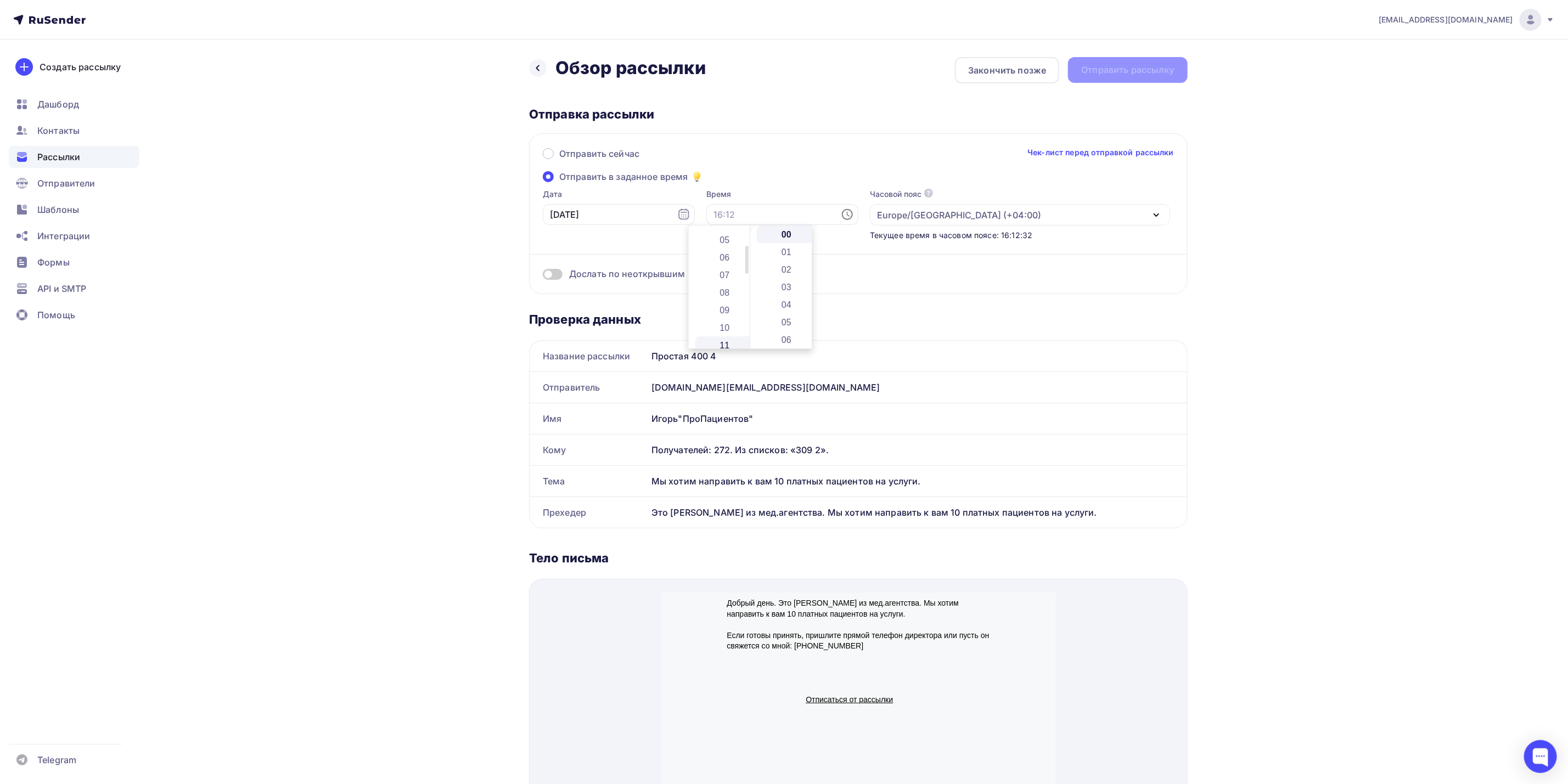
click at [730, 338] on li "11" at bounding box center [725, 345] width 61 height 18
click at [796, 330] on li "15" at bounding box center [787, 333] width 61 height 18
type input "11:15"
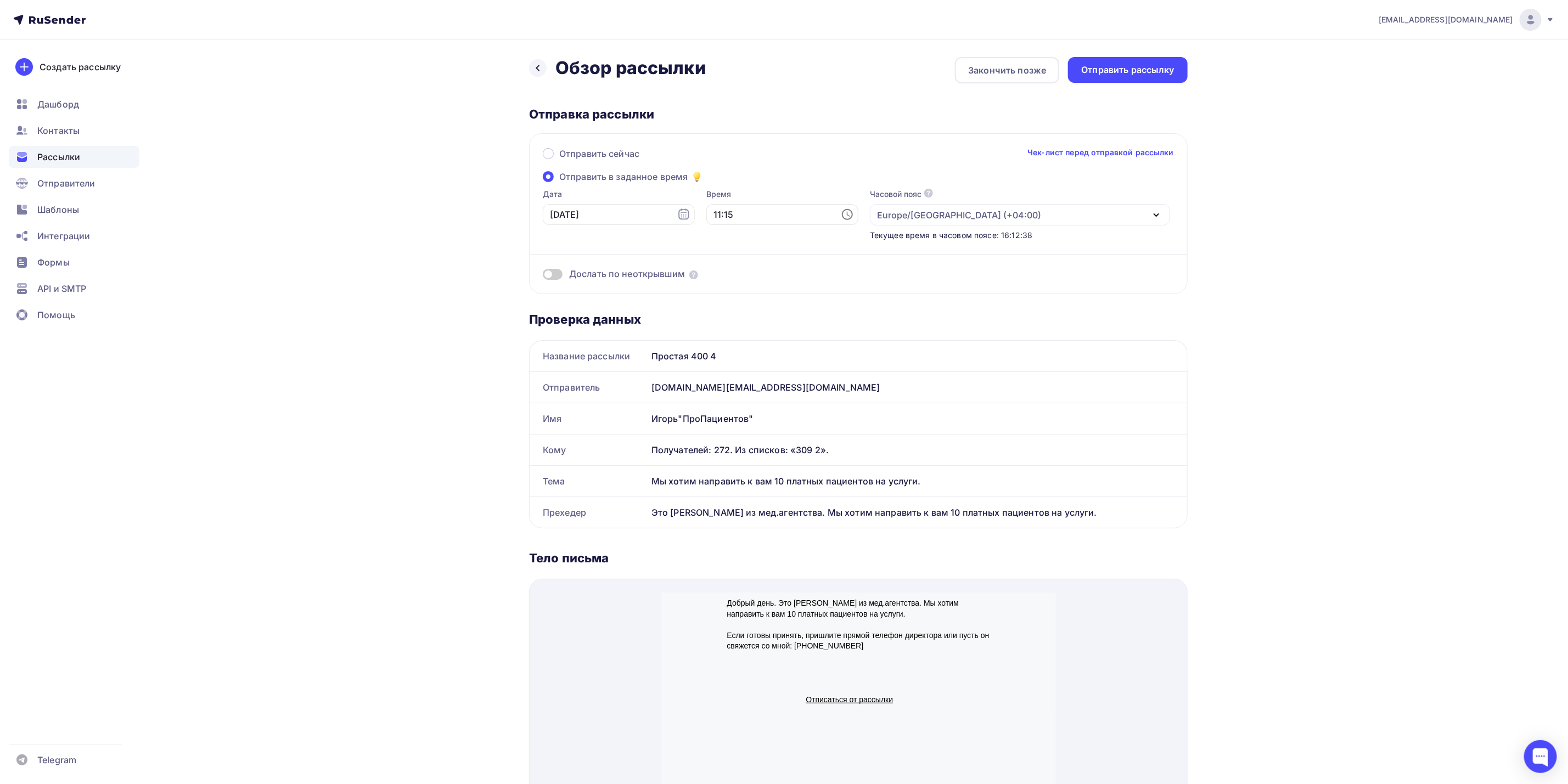
click at [809, 172] on div "Отправить сейчас Чек-лист перед отправкой рассылки Отправить в заданное время Д…" at bounding box center [858, 213] width 658 height 161
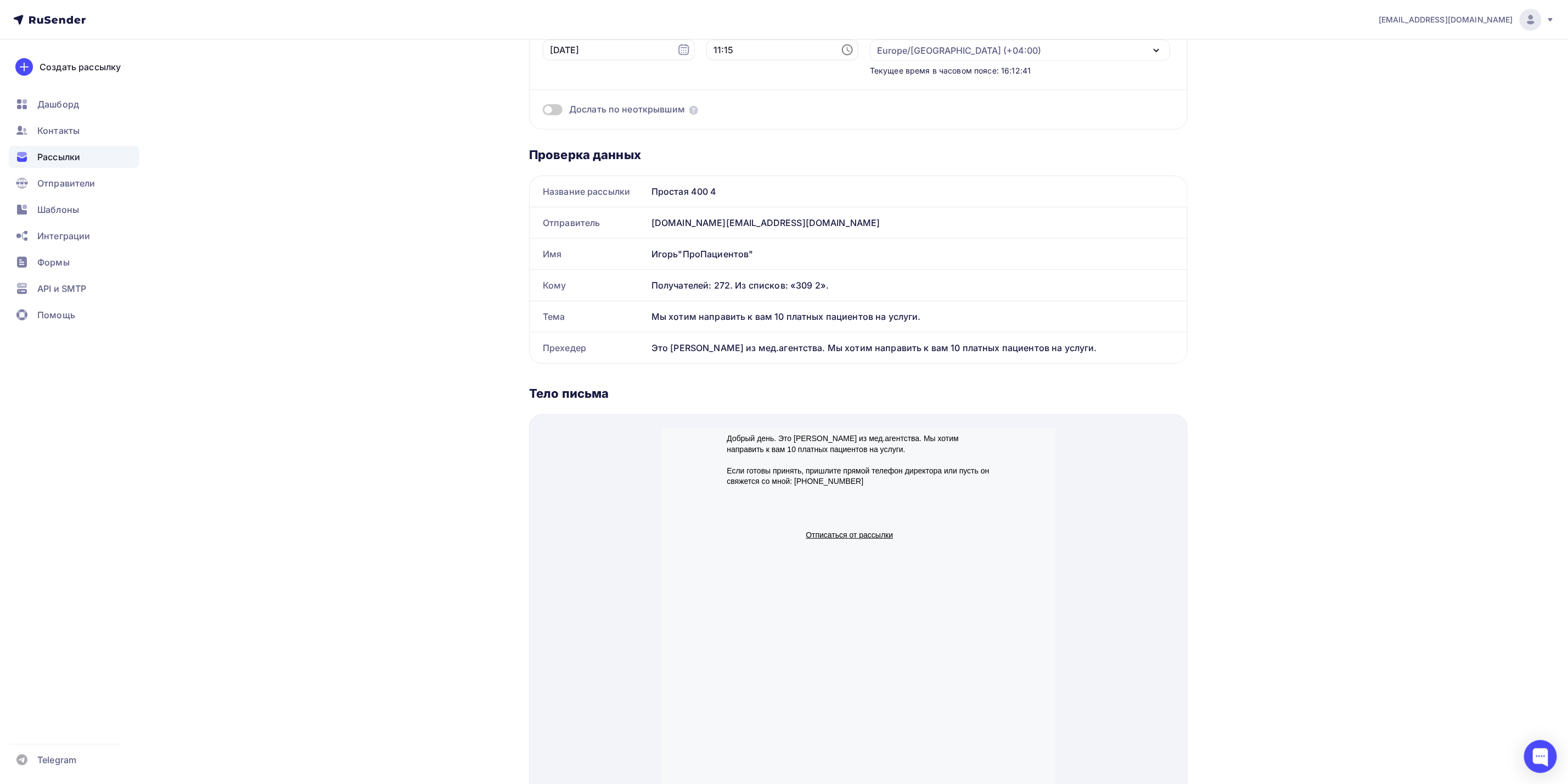
scroll to position [0, 0]
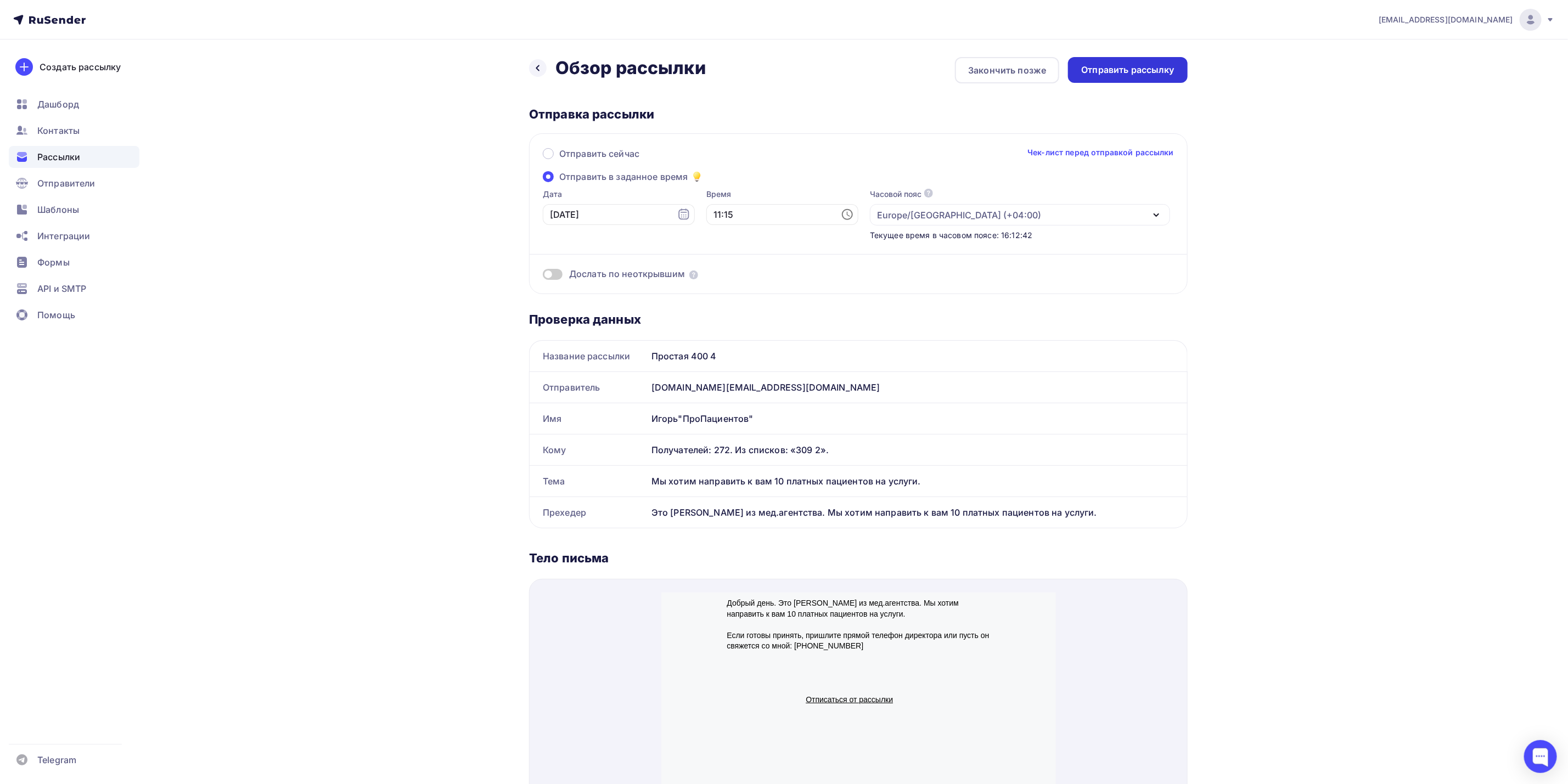
click at [1127, 75] on div "Отправить рассылку" at bounding box center [1128, 70] width 93 height 13
